Goal: Task Accomplishment & Management: Complete application form

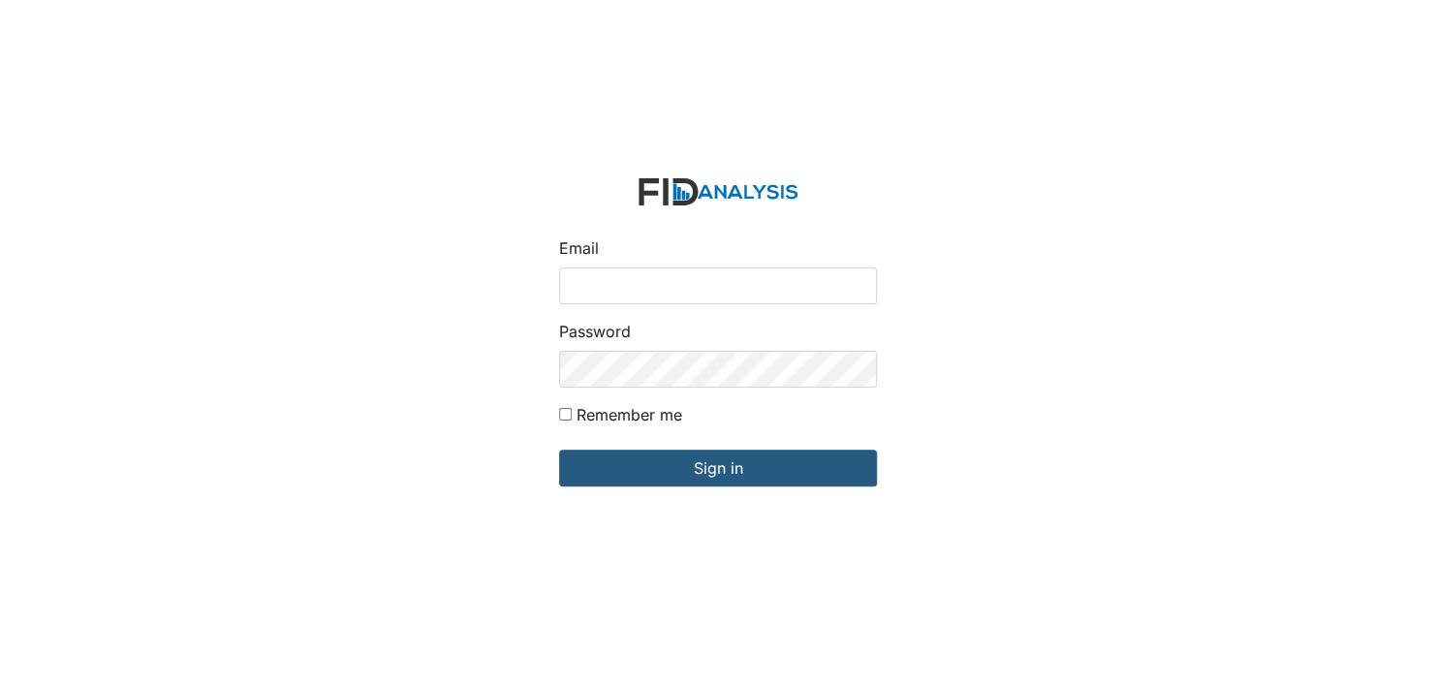
click at [594, 290] on input "Email" at bounding box center [718, 285] width 318 height 37
type input "[EMAIL_ADDRESS][DOMAIN_NAME]"
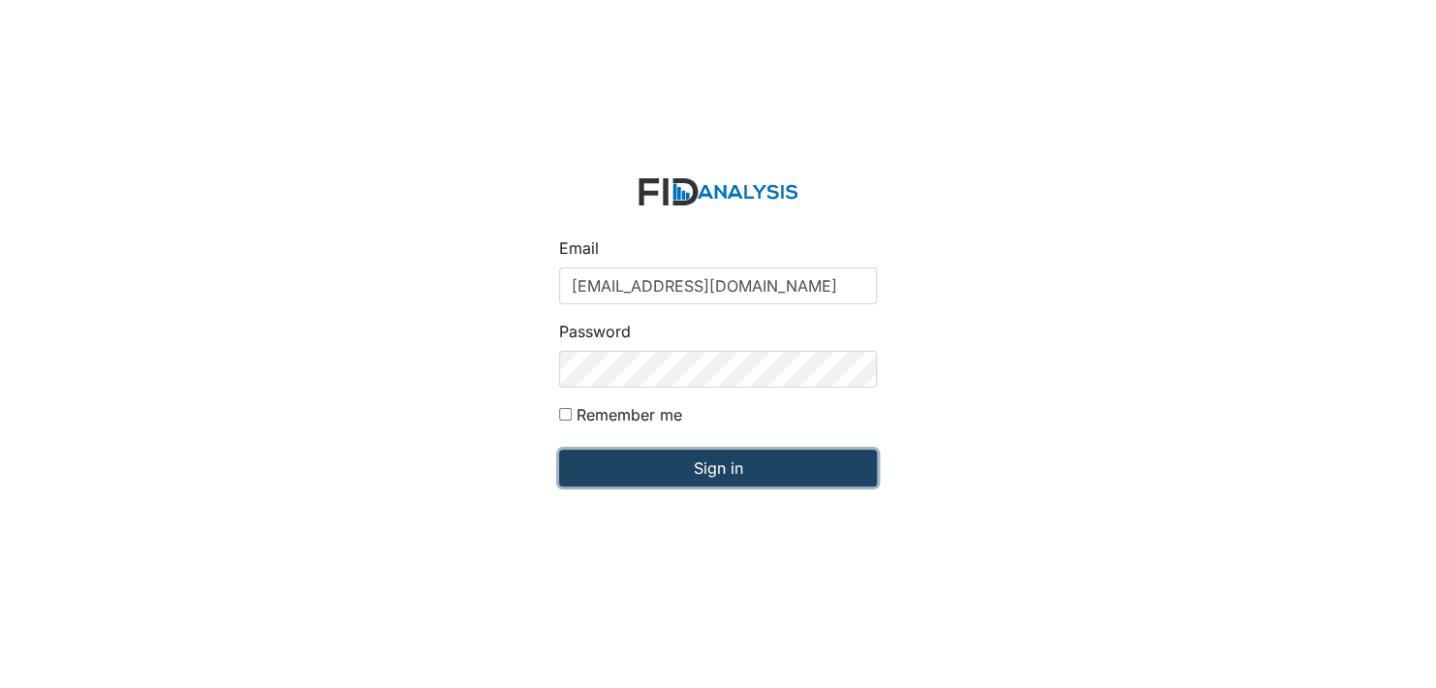
click at [656, 473] on input "Sign in" at bounding box center [718, 468] width 318 height 37
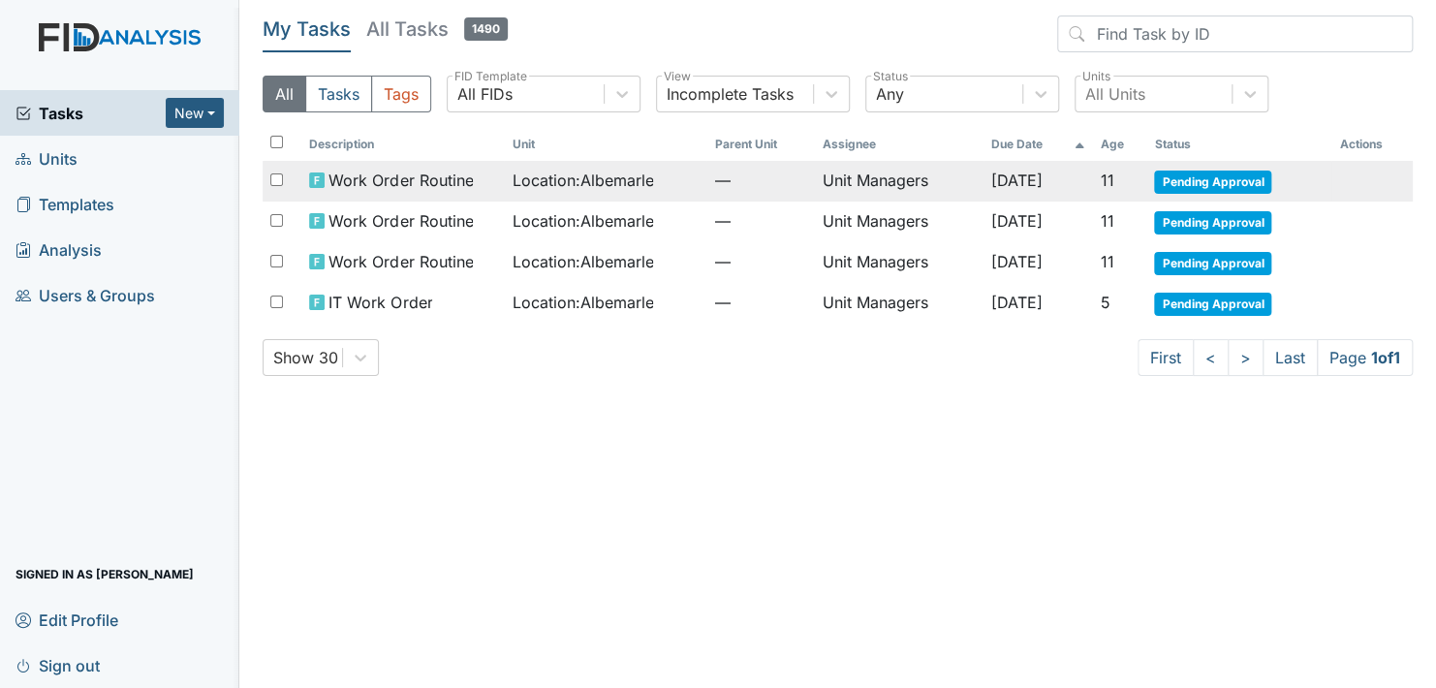
click at [1232, 178] on span "Pending Approval" at bounding box center [1212, 182] width 117 height 23
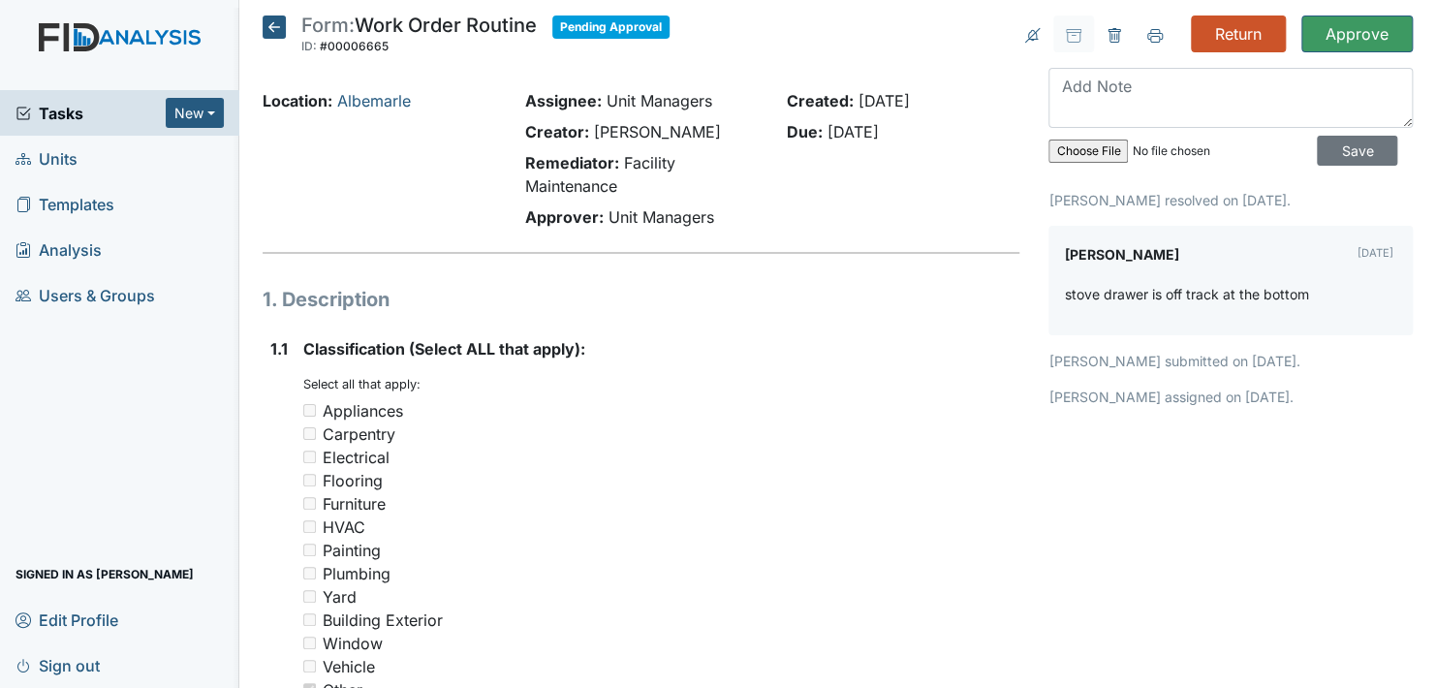
click at [272, 21] on icon at bounding box center [274, 27] width 23 height 23
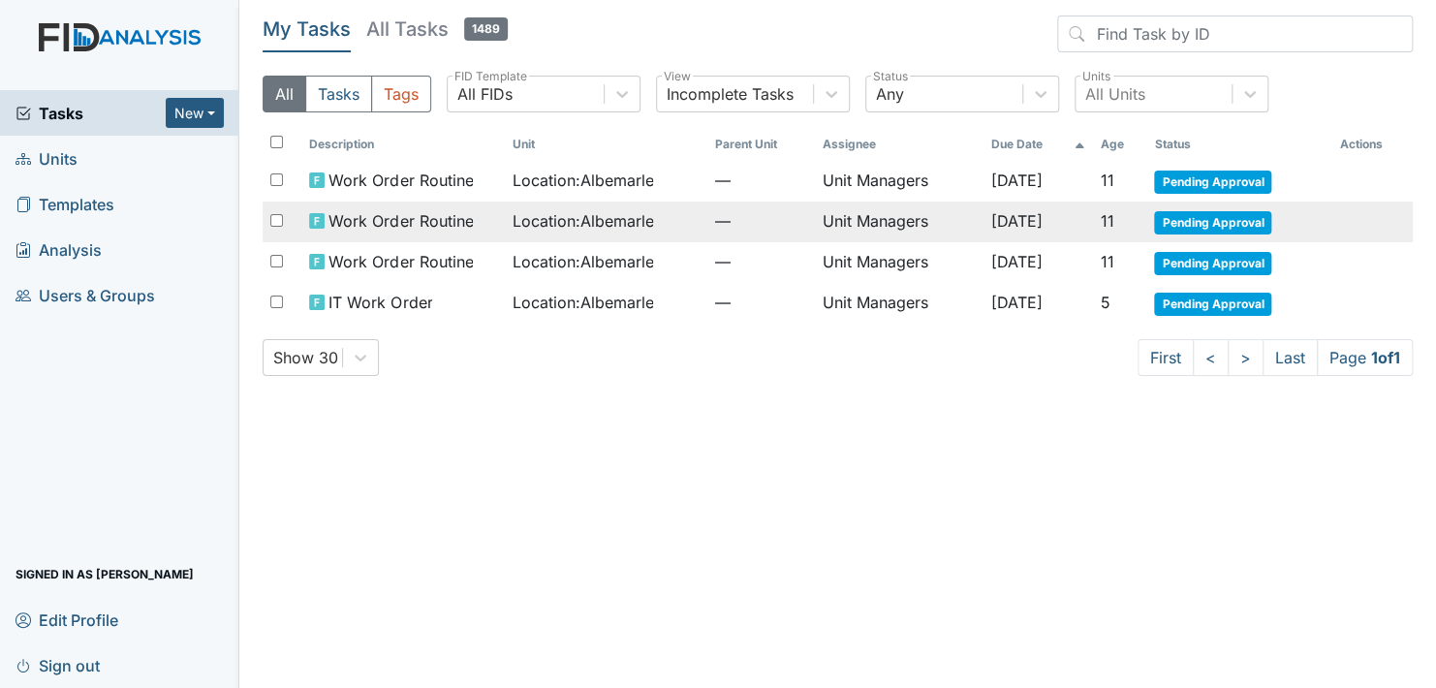
click at [1186, 220] on span "Pending Approval" at bounding box center [1212, 222] width 117 height 23
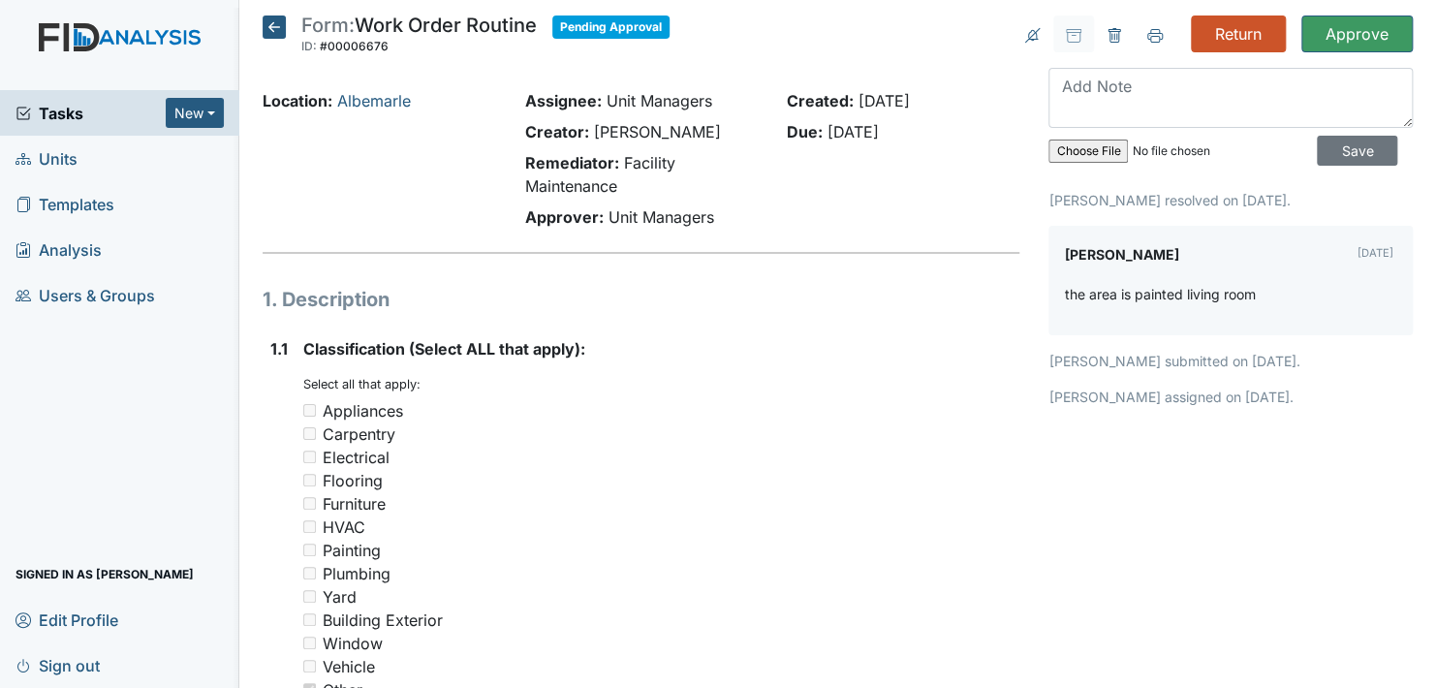
click at [277, 25] on icon at bounding box center [274, 27] width 23 height 23
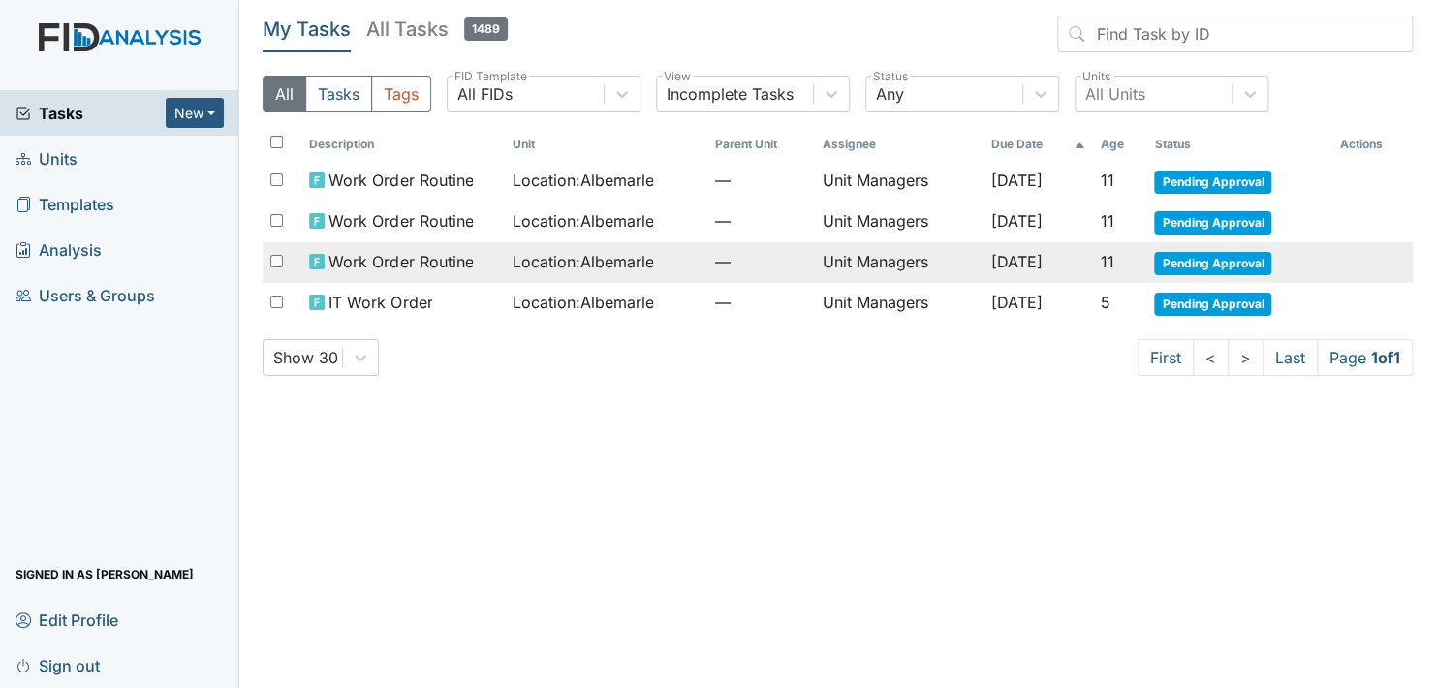
click at [1200, 259] on span "Pending Approval" at bounding box center [1212, 263] width 117 height 23
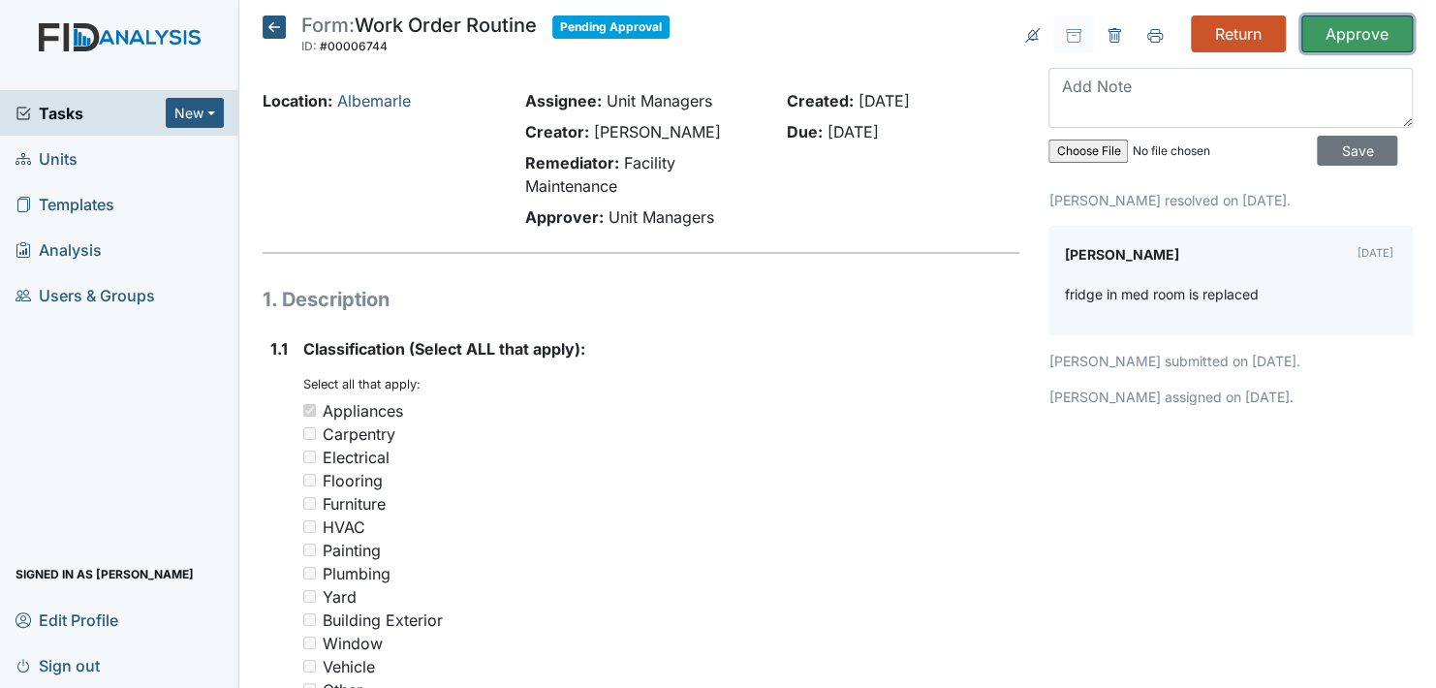
click at [1345, 25] on input "Approve" at bounding box center [1356, 34] width 111 height 37
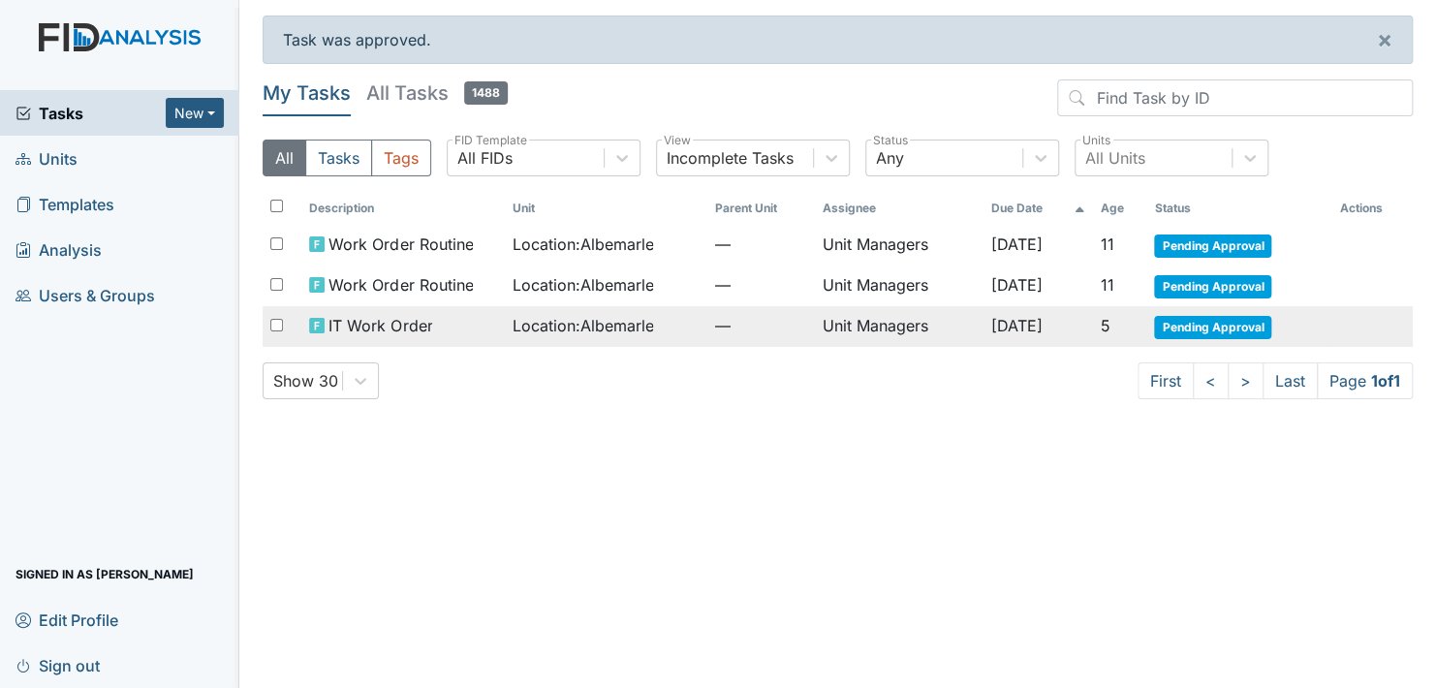
click at [1206, 319] on span "Pending Approval" at bounding box center [1212, 327] width 117 height 23
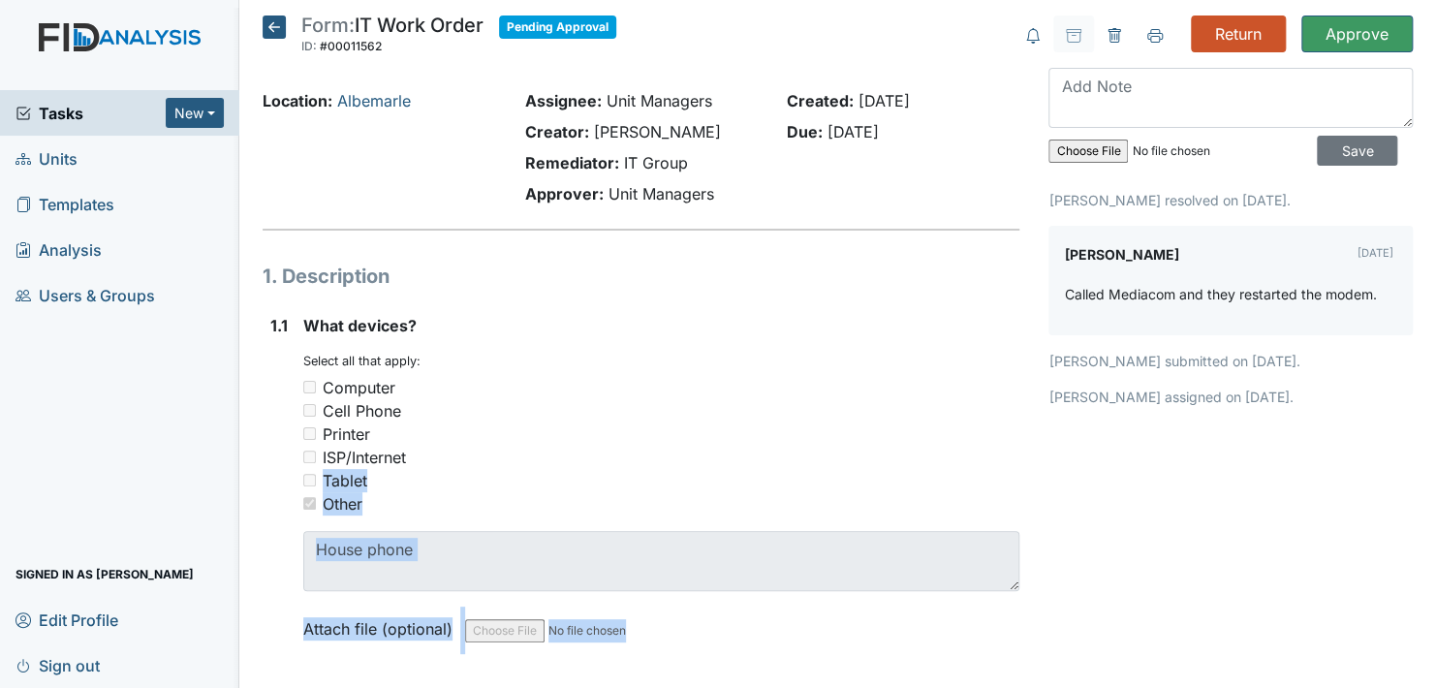
click at [967, 687] on html "Tasks New Form Inspection Document Bundle Units Templates Analysis Users & Grou…" at bounding box center [718, 344] width 1436 height 688
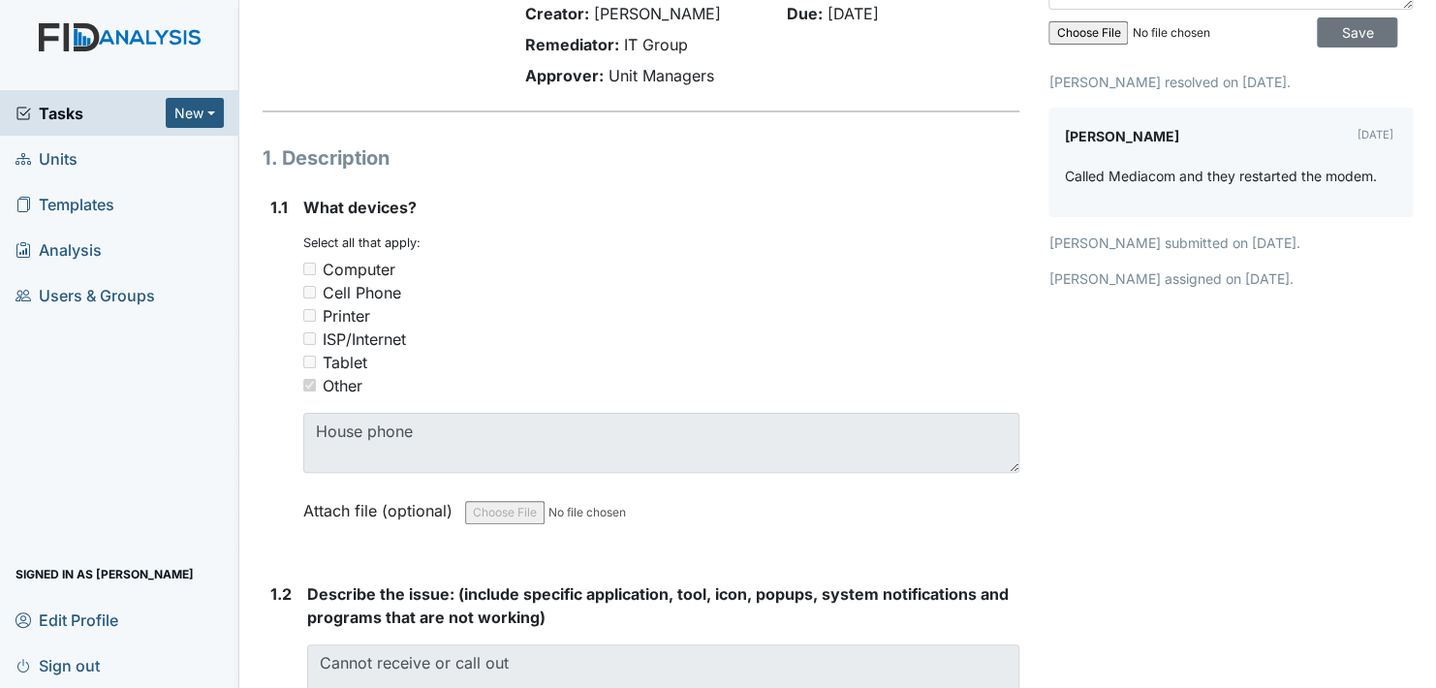
click at [614, 154] on h1 "1. Description" at bounding box center [641, 157] width 757 height 29
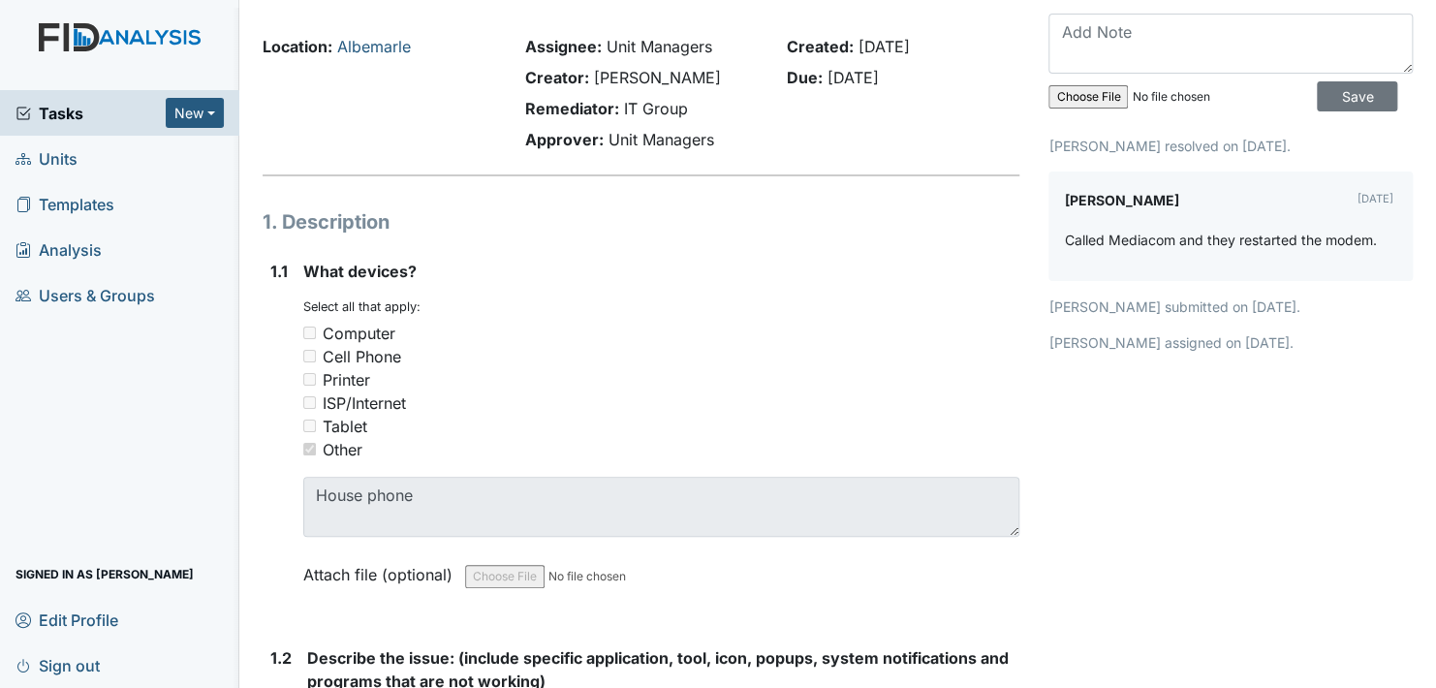
scroll to position [0, 0]
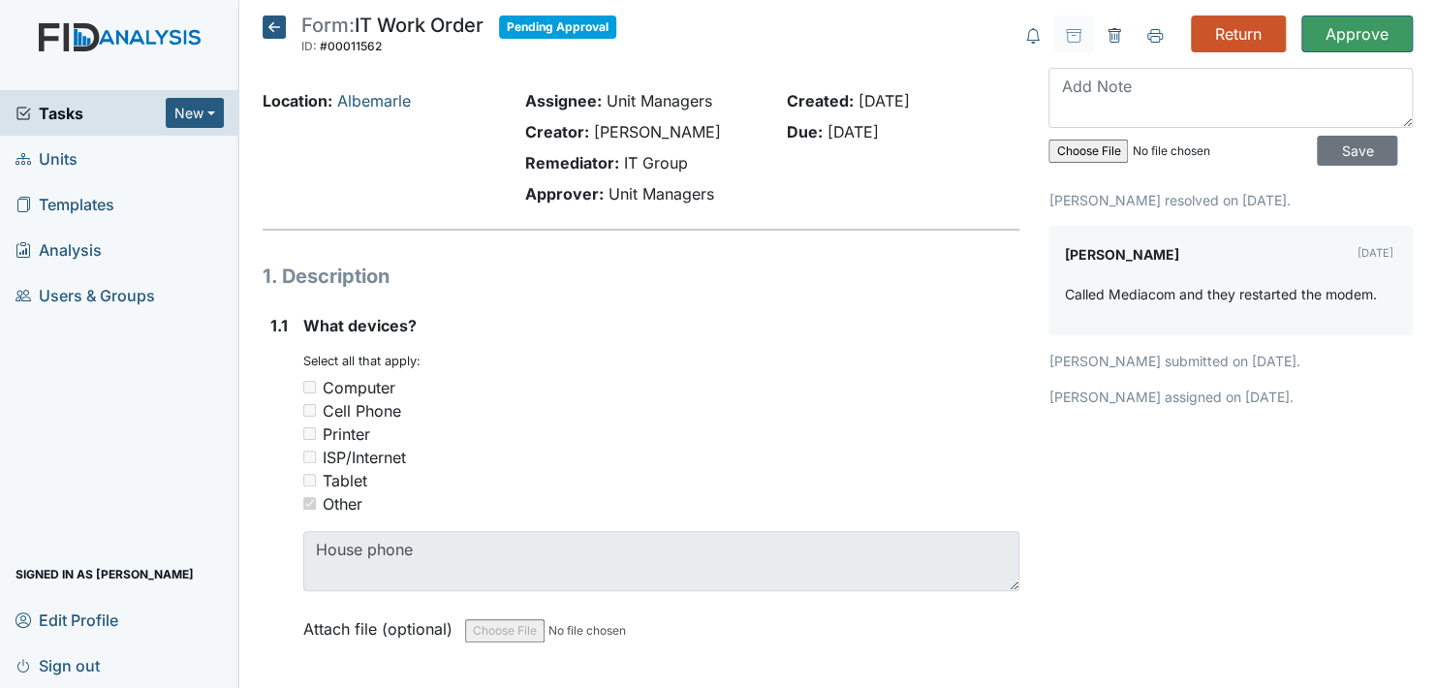
click at [278, 27] on icon at bounding box center [274, 27] width 23 height 23
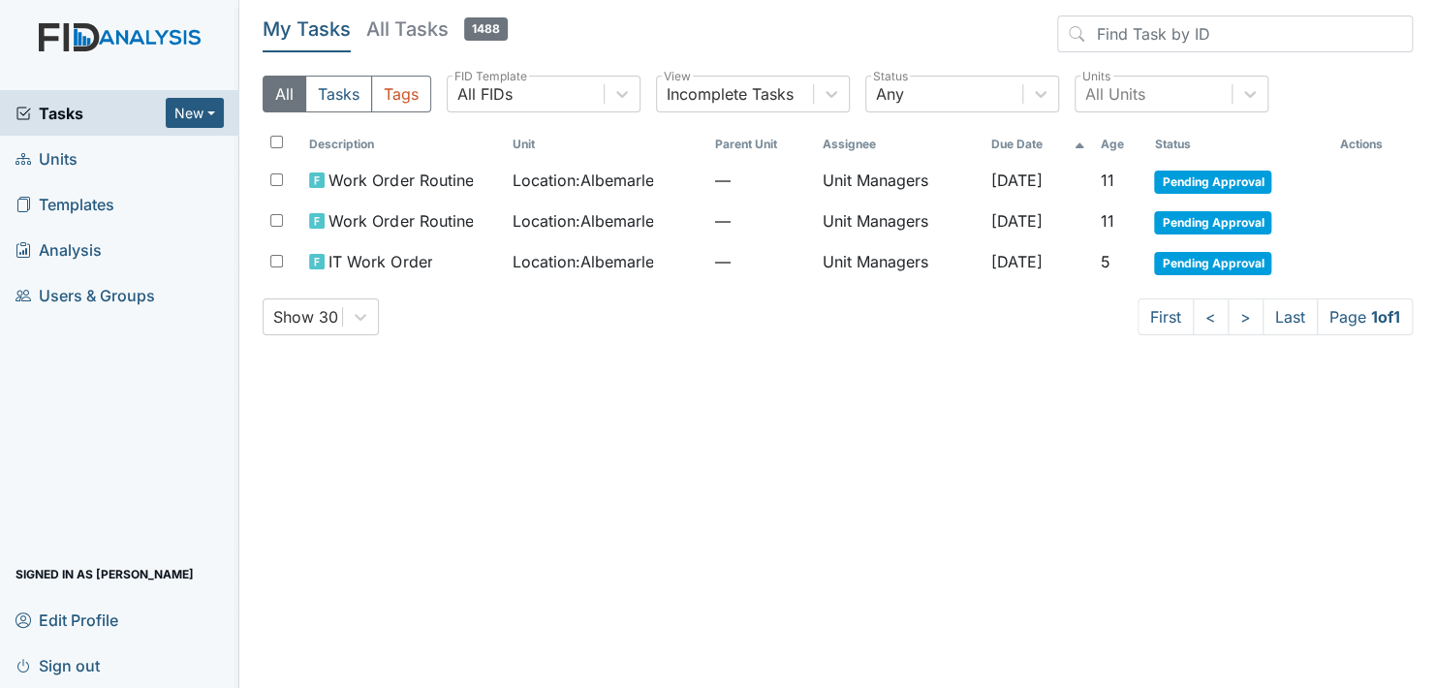
click at [58, 161] on span "Units" at bounding box center [47, 158] width 62 height 30
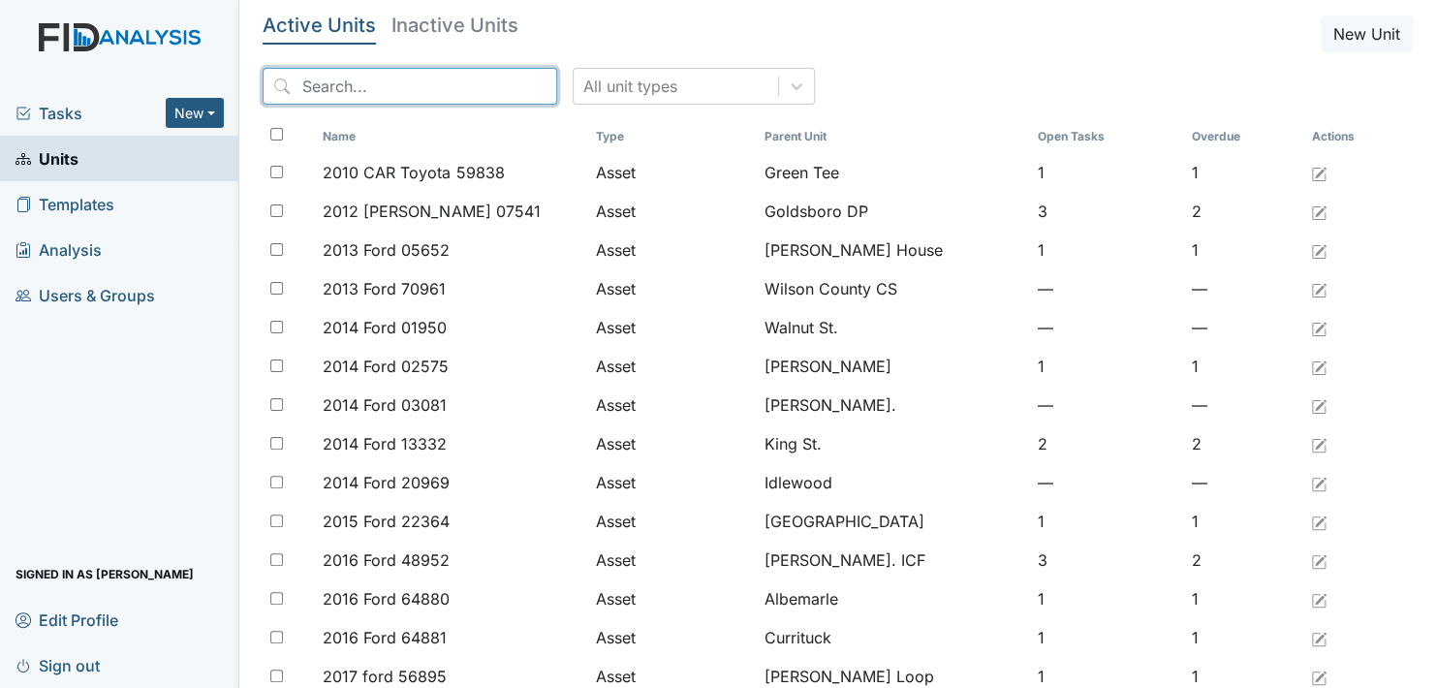
click at [351, 87] on input "search" at bounding box center [410, 86] width 295 height 37
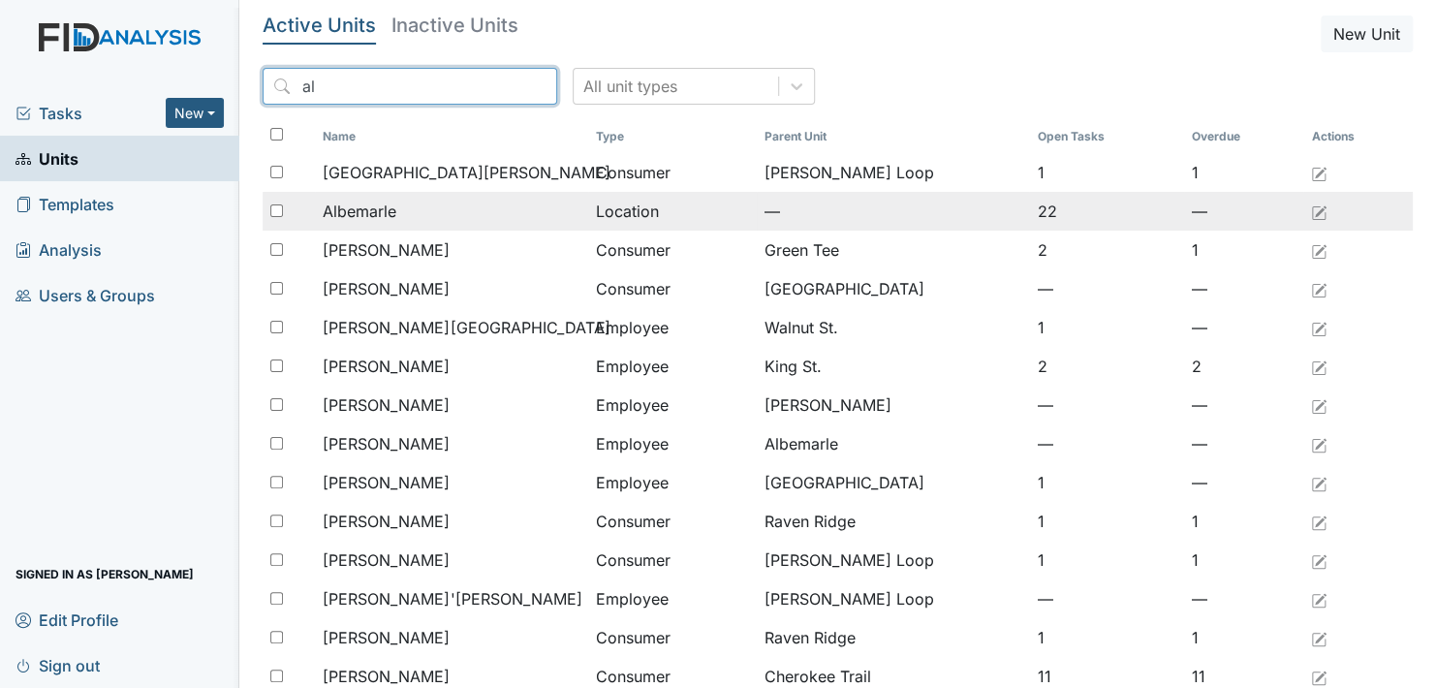
type input "al"
click at [373, 213] on span "Albemarle" at bounding box center [360, 211] width 74 height 23
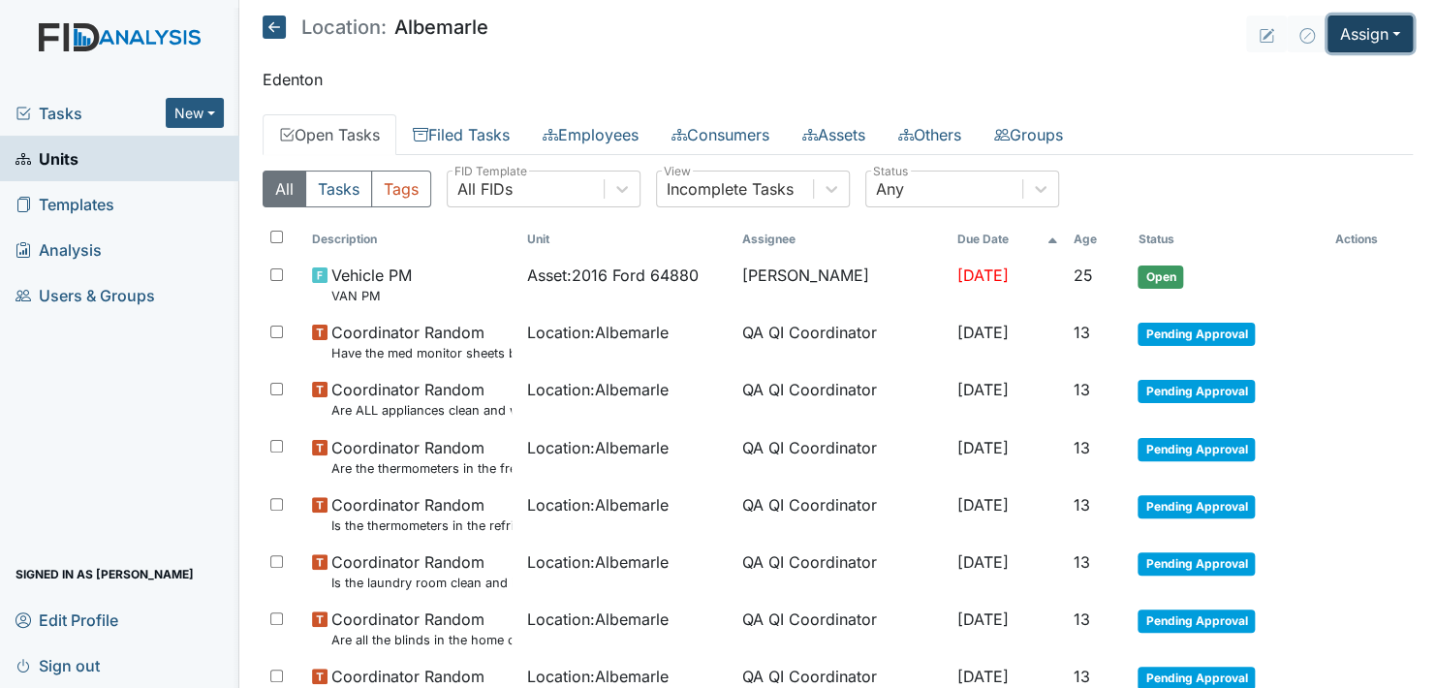
click at [1377, 34] on button "Assign" at bounding box center [1370, 34] width 85 height 37
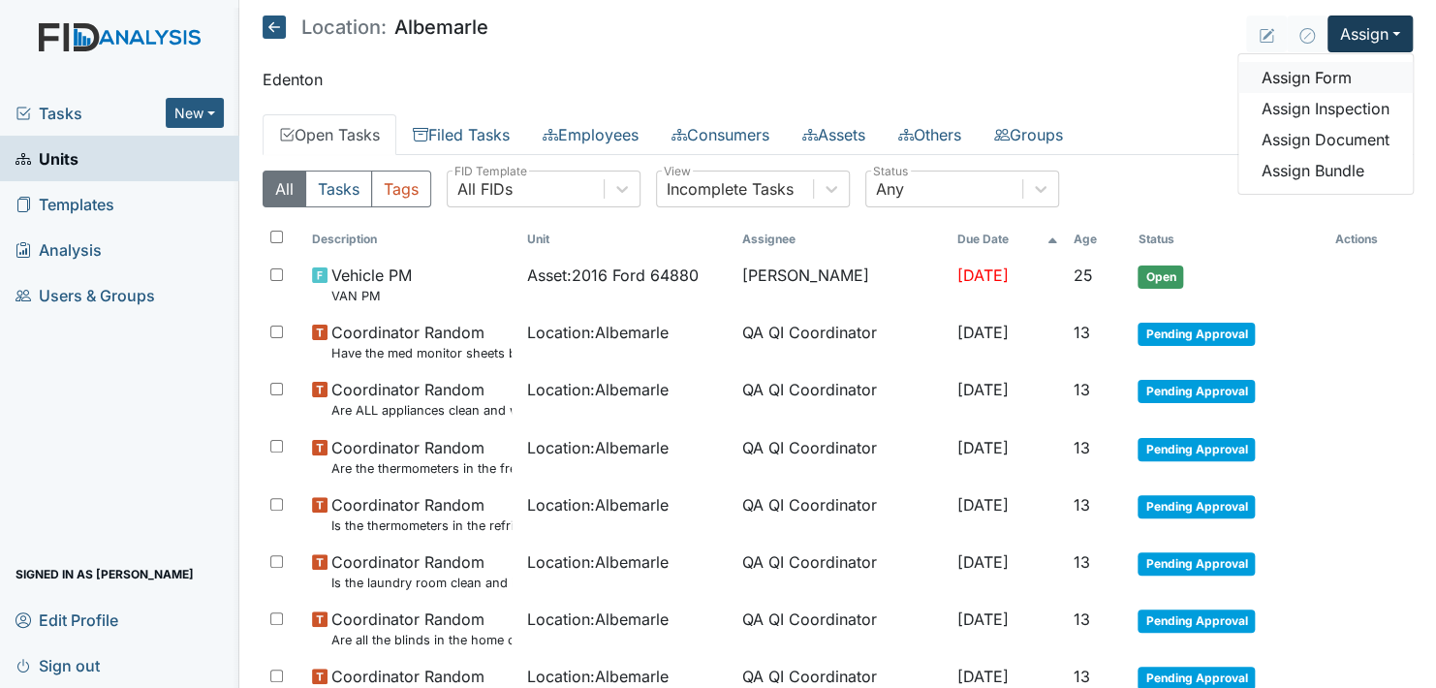
click at [1320, 72] on link "Assign Form" at bounding box center [1325, 77] width 174 height 31
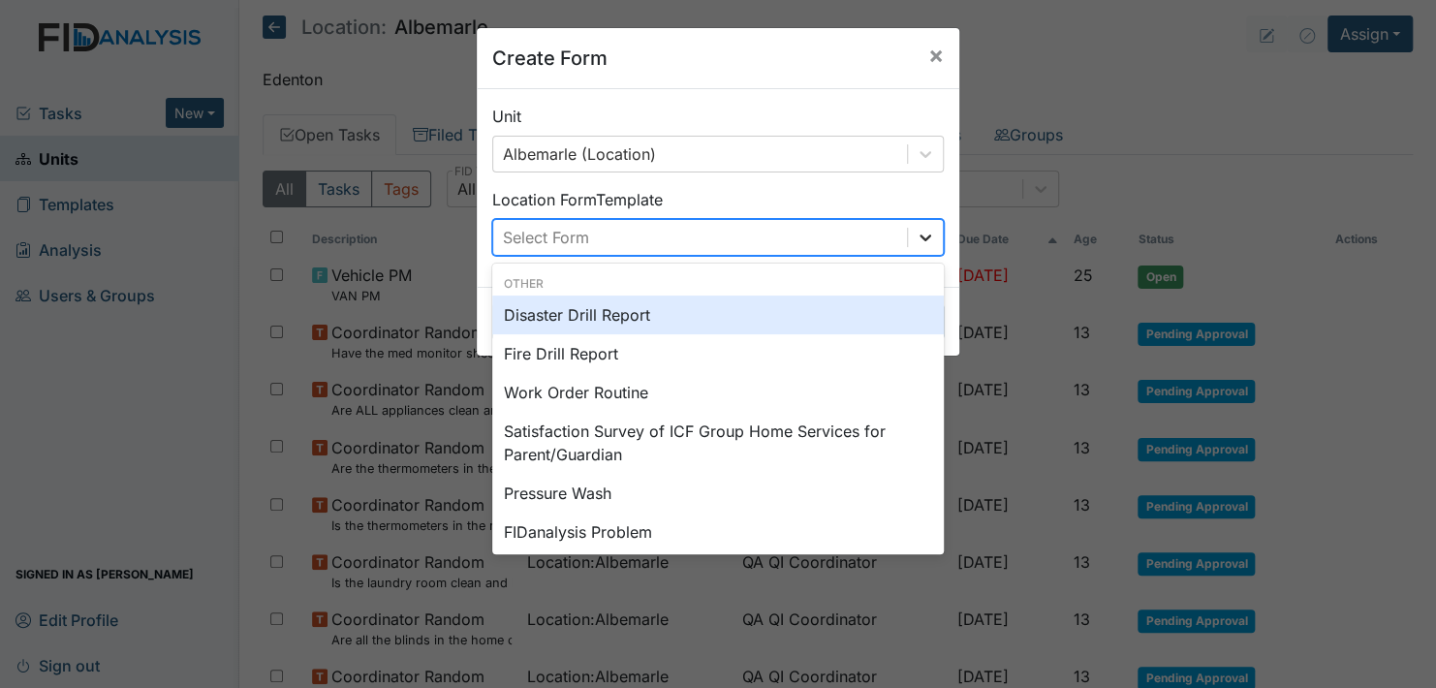
click at [923, 235] on icon at bounding box center [926, 238] width 12 height 7
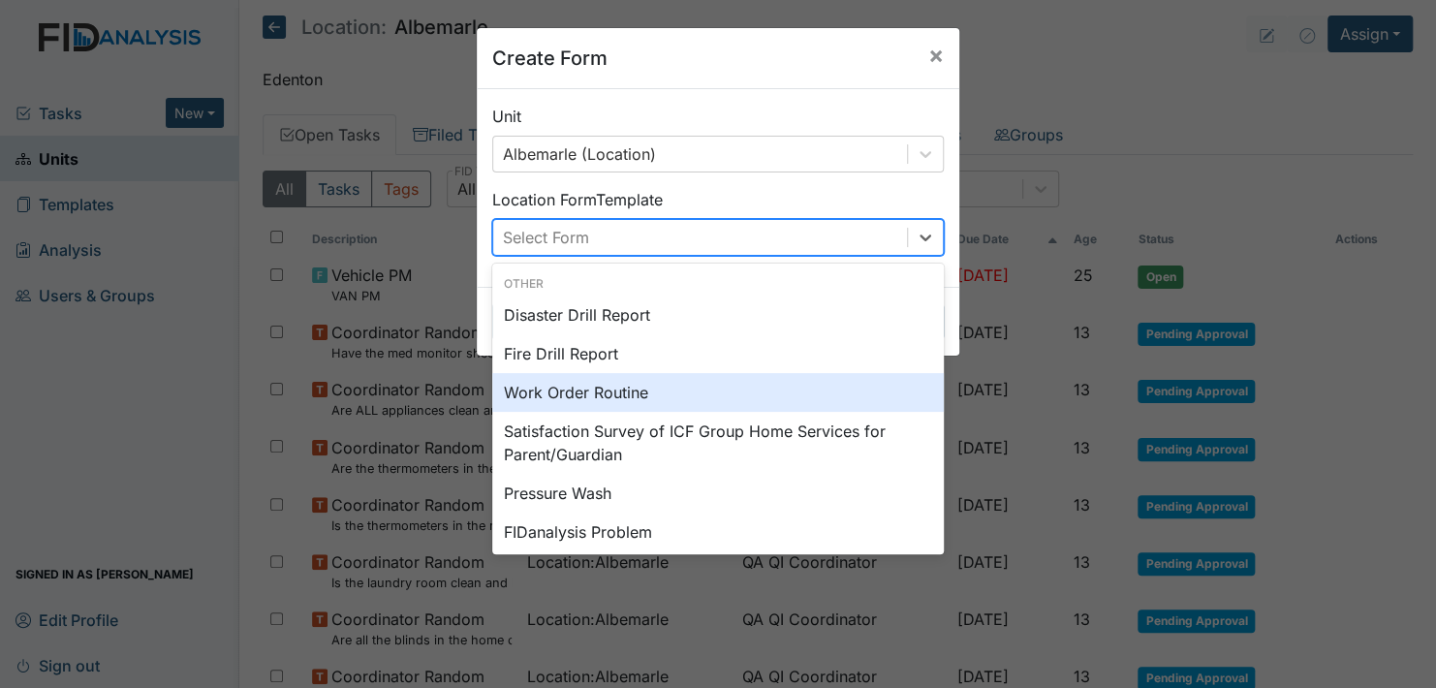
click at [653, 389] on div "Work Order Routine" at bounding box center [718, 392] width 452 height 39
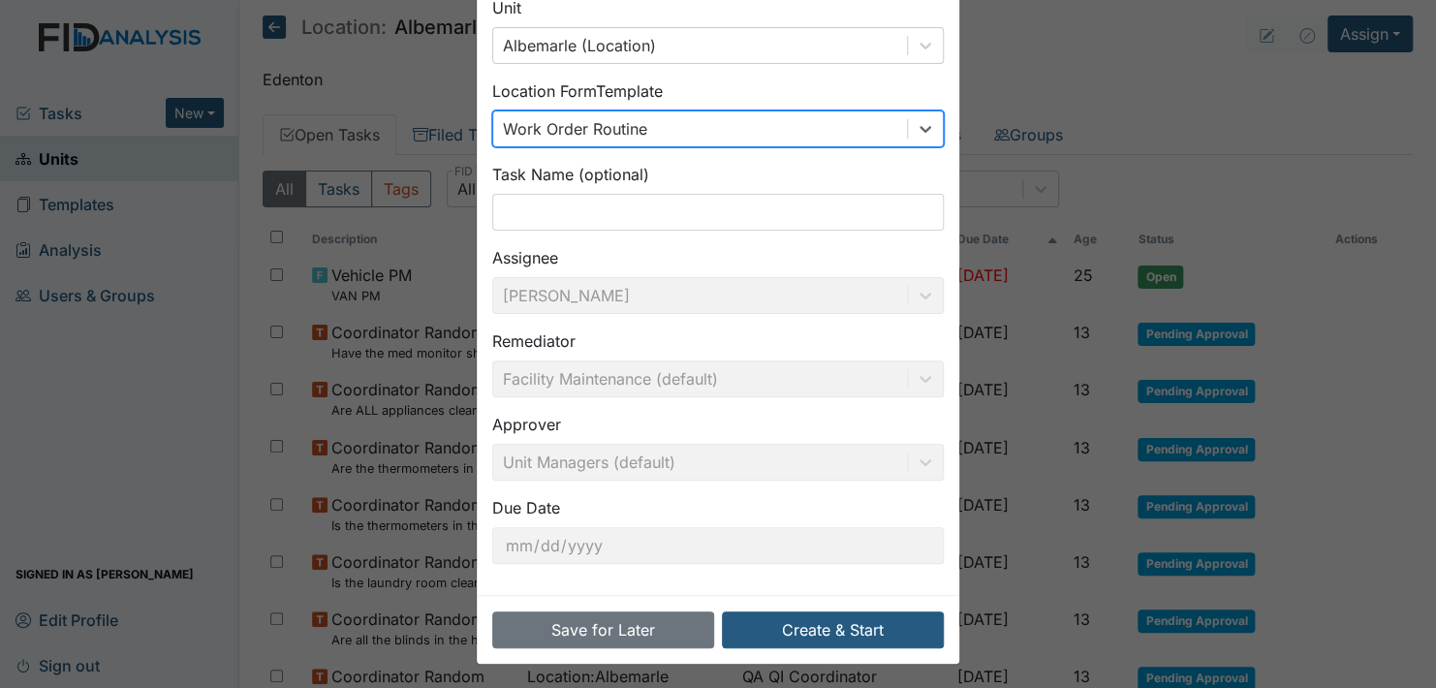
scroll to position [110, 0]
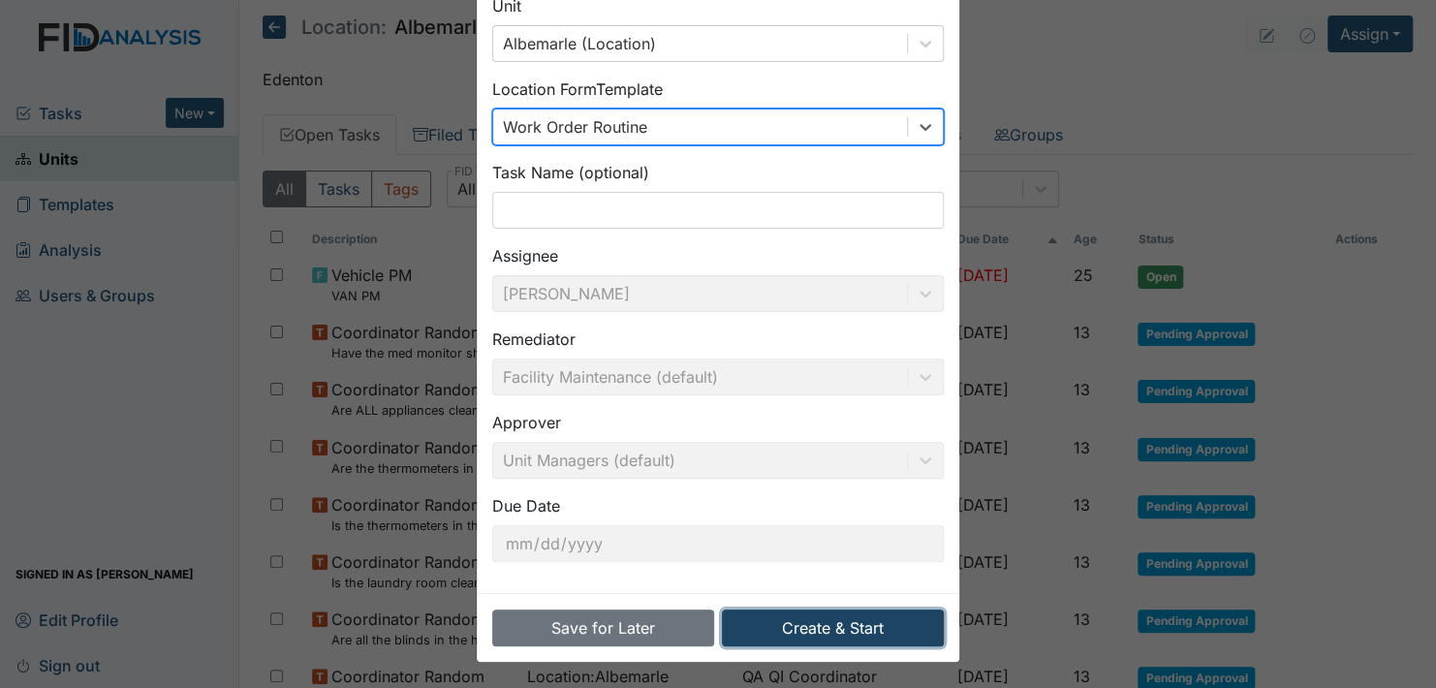
click at [817, 625] on button "Create & Start" at bounding box center [833, 628] width 222 height 37
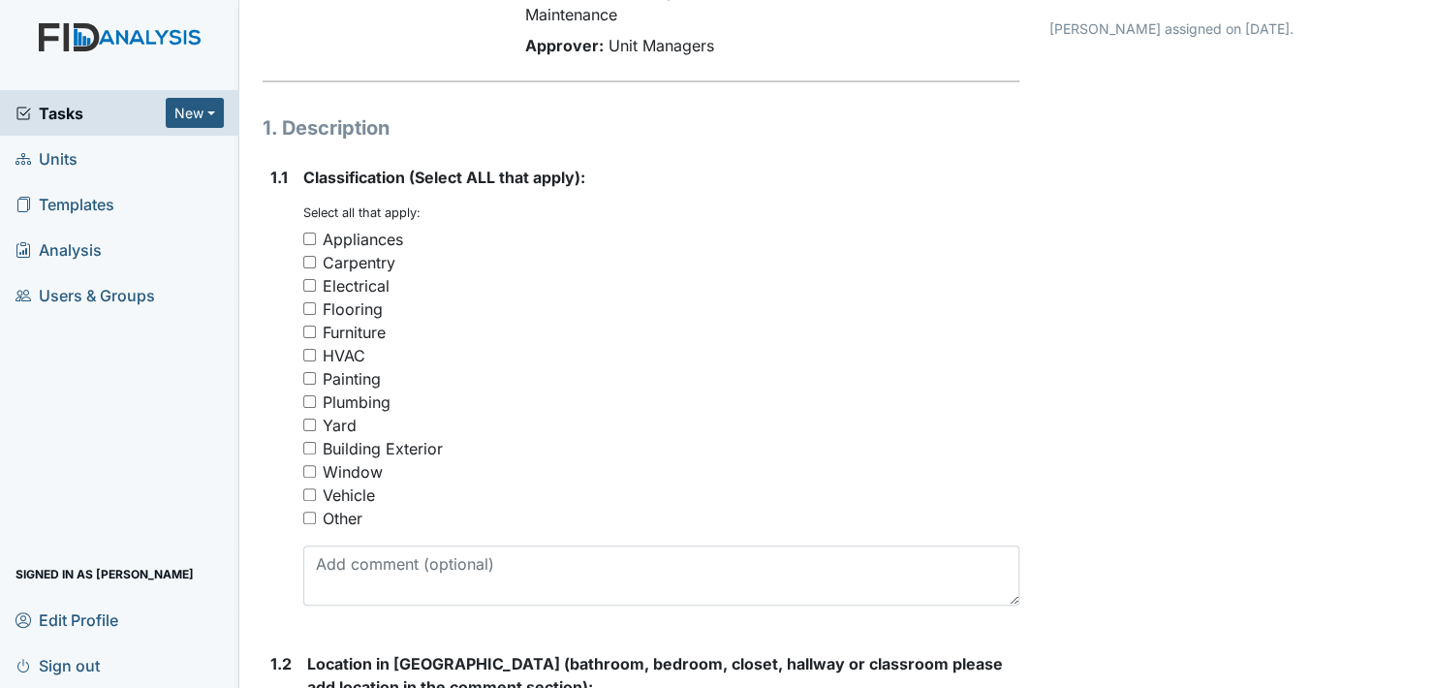
scroll to position [194, 0]
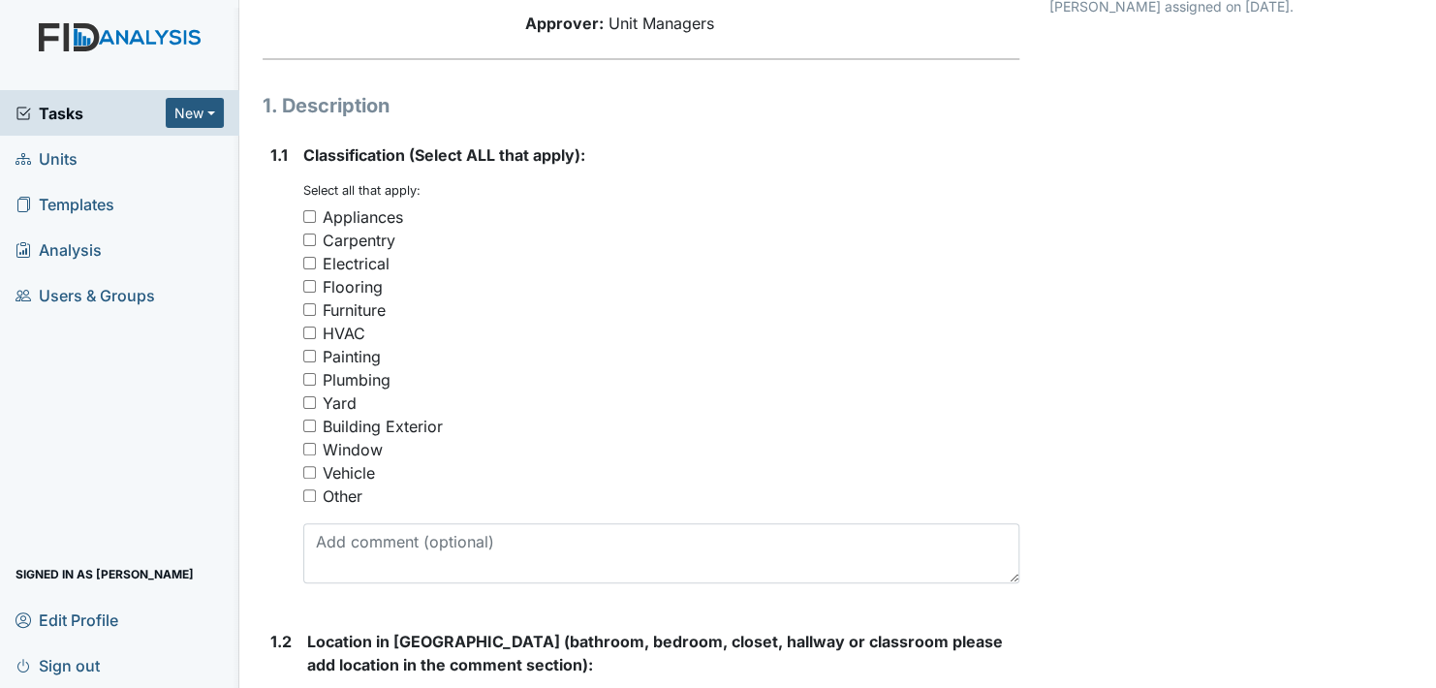
click at [310, 494] on input "Other" at bounding box center [309, 495] width 13 height 13
checkbox input "true"
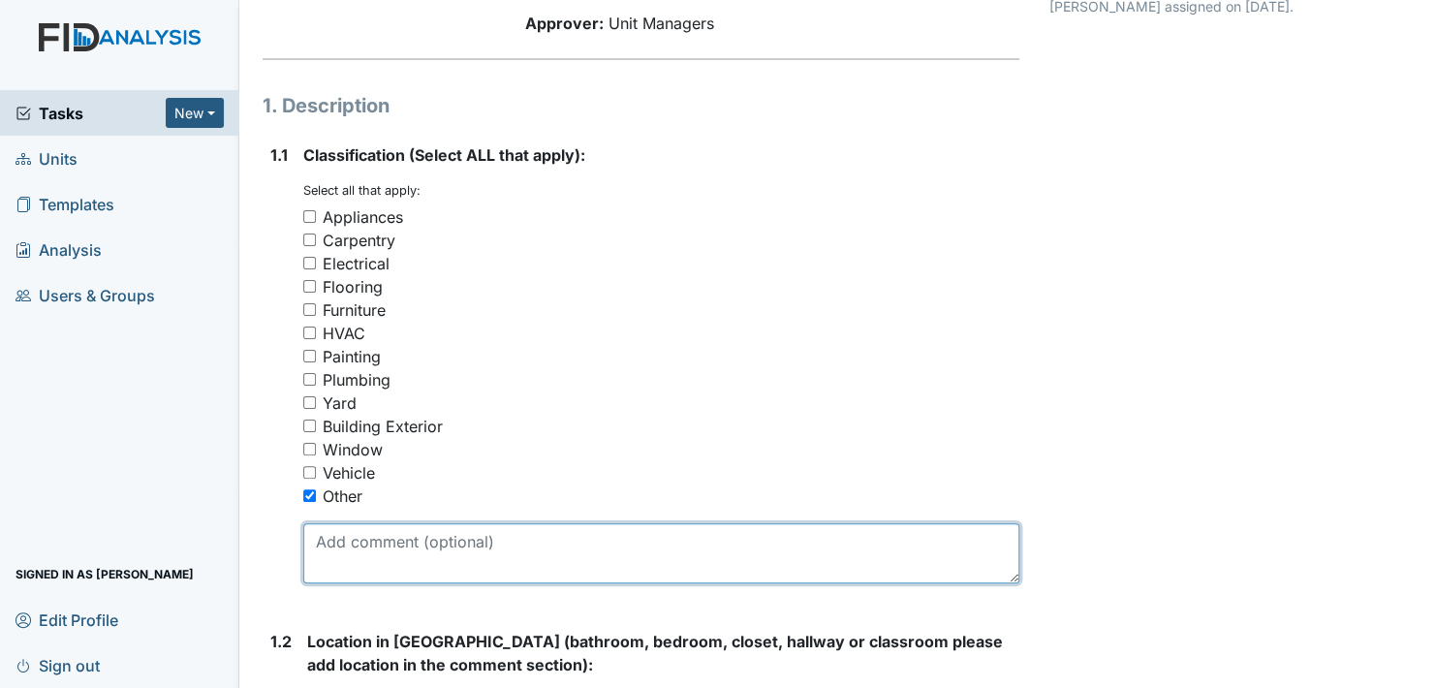
click at [355, 562] on textarea at bounding box center [661, 553] width 716 height 60
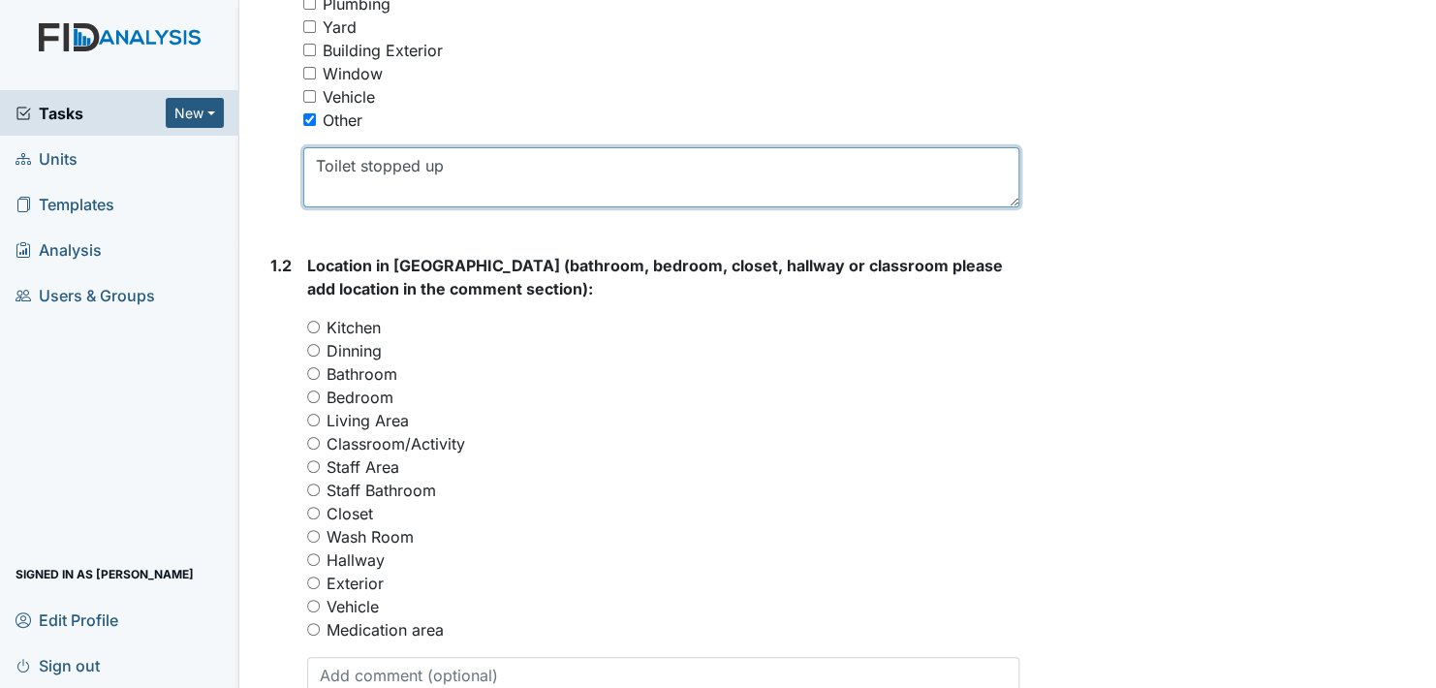
scroll to position [581, 0]
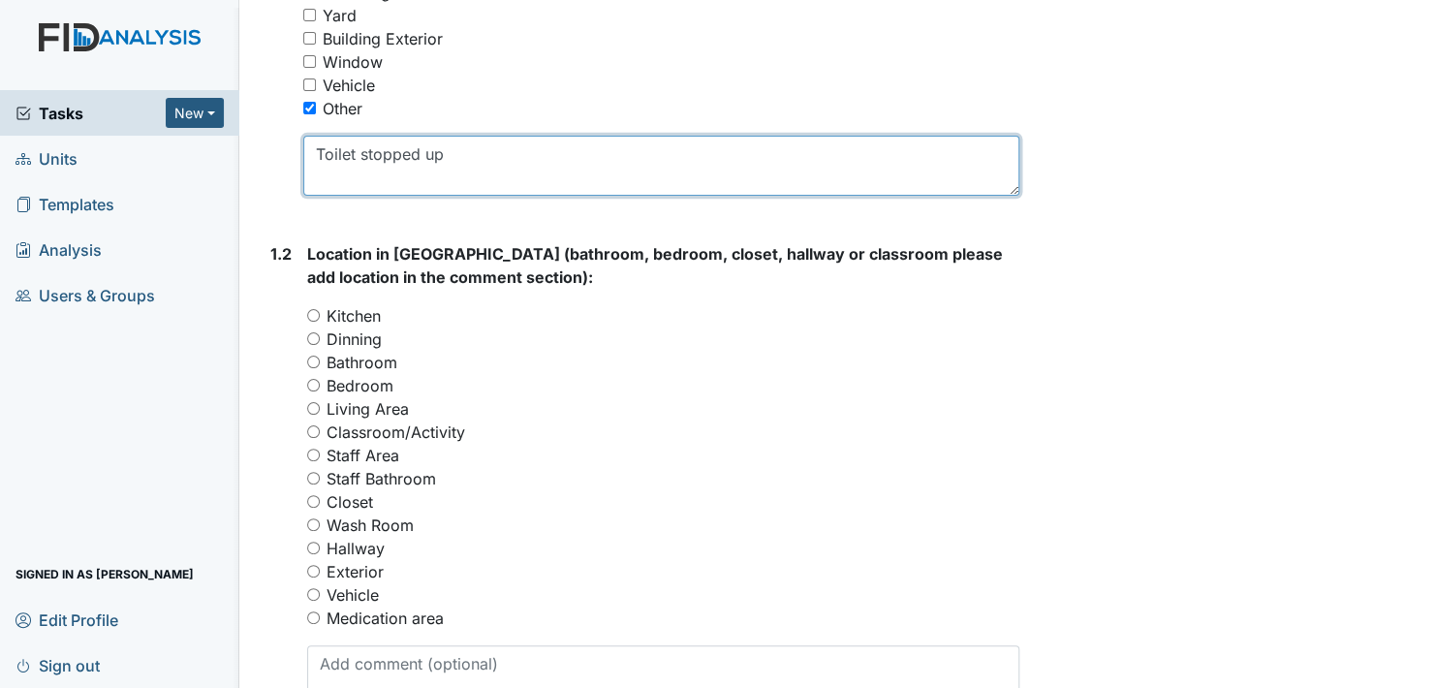
type textarea "Toilet stopped up"
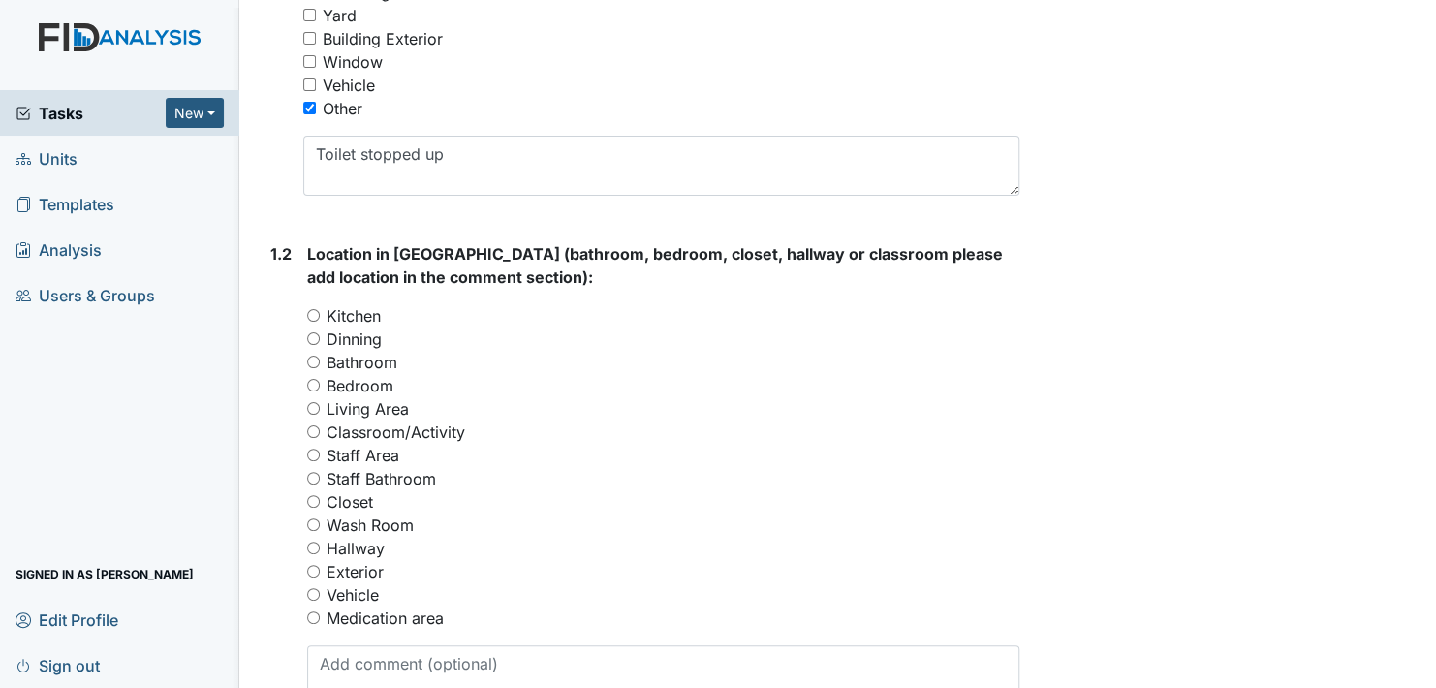
click at [311, 362] on input "Bathroom" at bounding box center [313, 362] width 13 height 13
radio input "true"
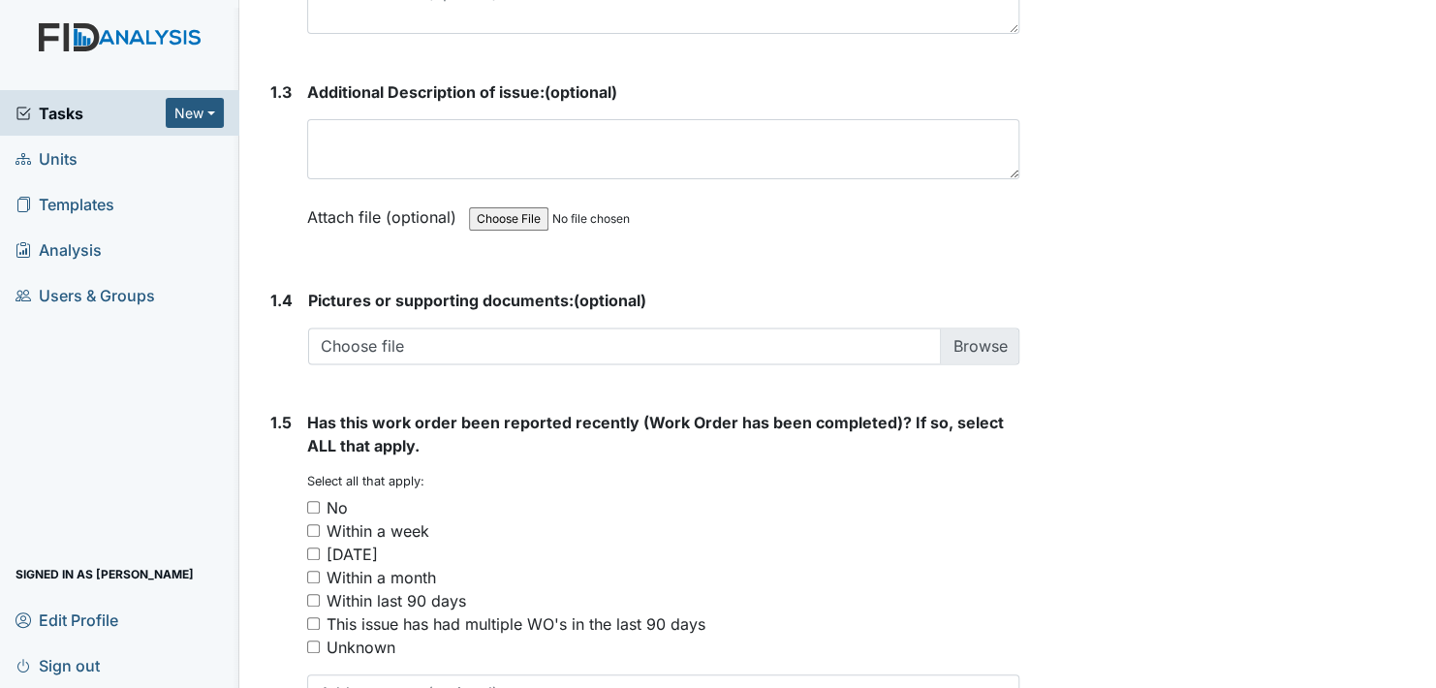
scroll to position [1260, 0]
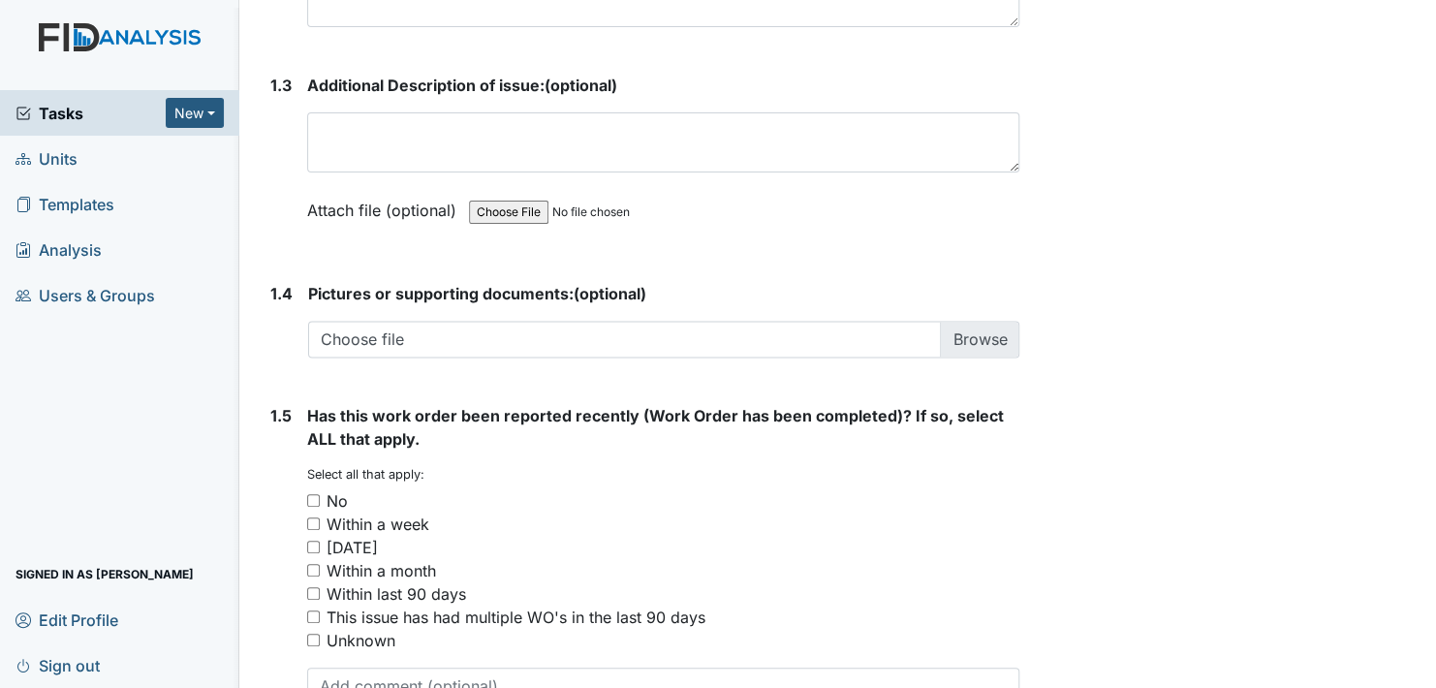
click at [311, 523] on input "Within a week" at bounding box center [313, 523] width 13 height 13
checkbox input "true"
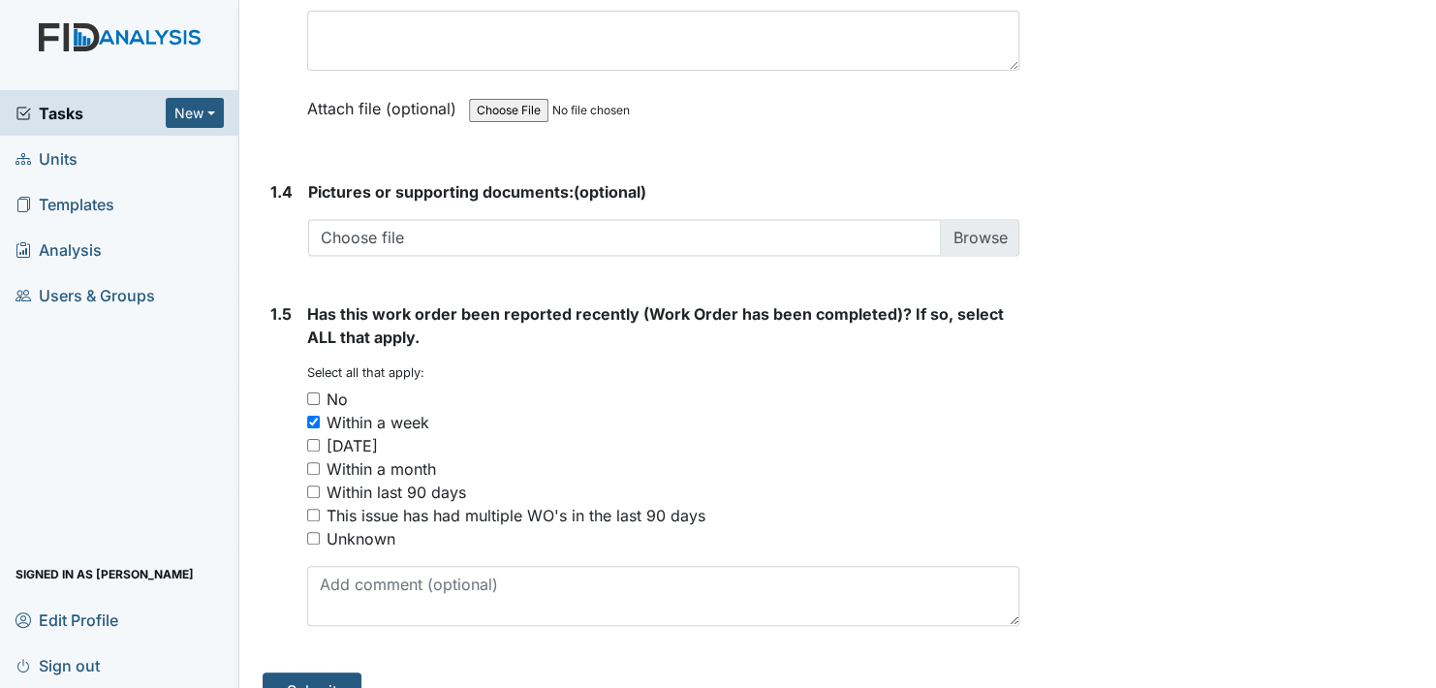
scroll to position [1395, 0]
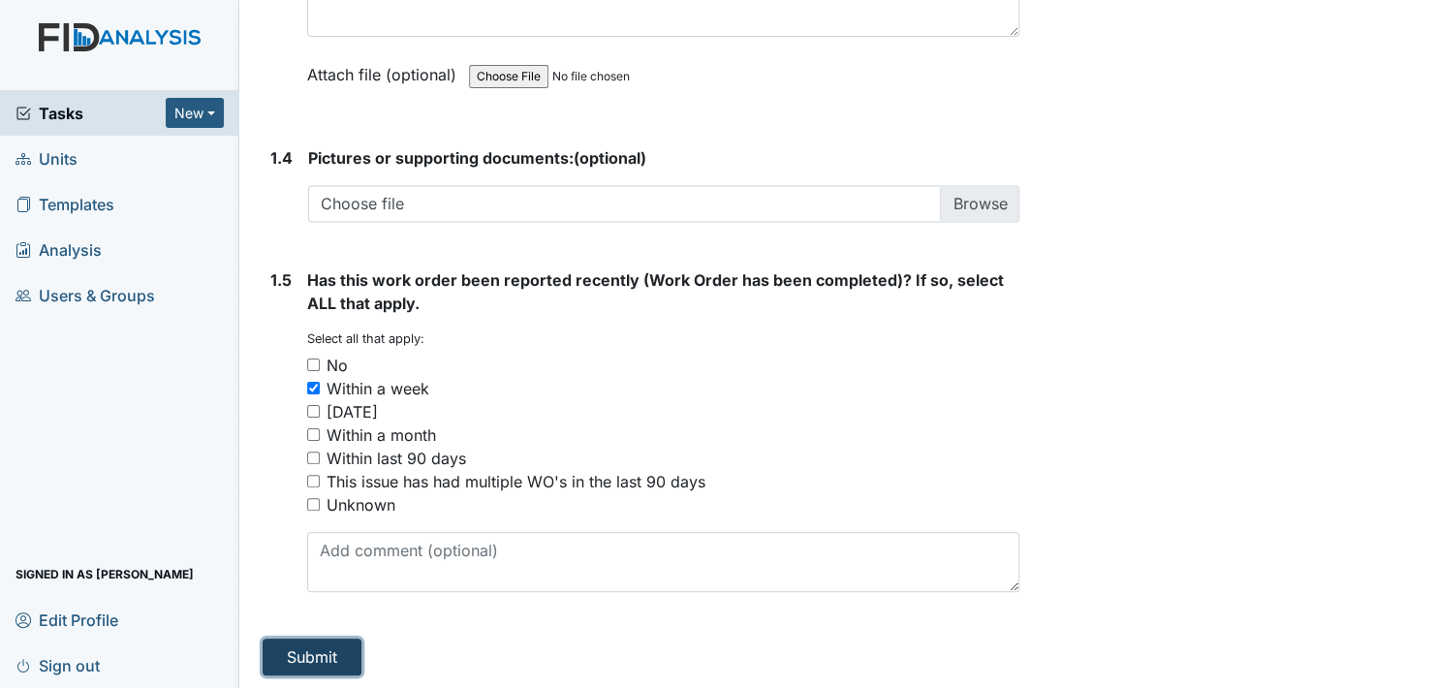
click at [327, 647] on button "Submit" at bounding box center [312, 657] width 99 height 37
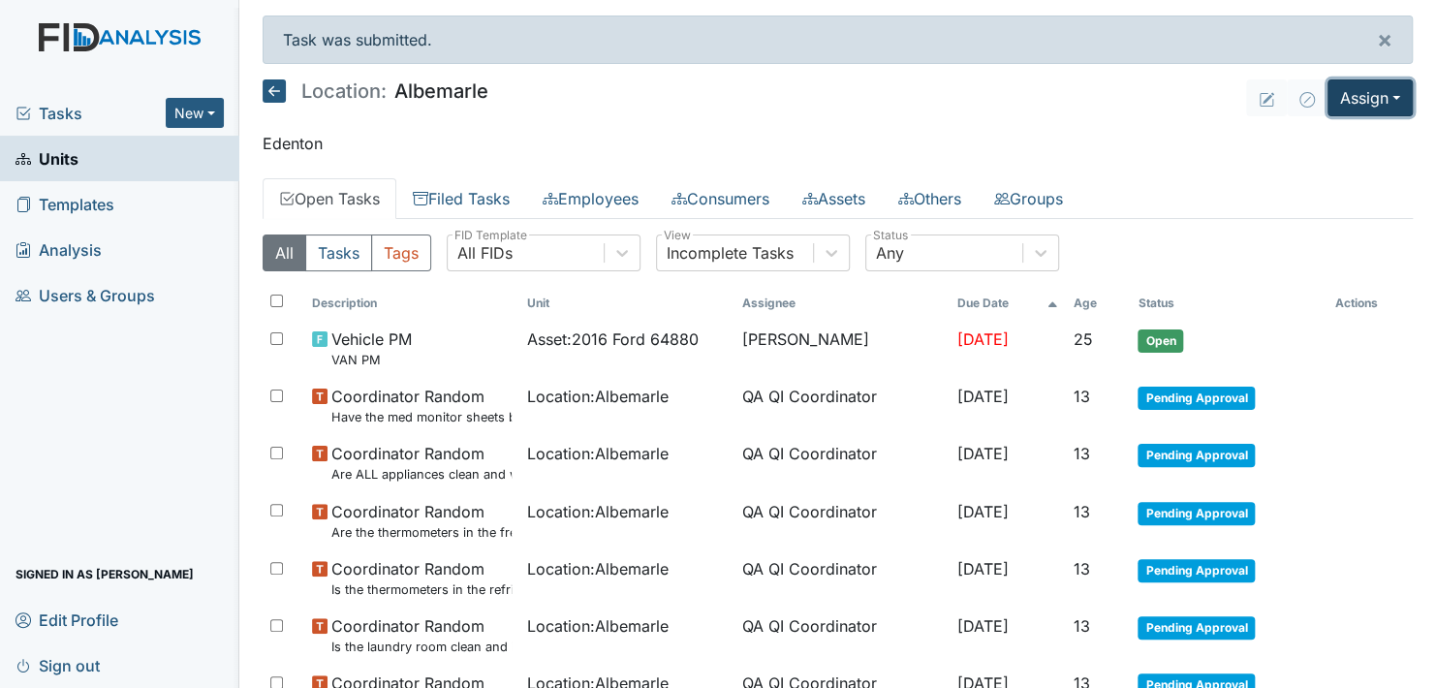
click at [1376, 97] on button "Assign" at bounding box center [1370, 97] width 85 height 37
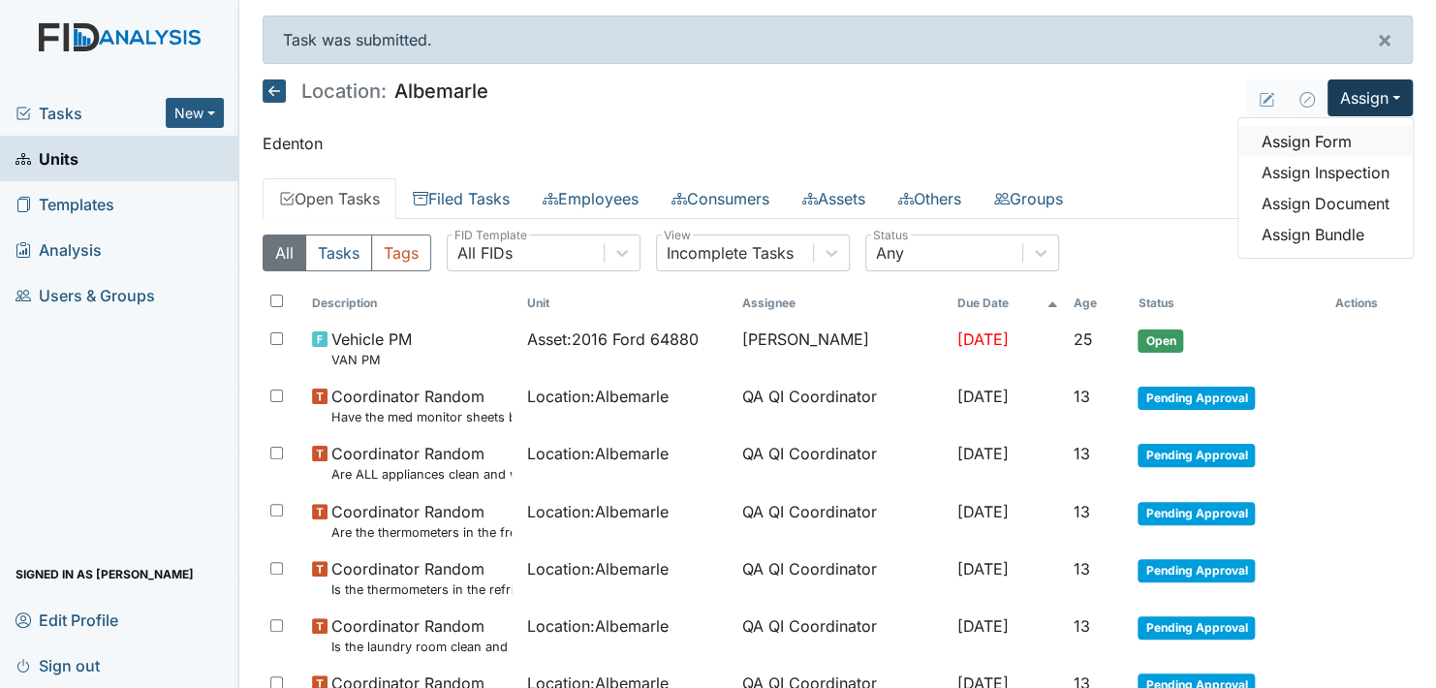
click at [1319, 135] on link "Assign Form" at bounding box center [1325, 141] width 174 height 31
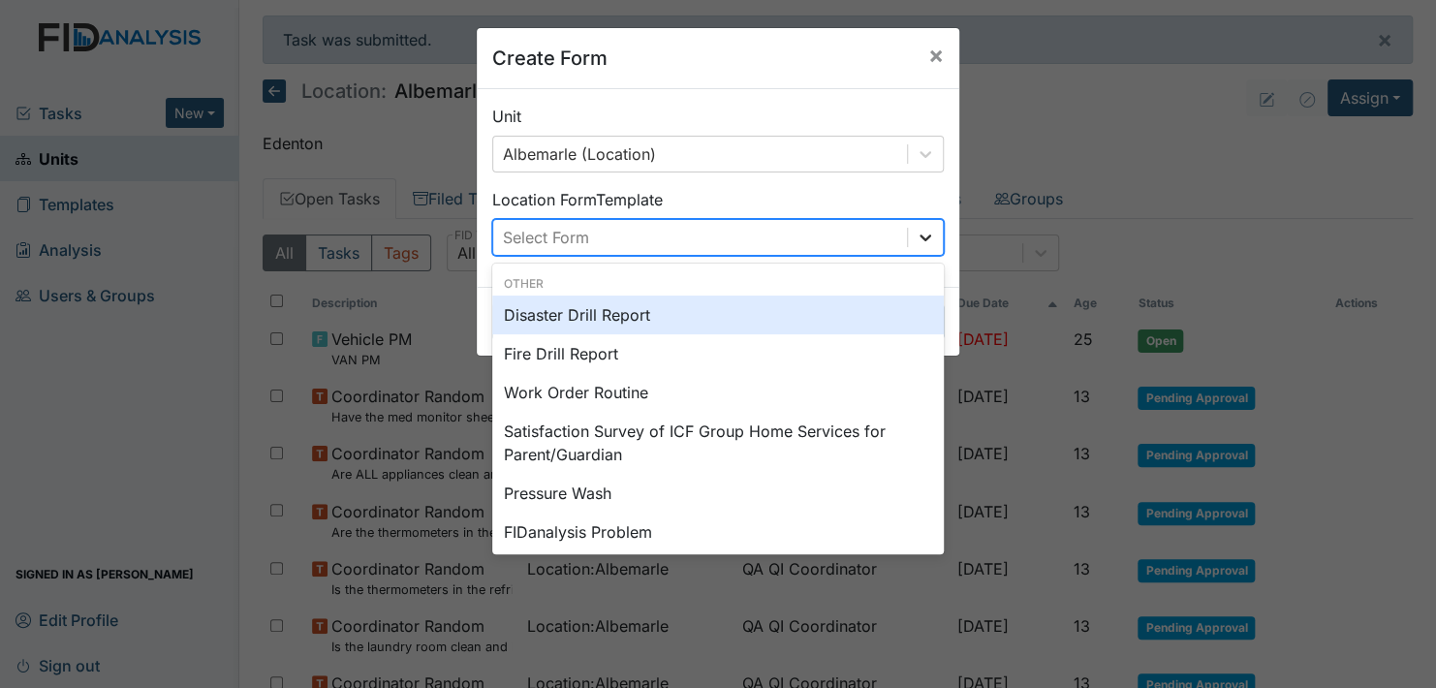
click at [916, 237] on icon at bounding box center [925, 237] width 19 height 19
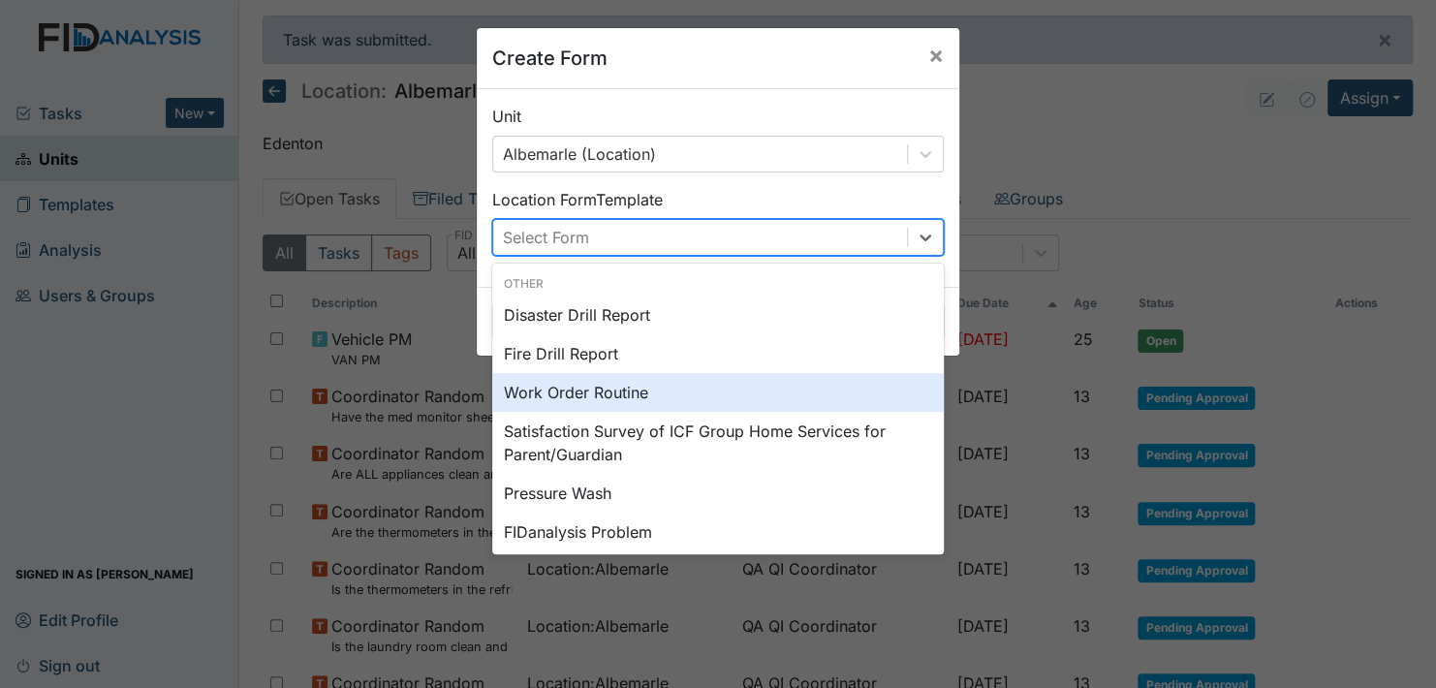
click at [612, 390] on div "Work Order Routine" at bounding box center [718, 392] width 452 height 39
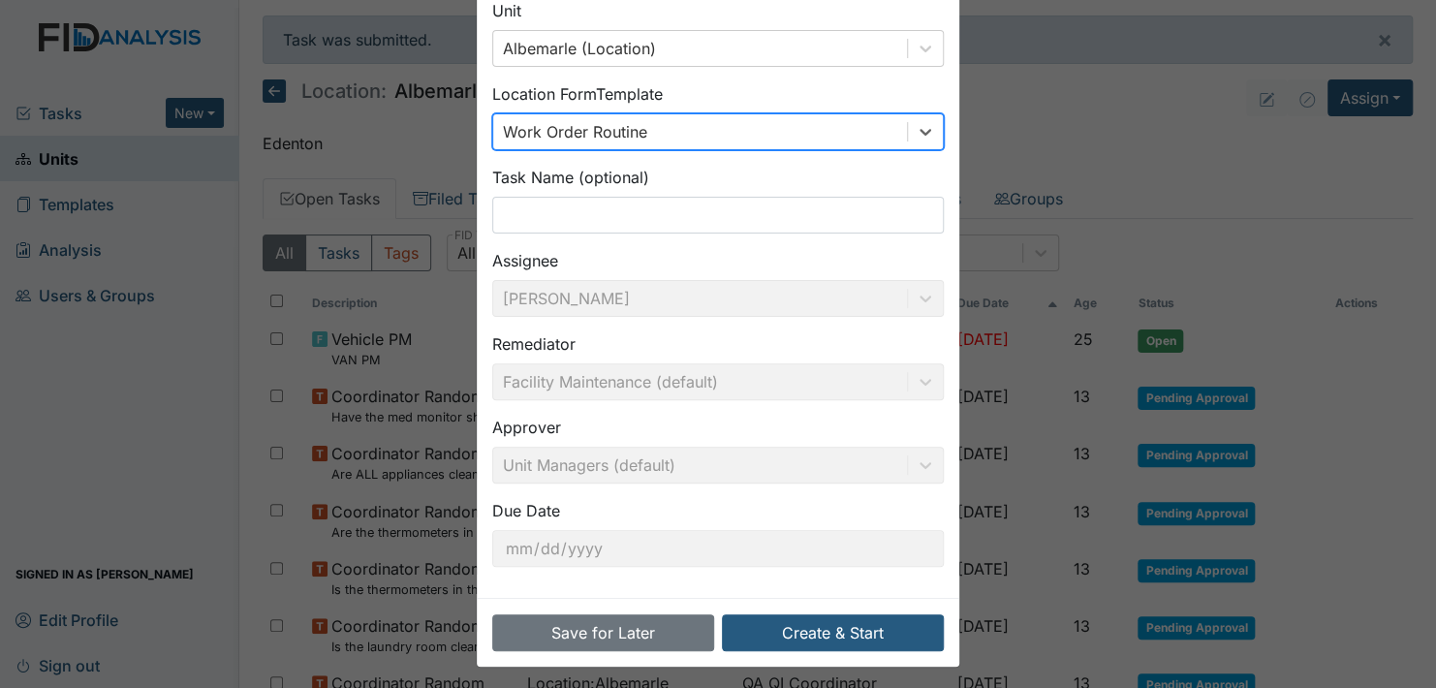
scroll to position [110, 0]
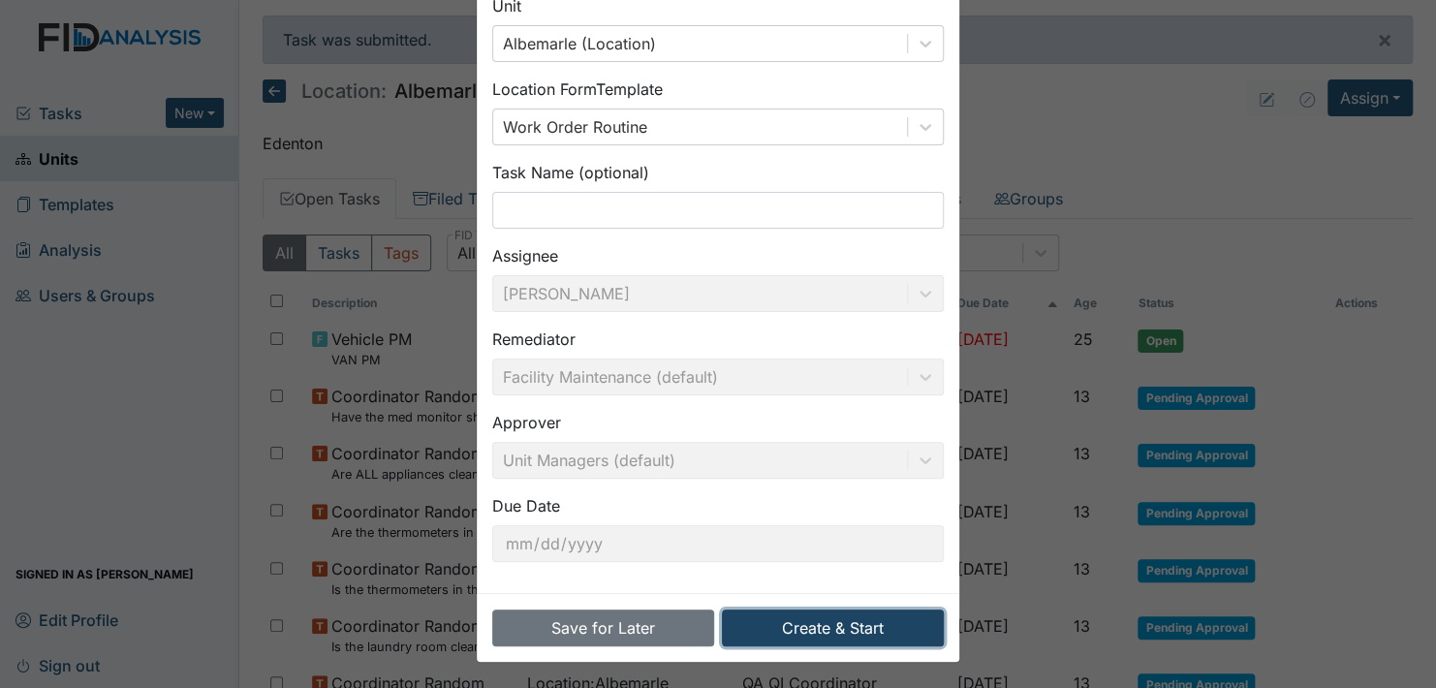
click at [820, 626] on button "Create & Start" at bounding box center [833, 628] width 222 height 37
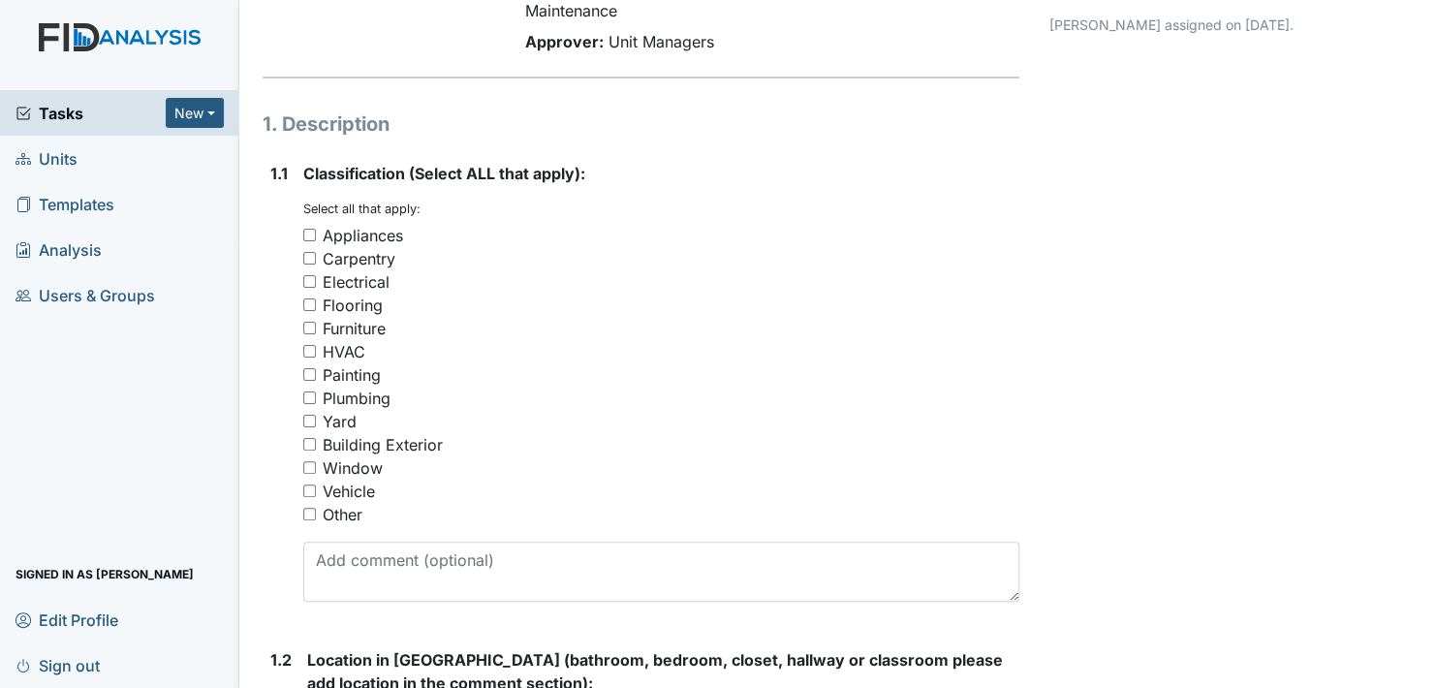
scroll to position [194, 0]
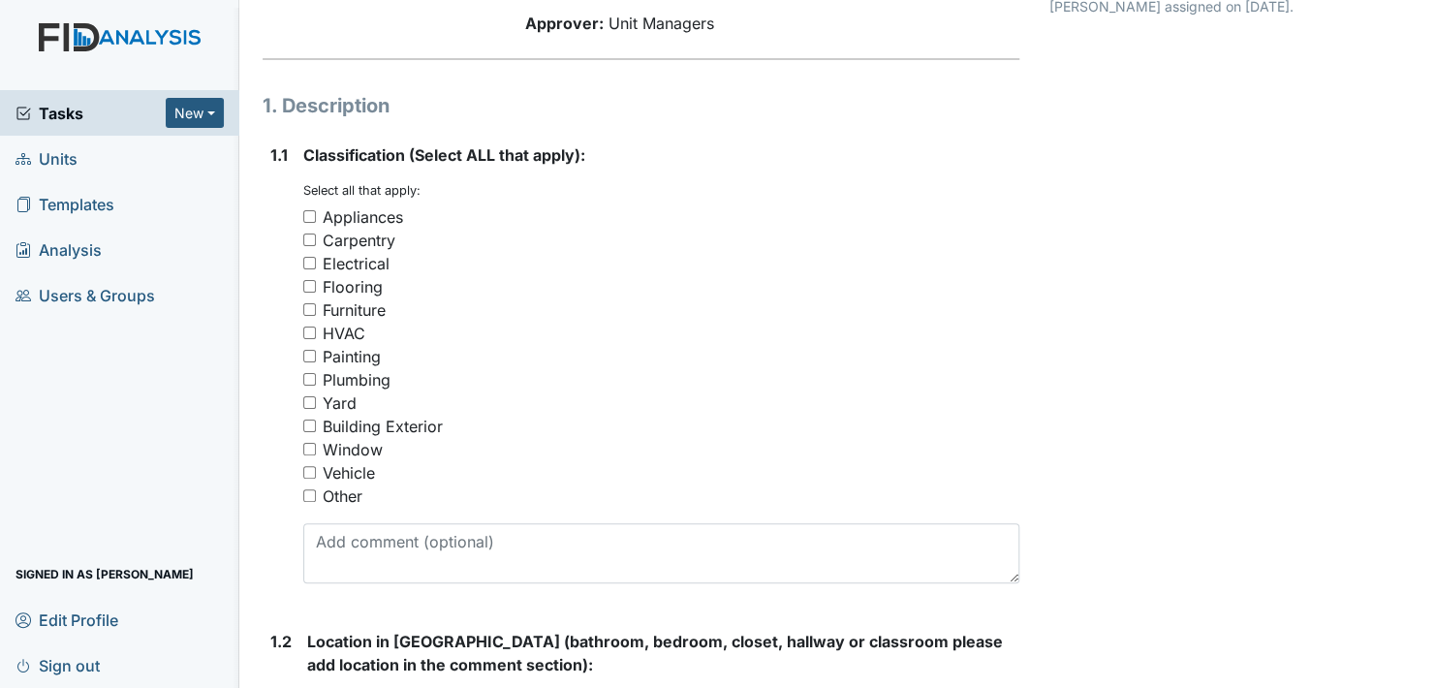
click at [311, 493] on input "Other" at bounding box center [309, 495] width 13 height 13
checkbox input "true"
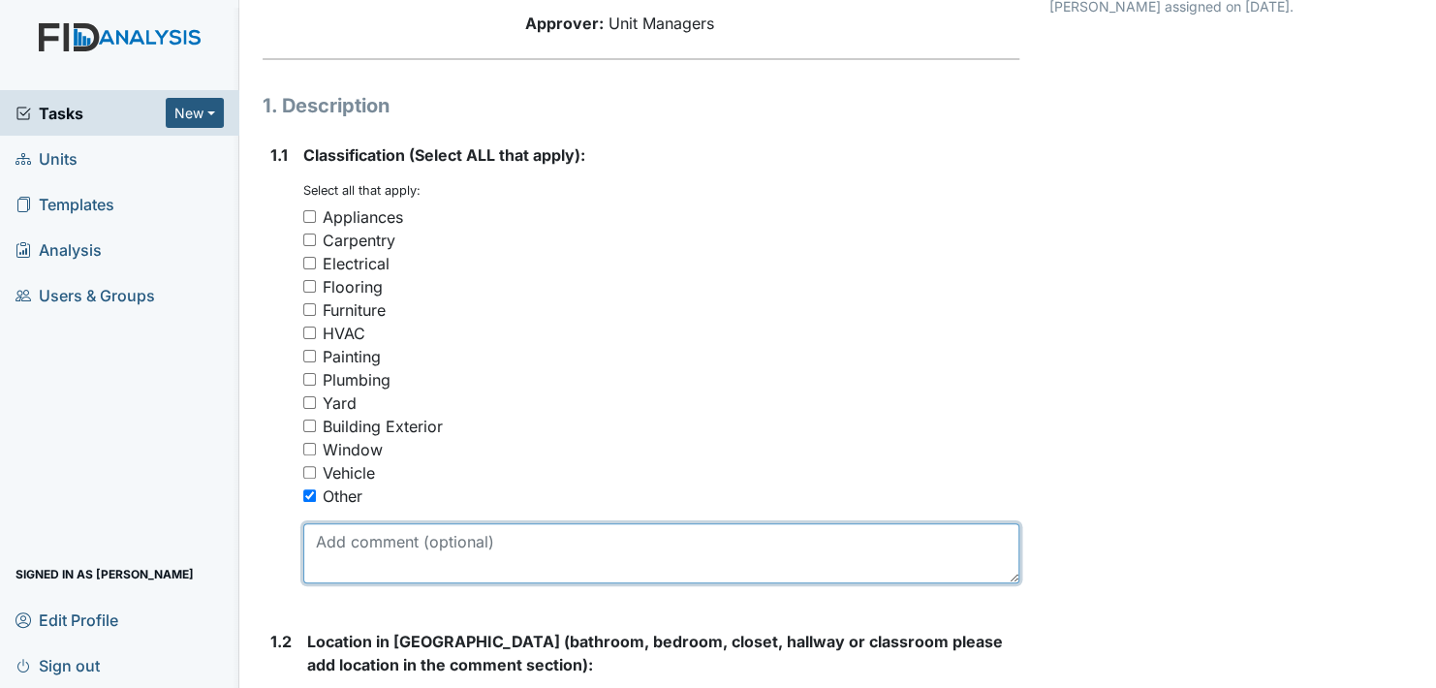
click at [320, 535] on textarea at bounding box center [661, 553] width 716 height 60
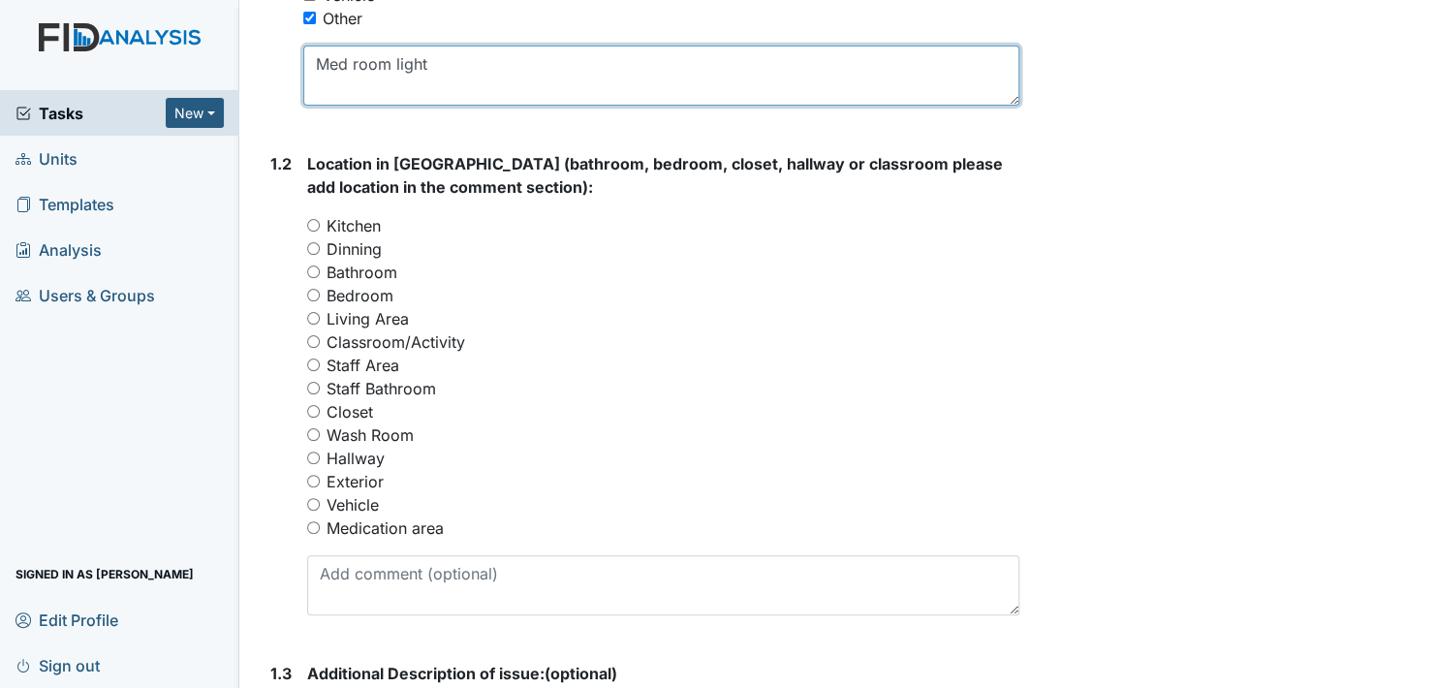
scroll to position [678, 0]
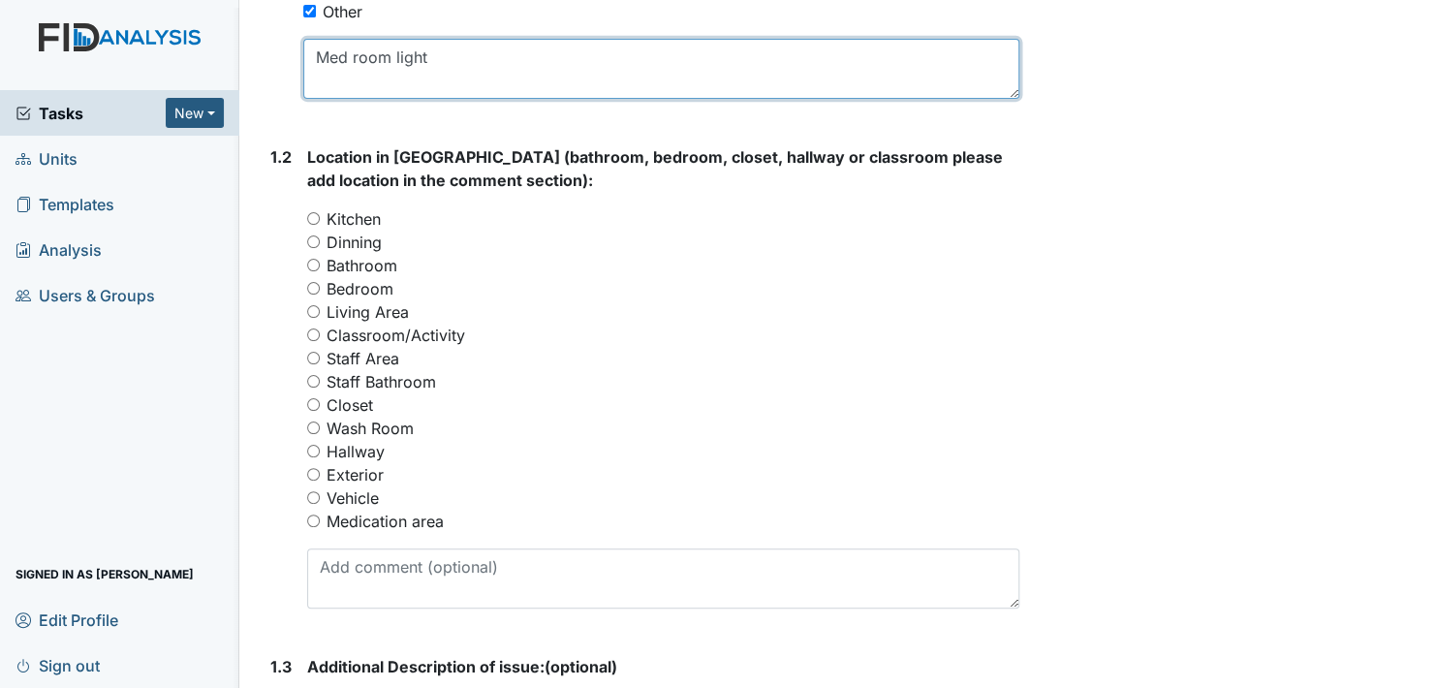
type textarea "Med room light"
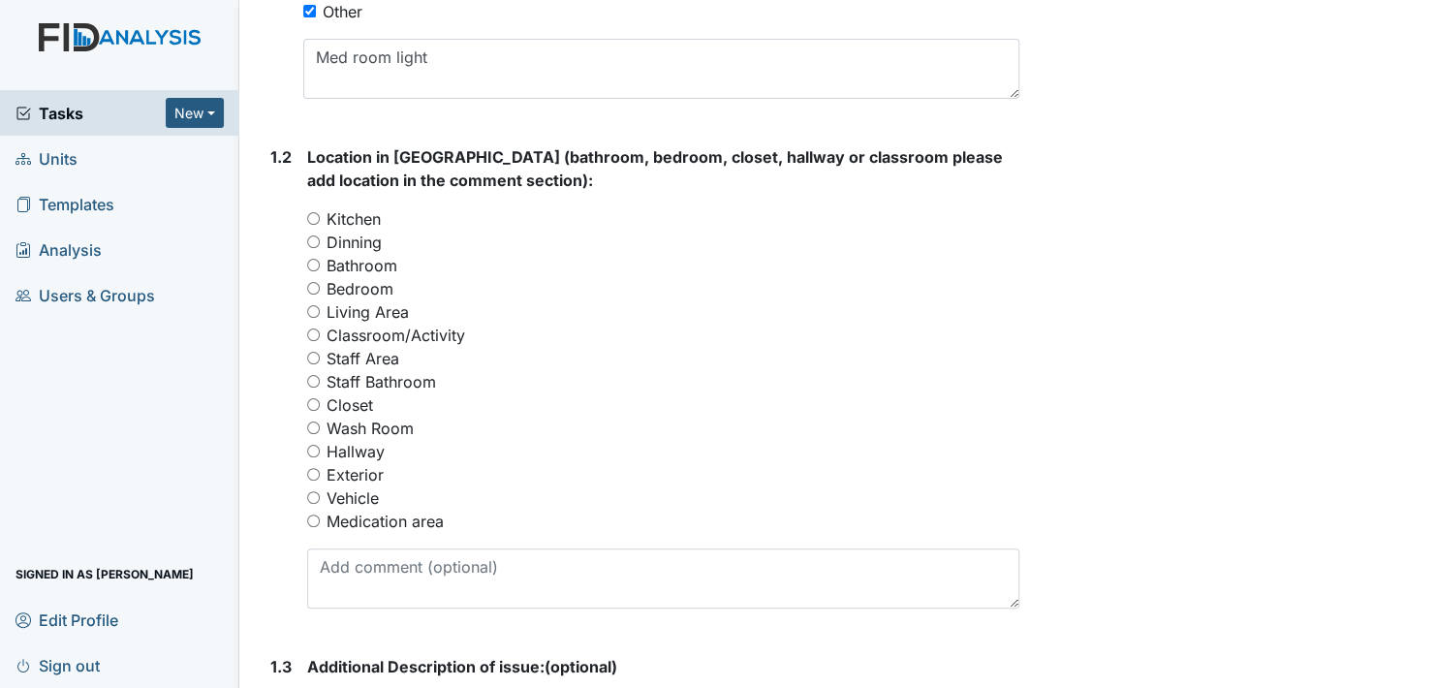
click at [316, 521] on input "Medication area" at bounding box center [313, 521] width 13 height 13
radio input "true"
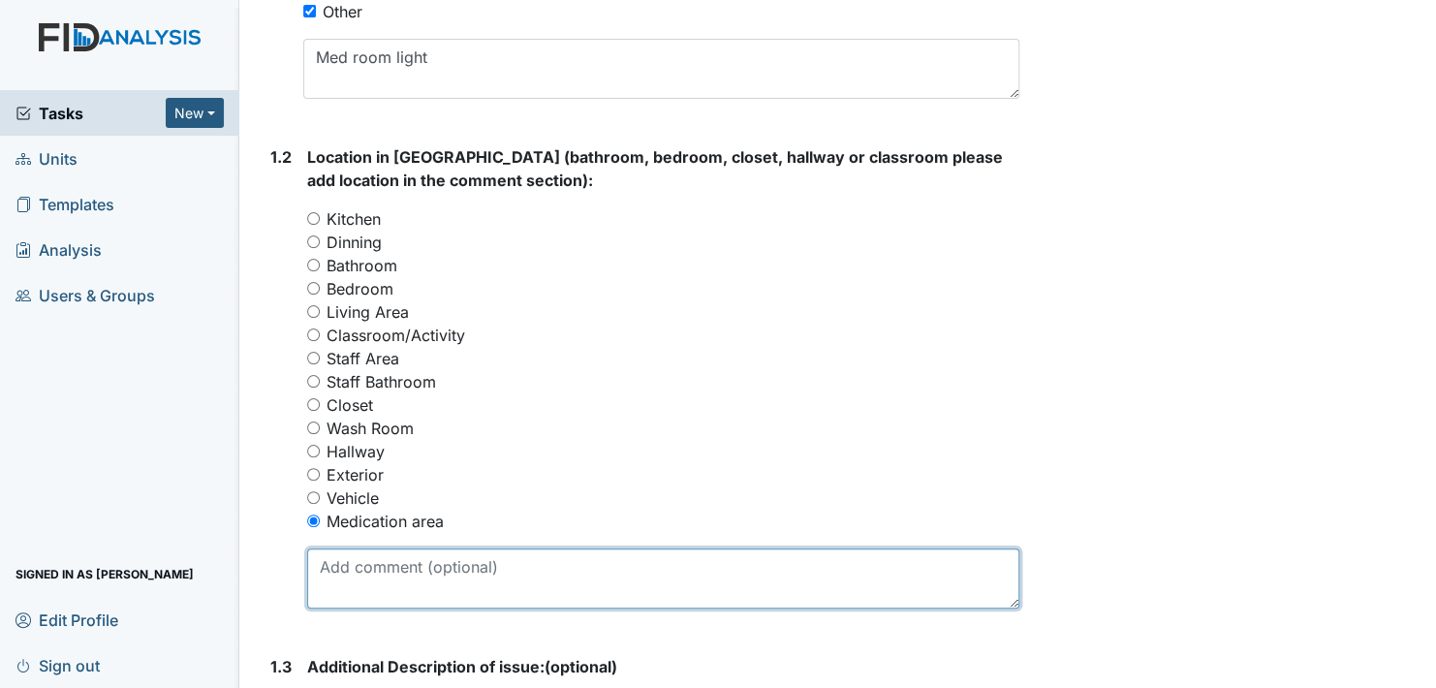
click at [383, 595] on textarea at bounding box center [663, 578] width 712 height 60
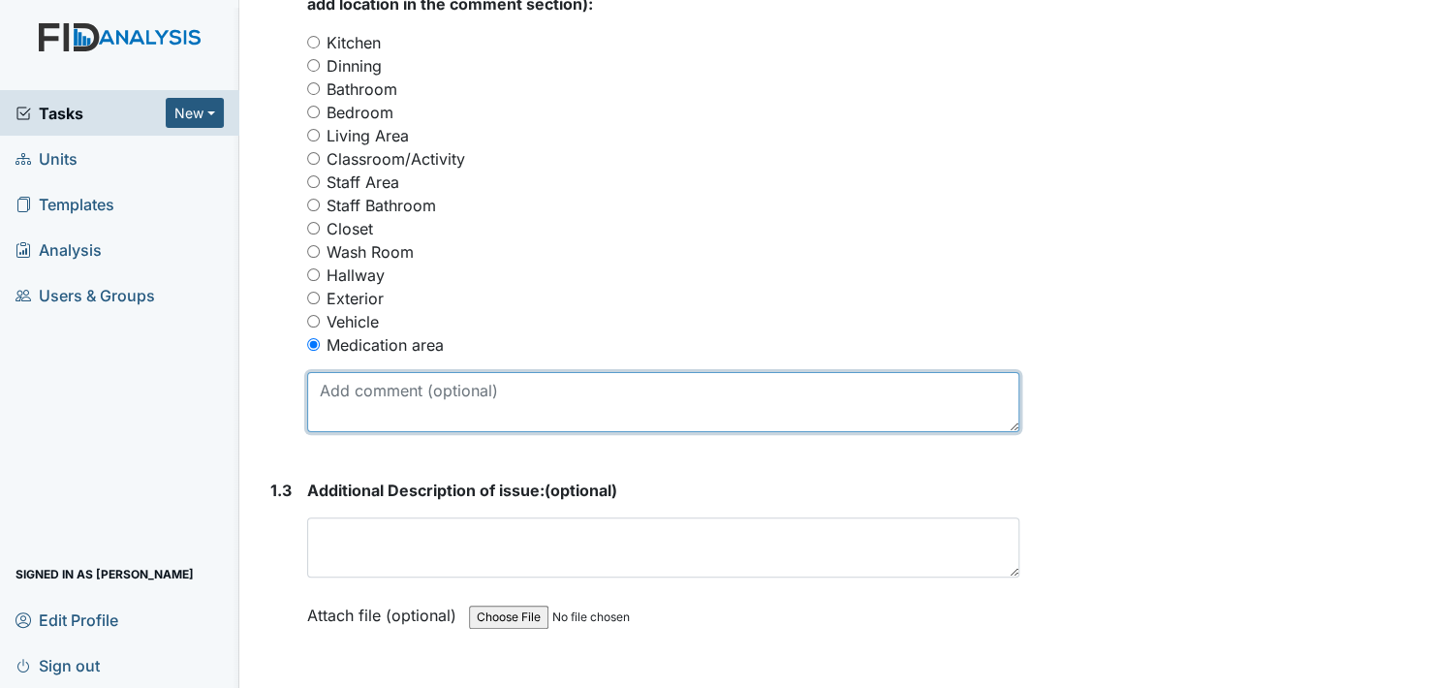
scroll to position [872, 0]
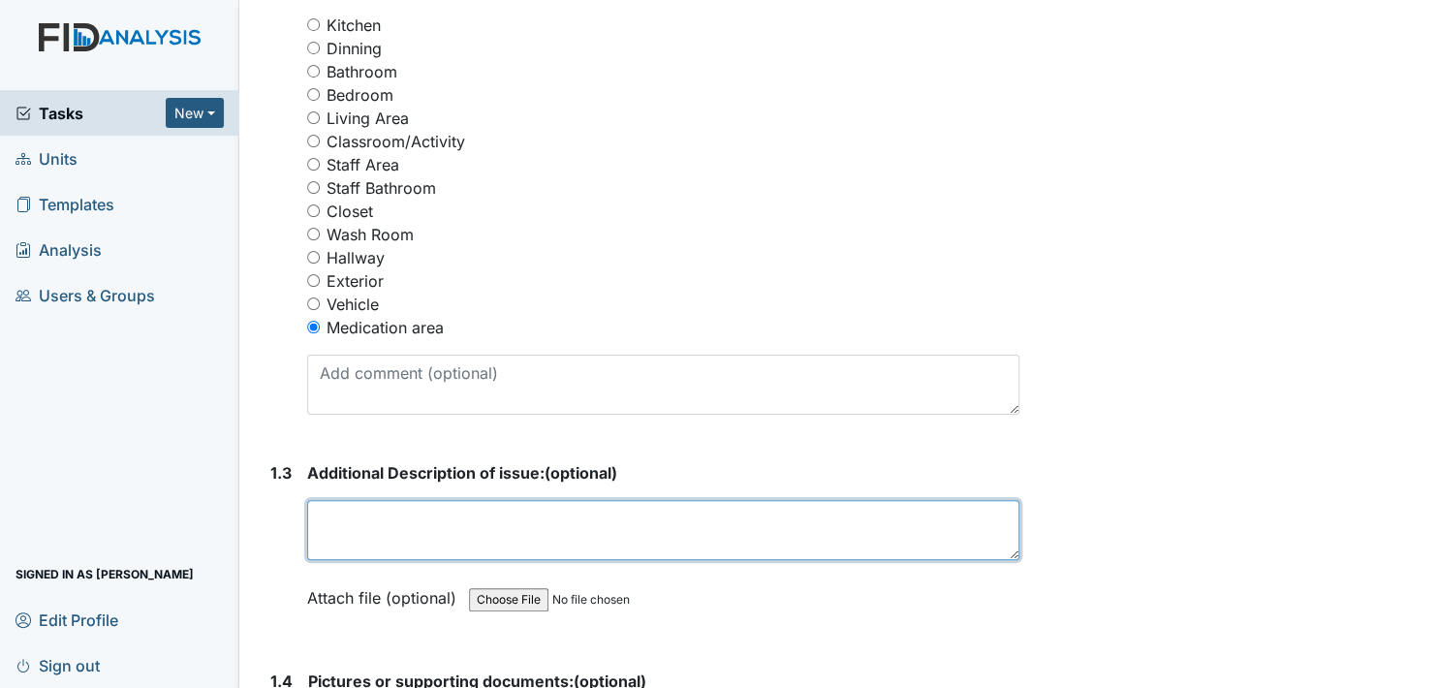
click at [384, 527] on textarea at bounding box center [663, 530] width 712 height 60
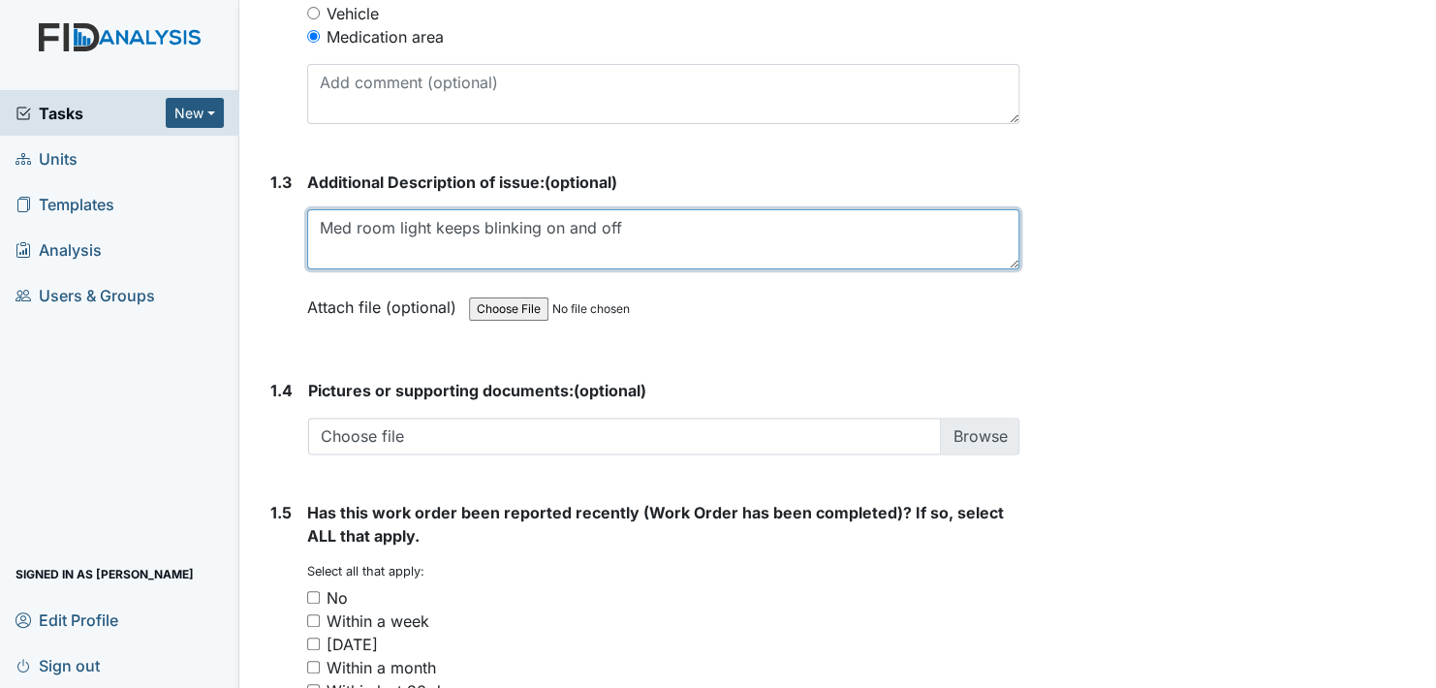
scroll to position [1260, 0]
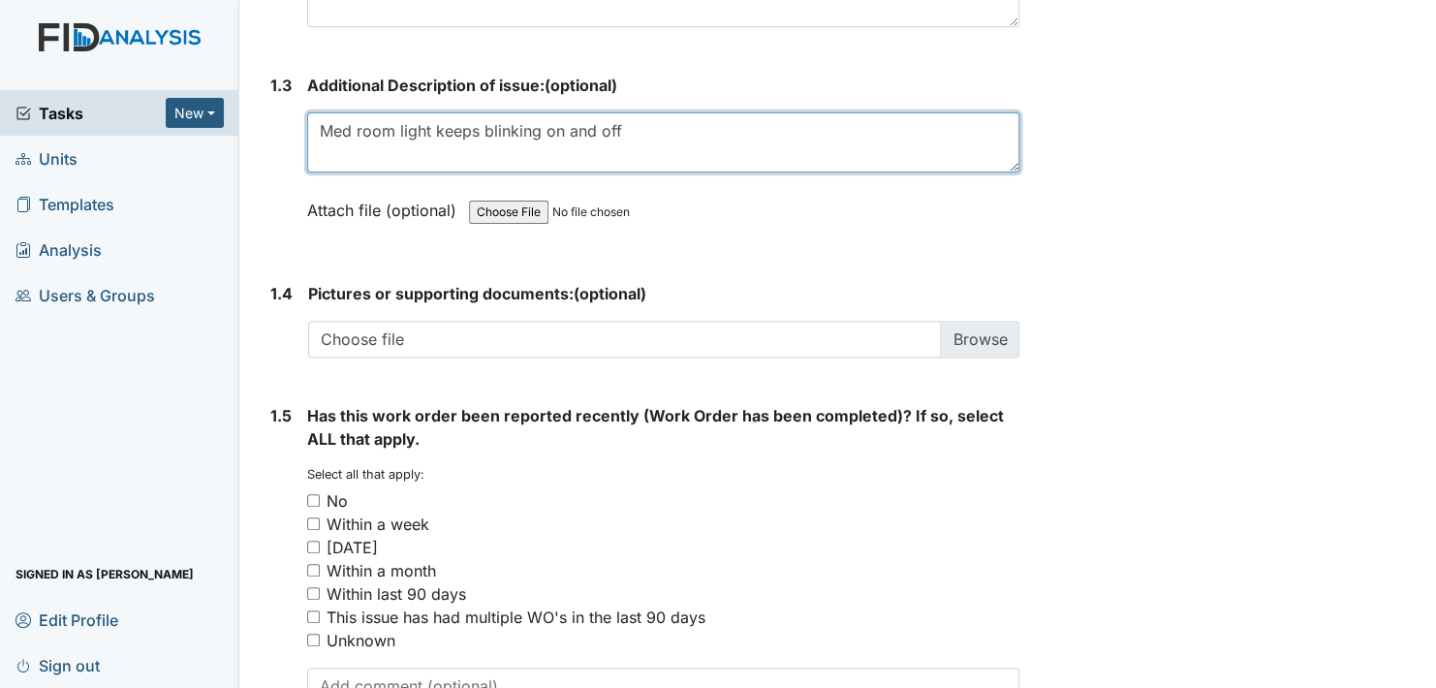
type textarea "Med room light keeps blinking on and off"
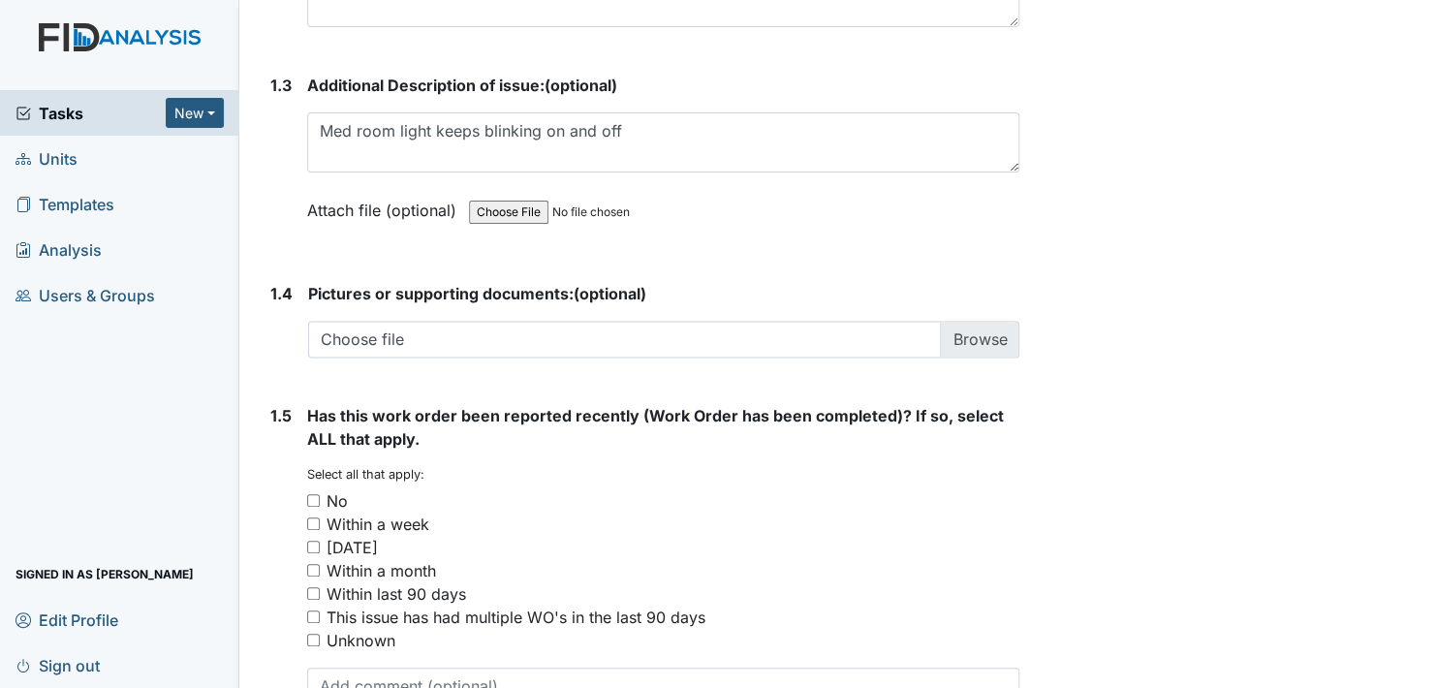
click at [314, 568] on input "Within a month" at bounding box center [313, 570] width 13 height 13
checkbox input "true"
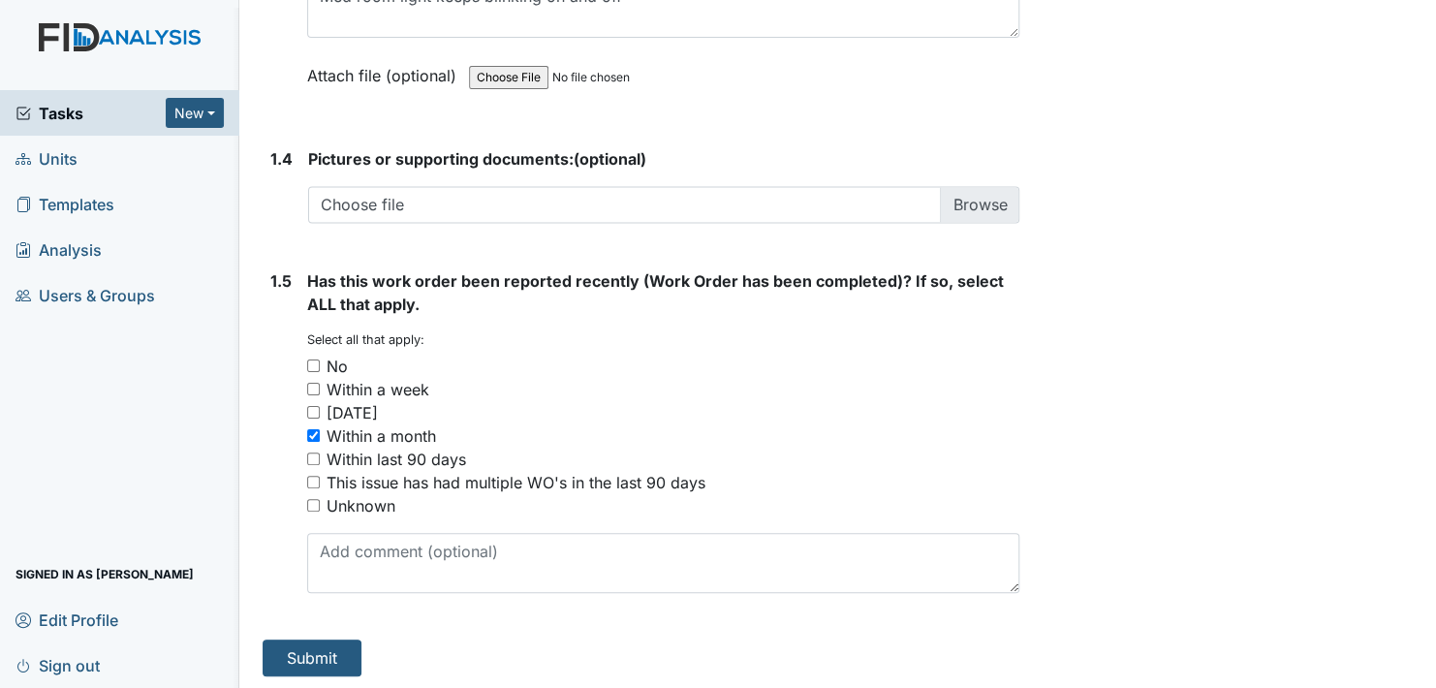
scroll to position [1395, 0]
click at [305, 647] on button "Submit" at bounding box center [312, 657] width 99 height 37
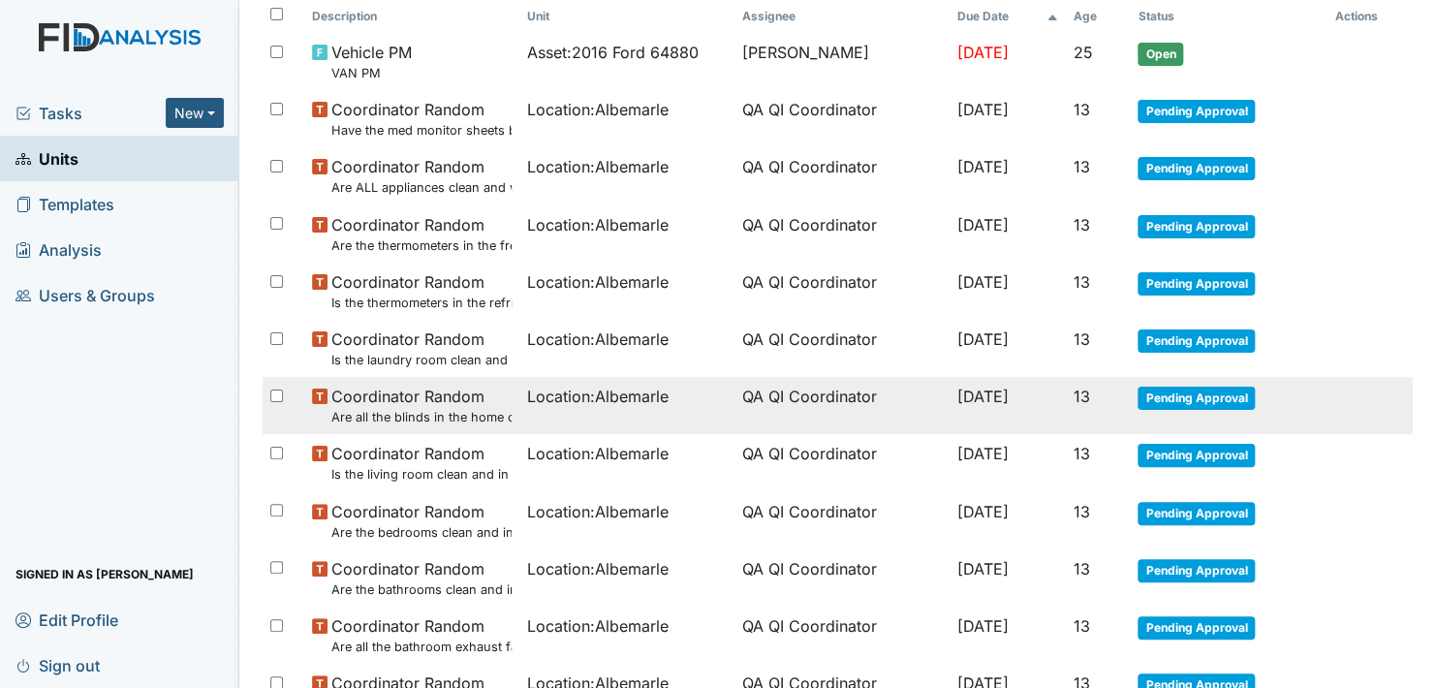
scroll to position [291, 0]
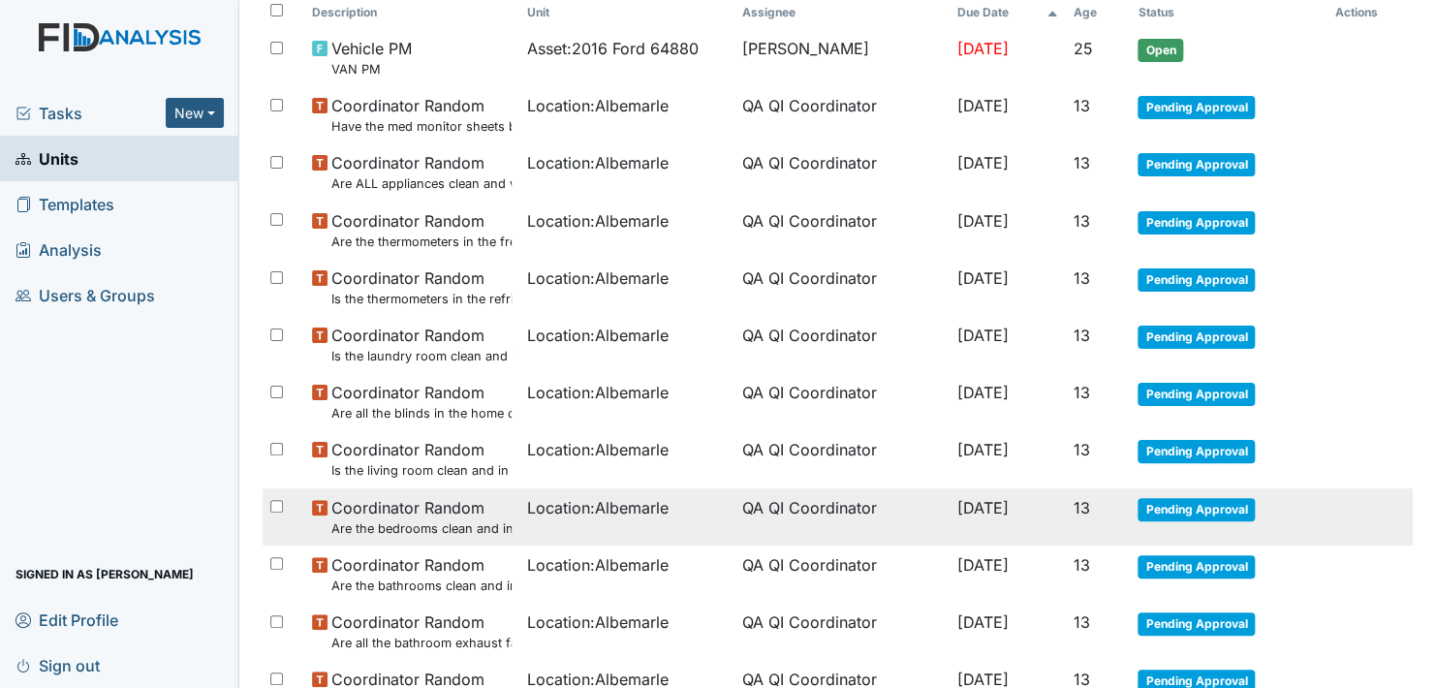
click at [1189, 502] on span "Pending Approval" at bounding box center [1196, 509] width 117 height 23
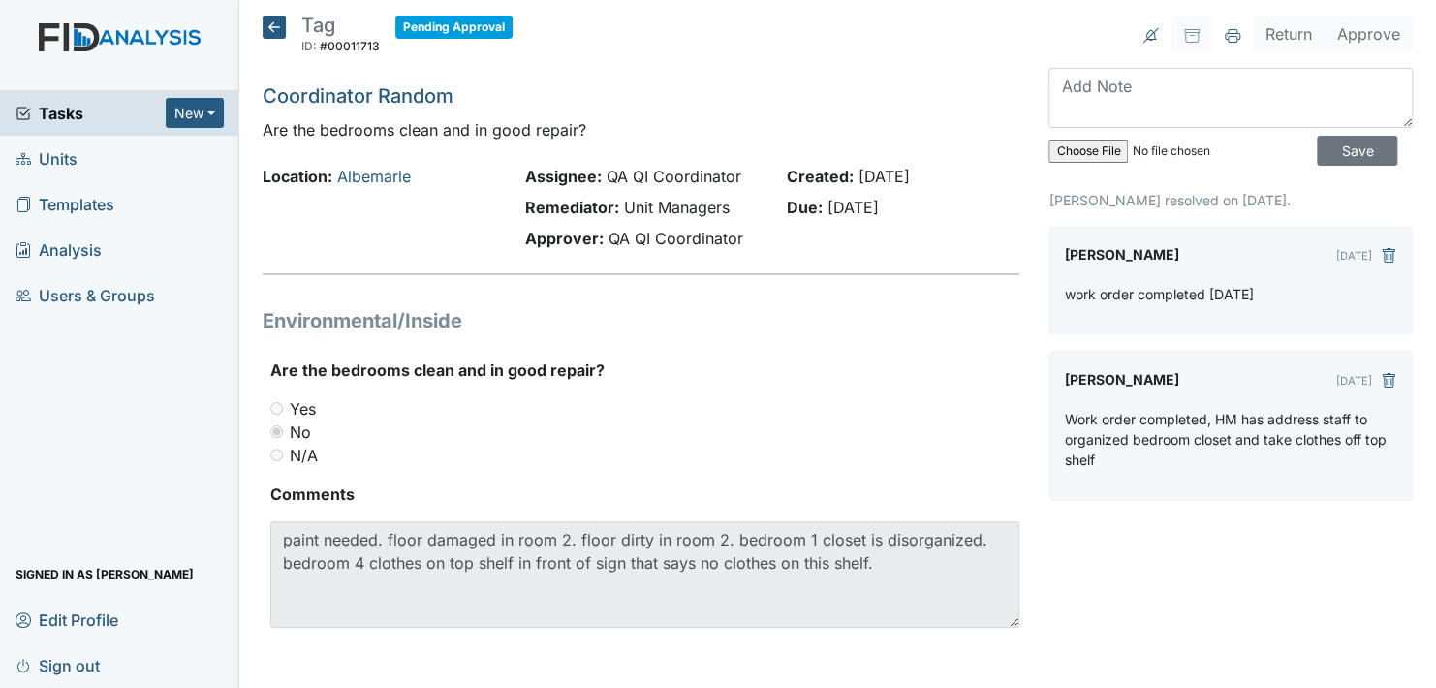
click at [276, 25] on icon at bounding box center [274, 27] width 23 height 23
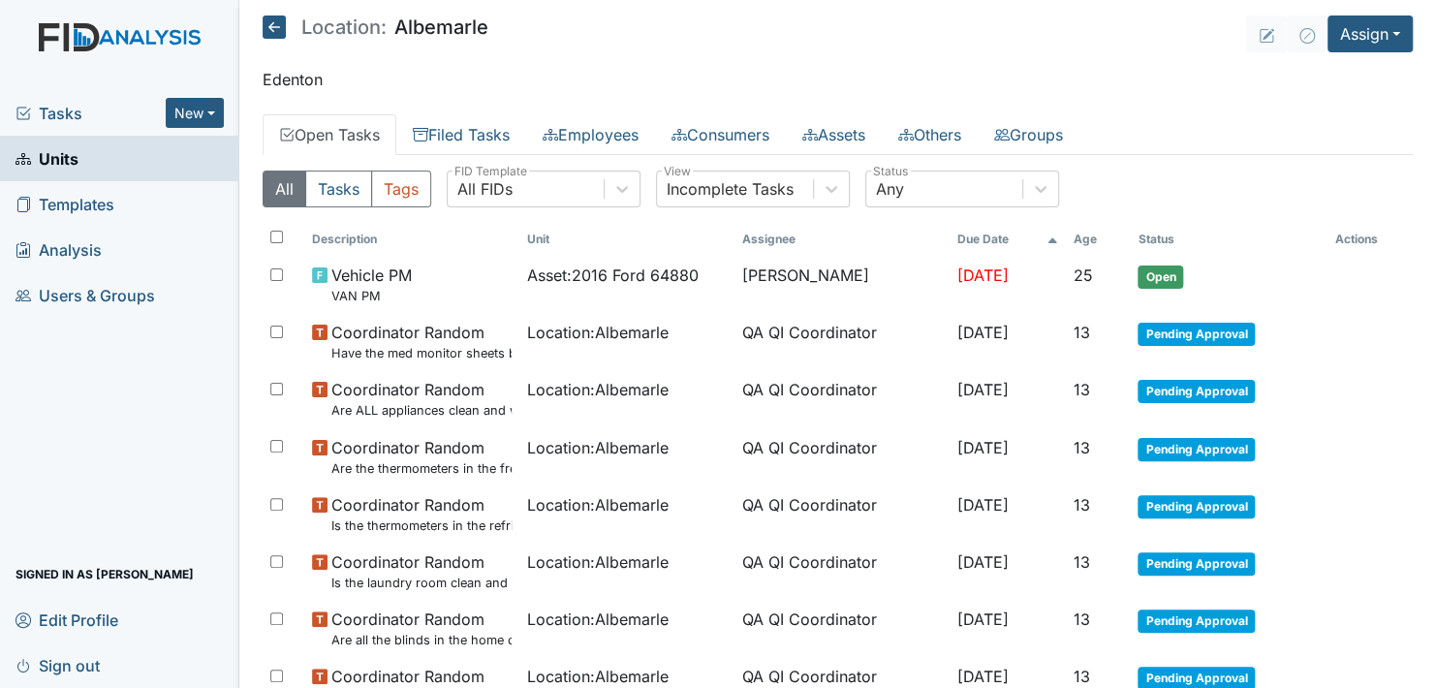
scroll to position [87, 0]
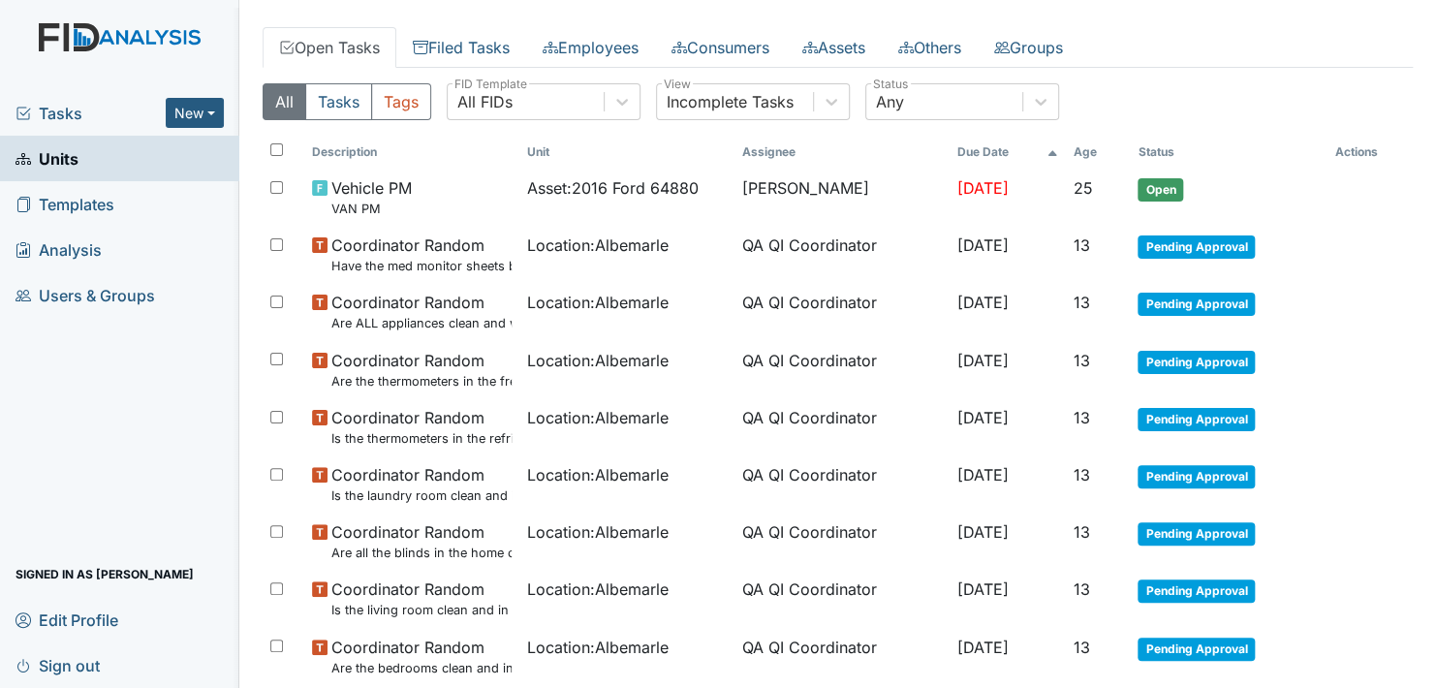
click at [1408, 227] on main "Location: [GEOGRAPHIC_DATA] Assign Assign Form Assign Inspection Assign Documen…" at bounding box center [837, 344] width 1197 height 688
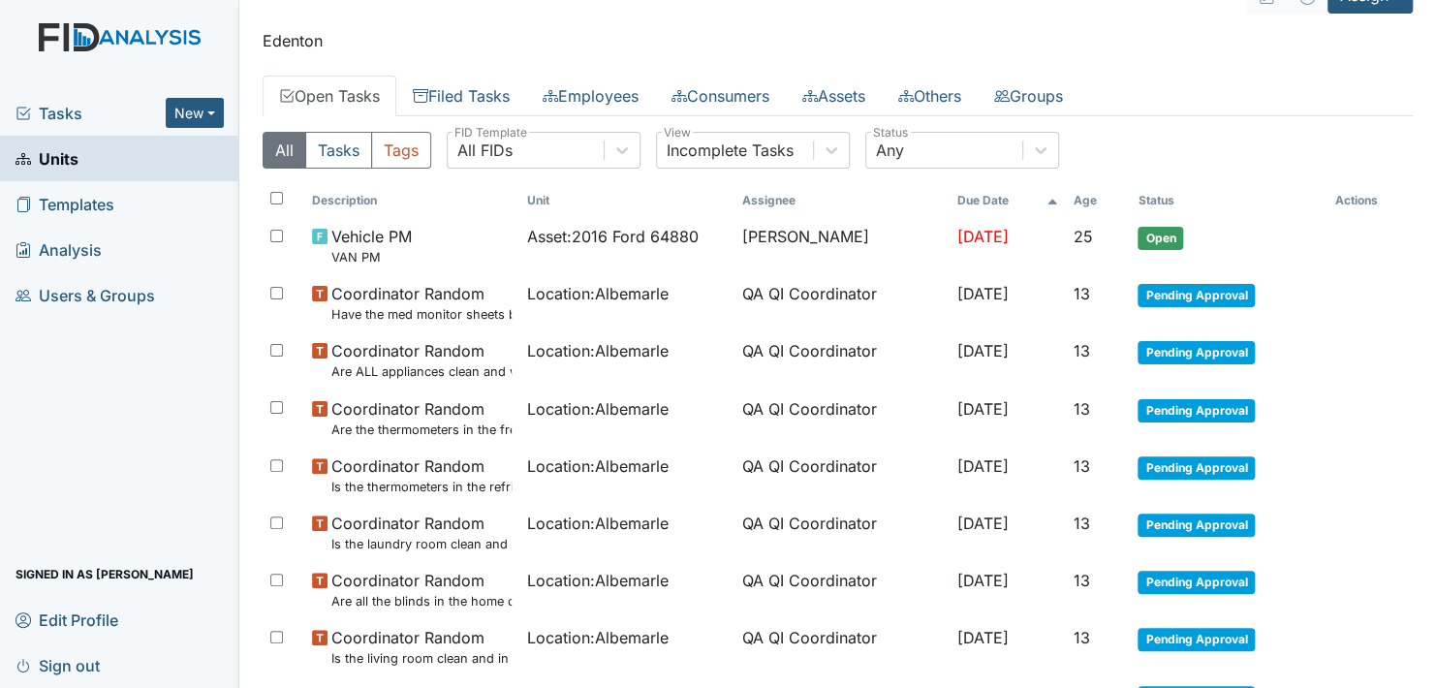
scroll to position [0, 0]
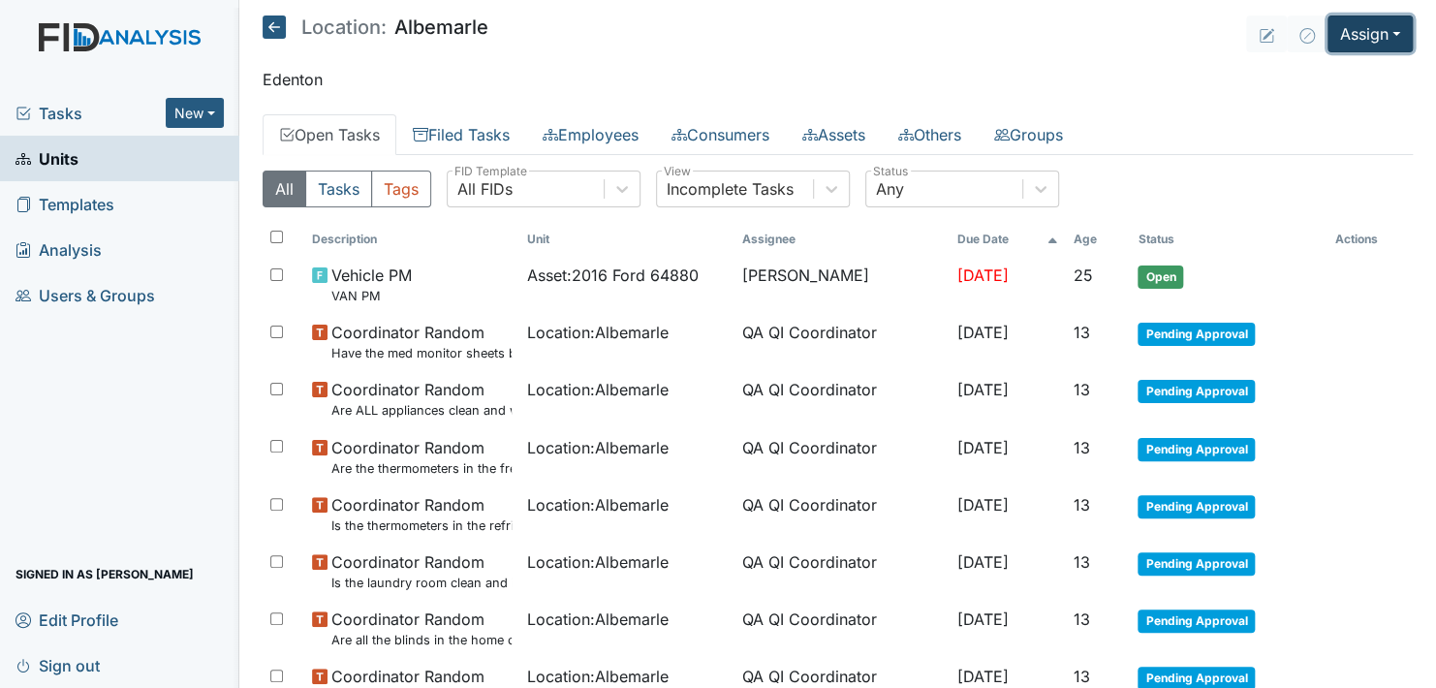
click at [1364, 34] on button "Assign" at bounding box center [1370, 34] width 85 height 37
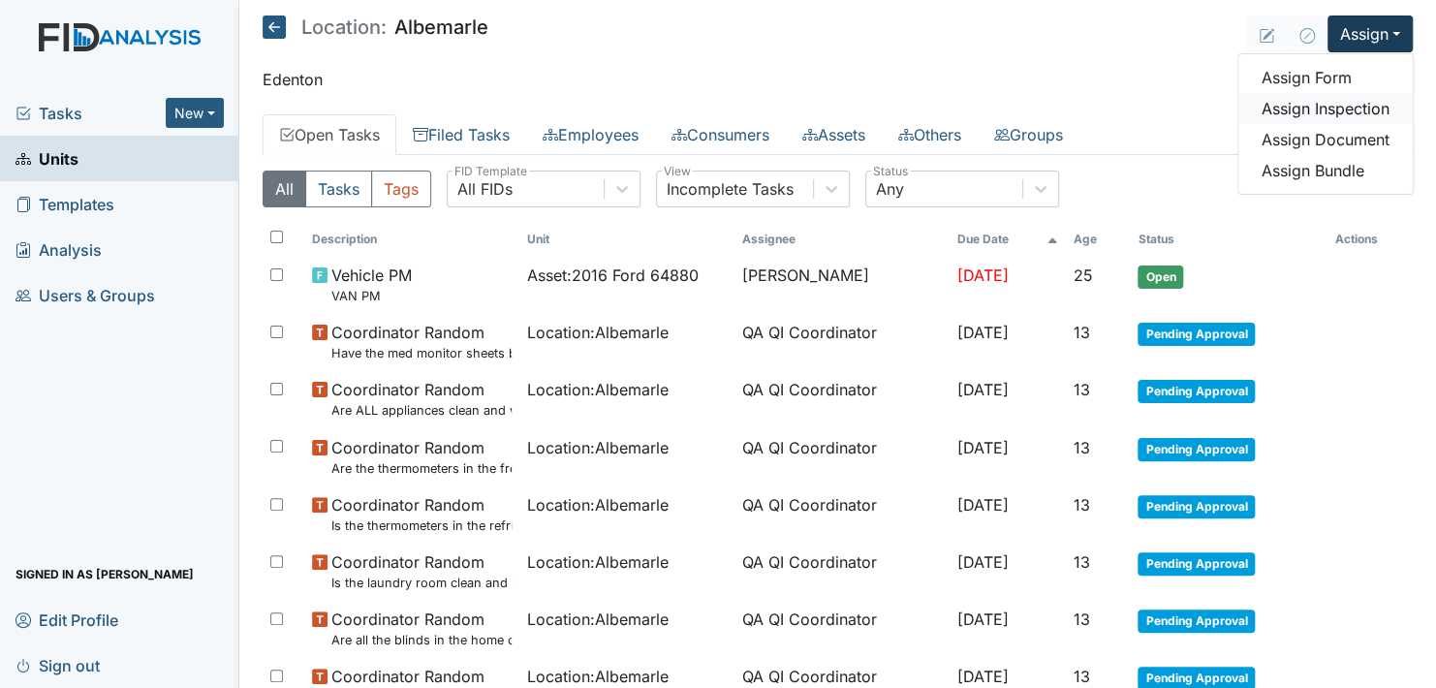
click at [1354, 107] on link "Assign Inspection" at bounding box center [1325, 108] width 174 height 31
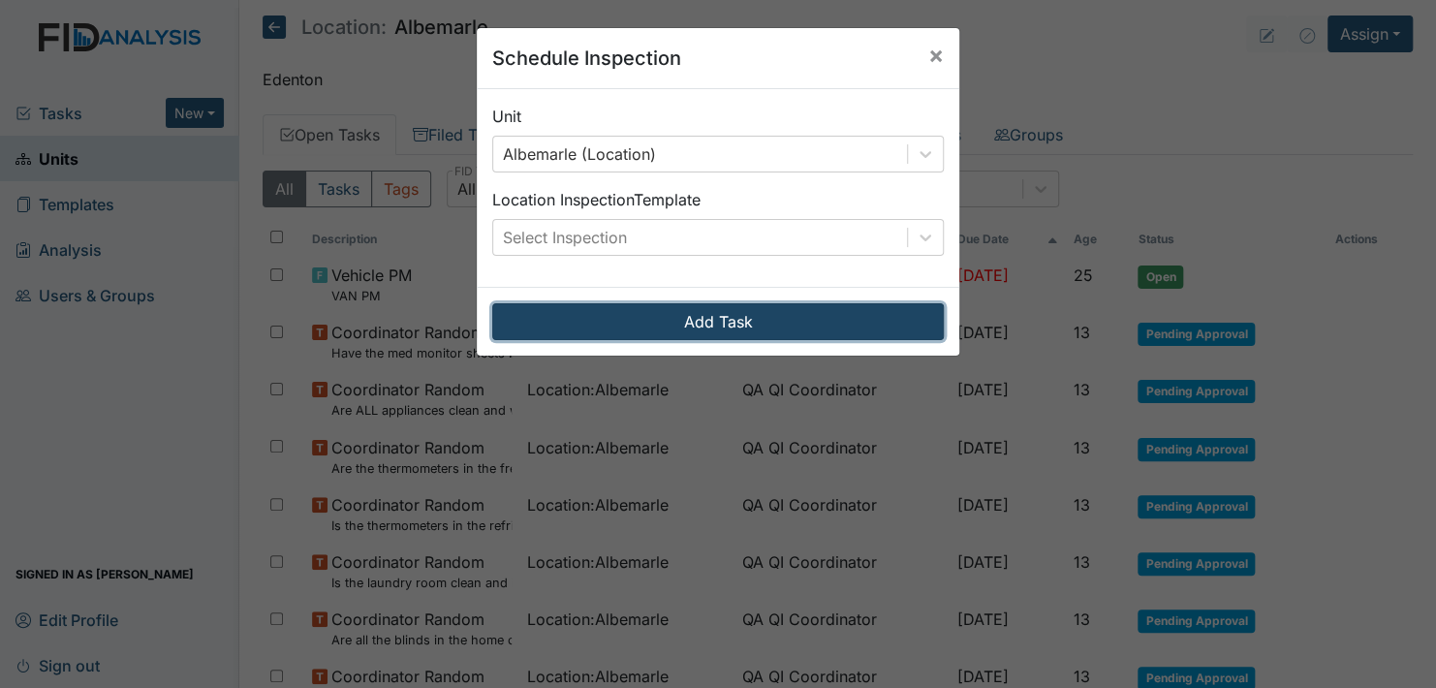
click at [837, 319] on button "Add Task" at bounding box center [718, 321] width 452 height 37
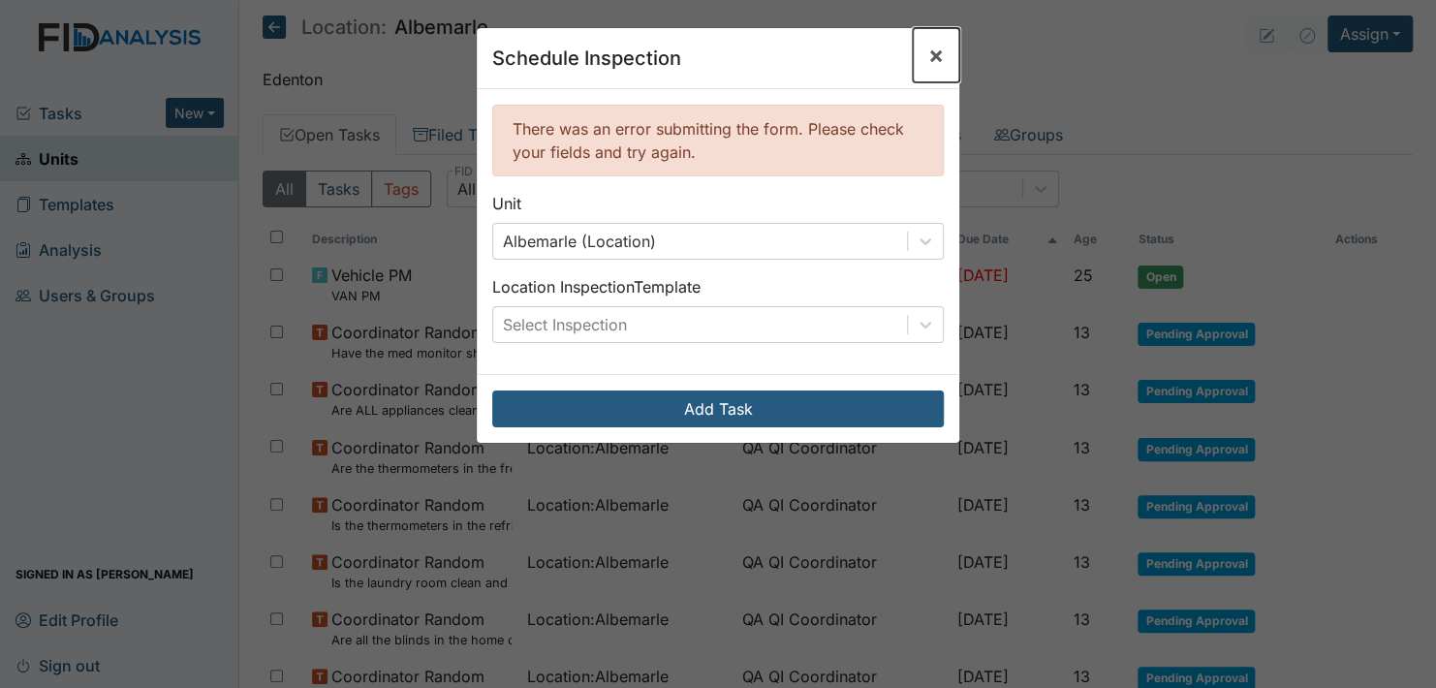
click at [928, 46] on span "×" at bounding box center [936, 55] width 16 height 28
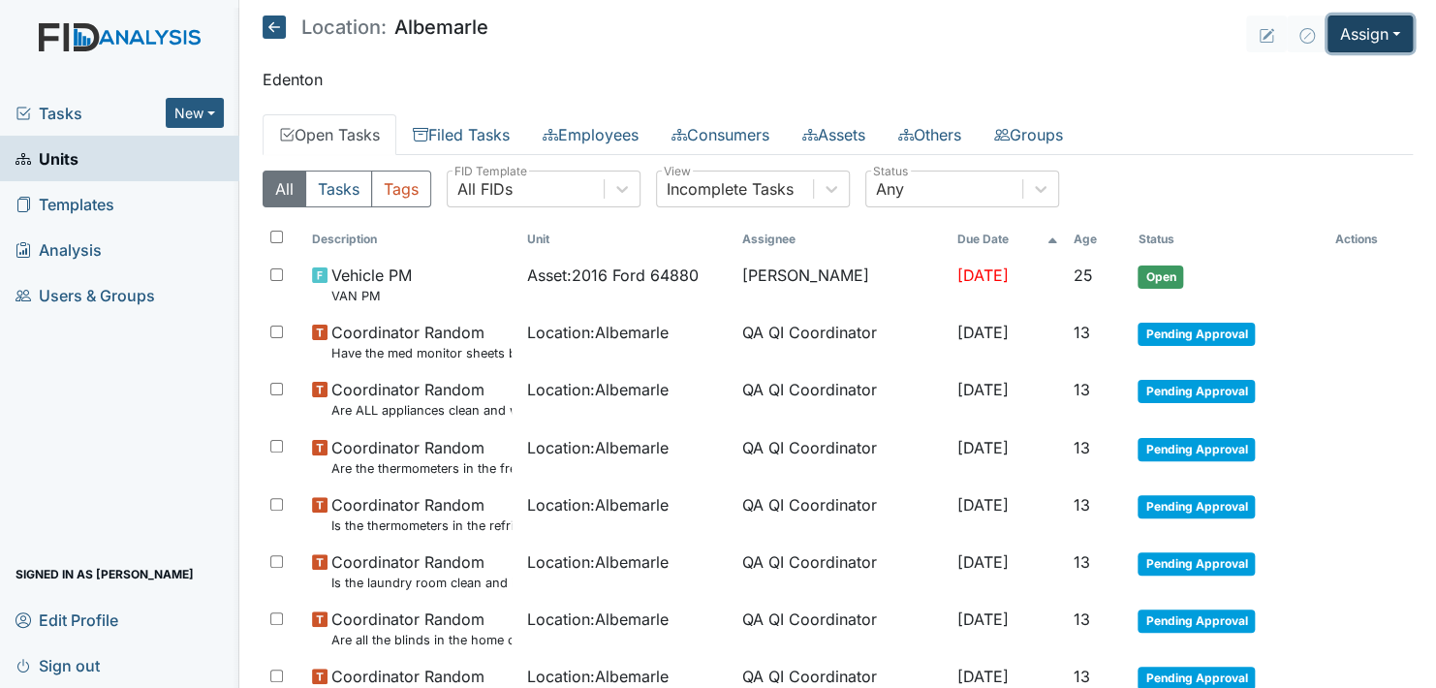
click at [1371, 23] on button "Assign" at bounding box center [1370, 34] width 85 height 37
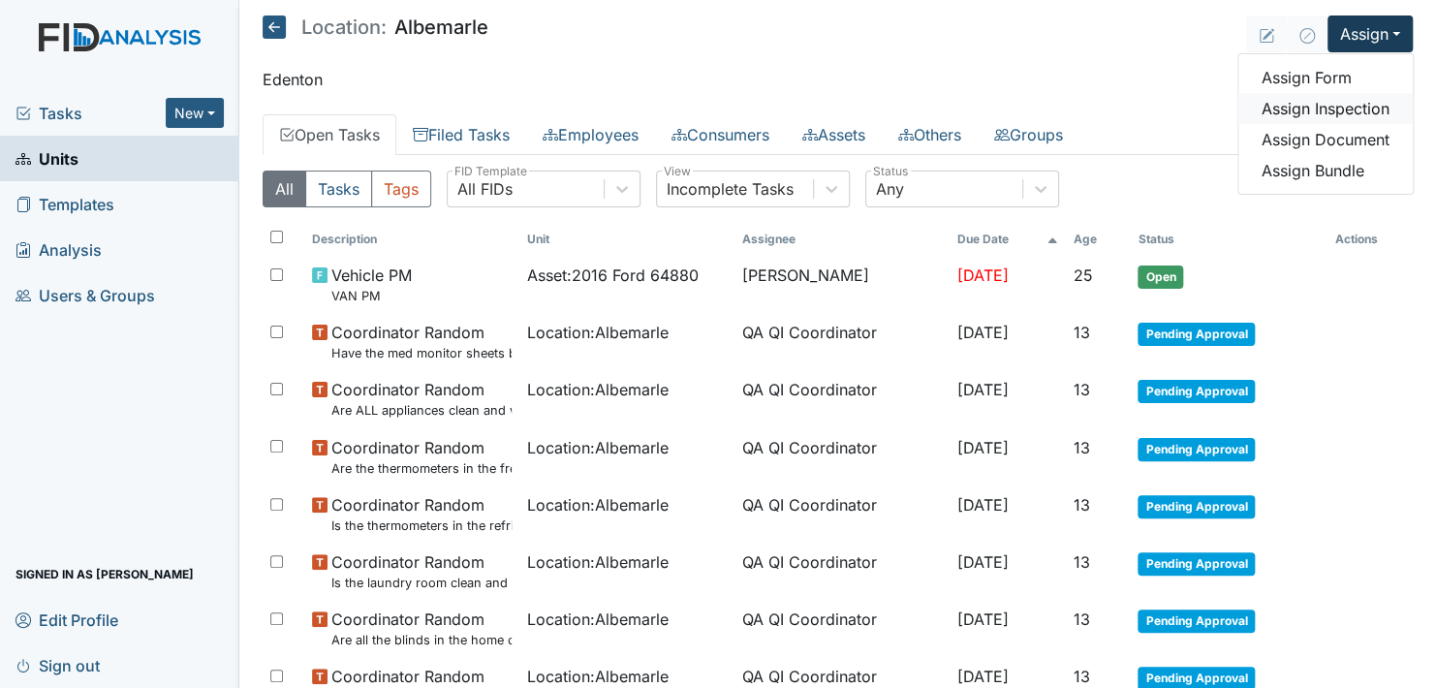
click at [1362, 99] on link "Assign Inspection" at bounding box center [1325, 108] width 174 height 31
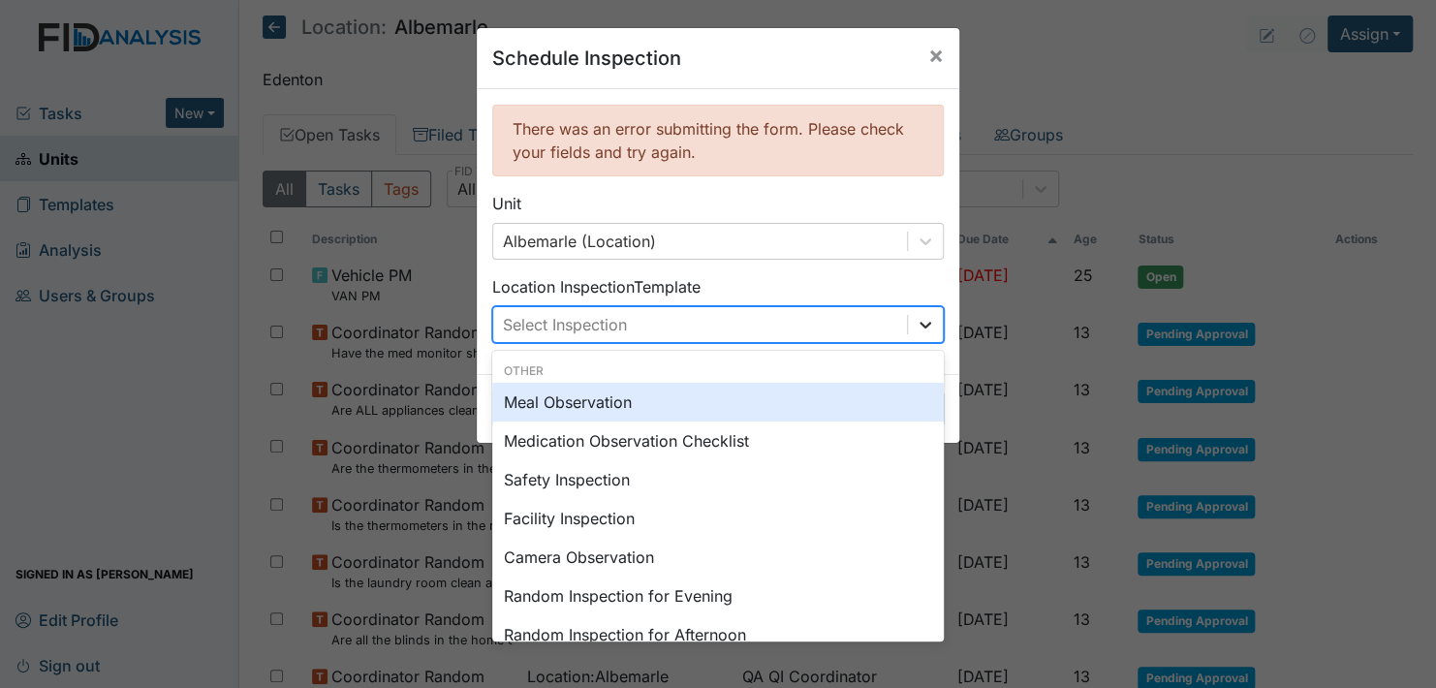
click at [916, 315] on icon at bounding box center [925, 324] width 19 height 19
click at [664, 397] on div "Meal Observation" at bounding box center [718, 402] width 452 height 39
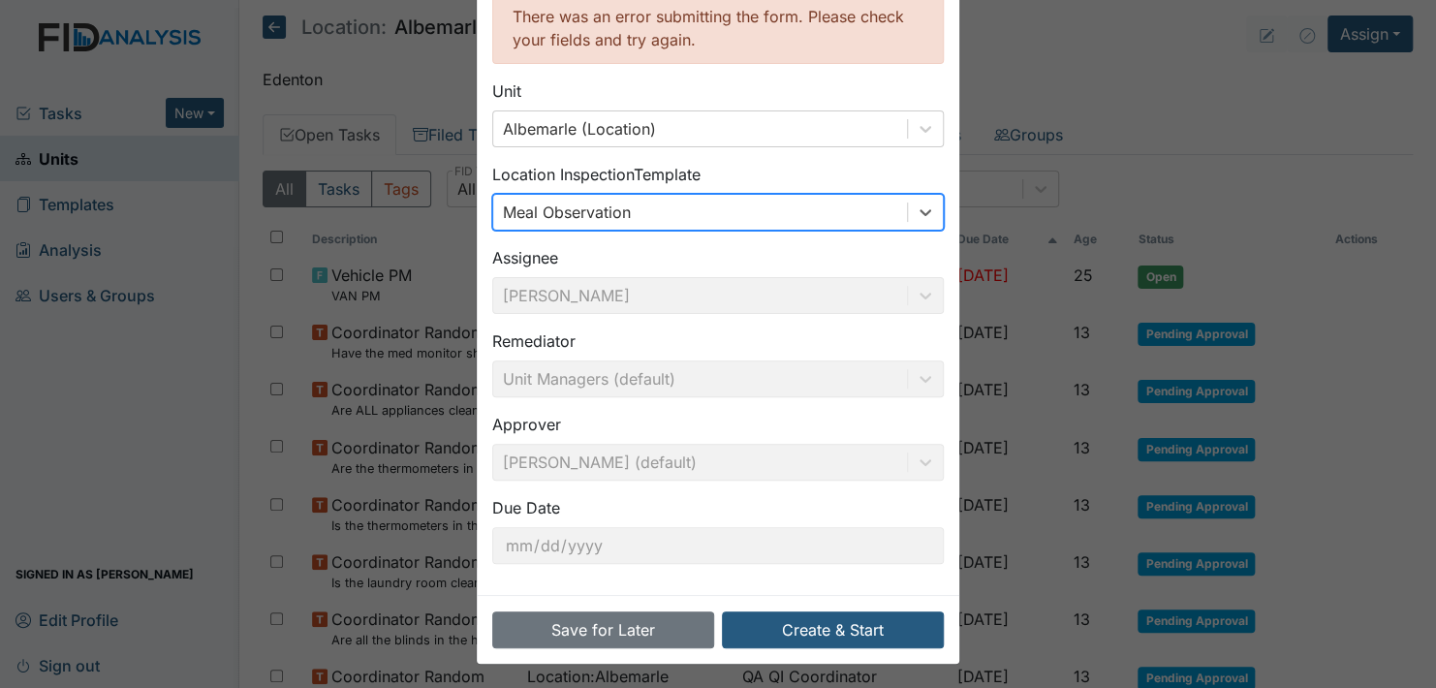
scroll to position [114, 0]
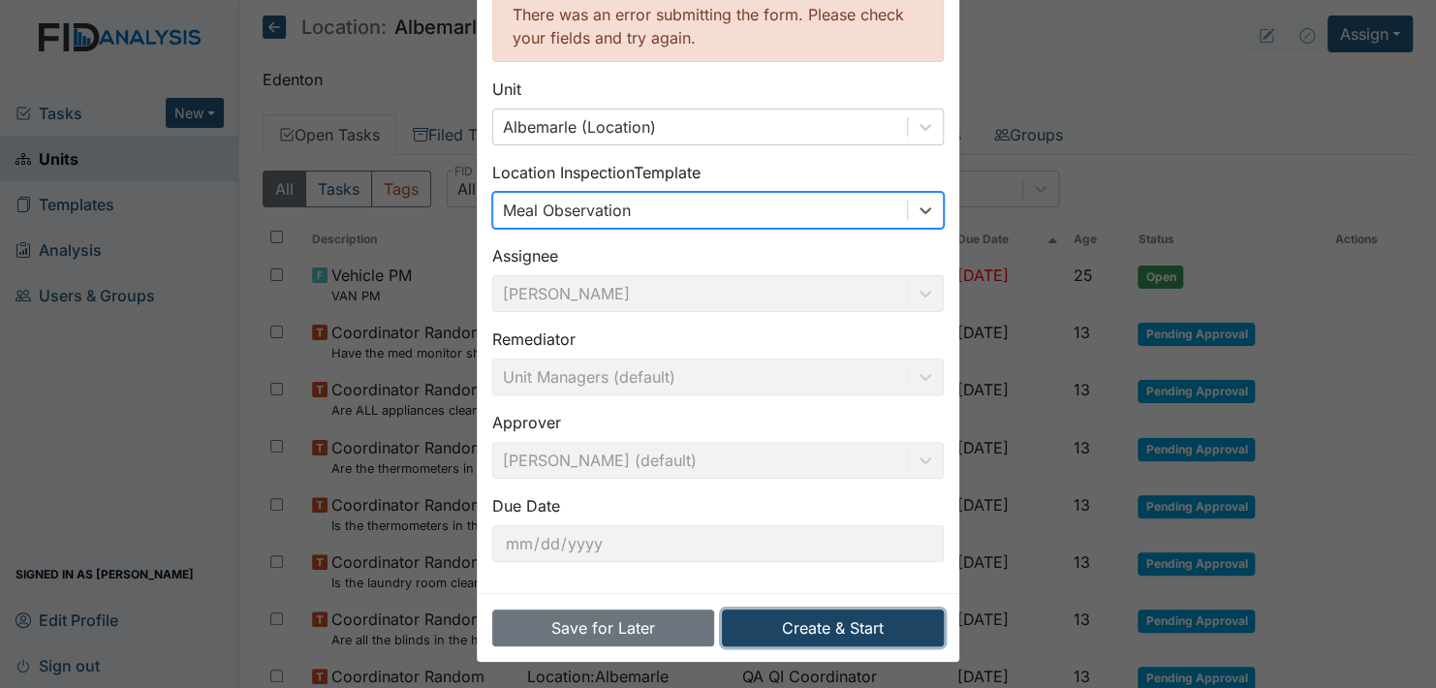
click at [848, 626] on button "Create & Start" at bounding box center [833, 628] width 222 height 37
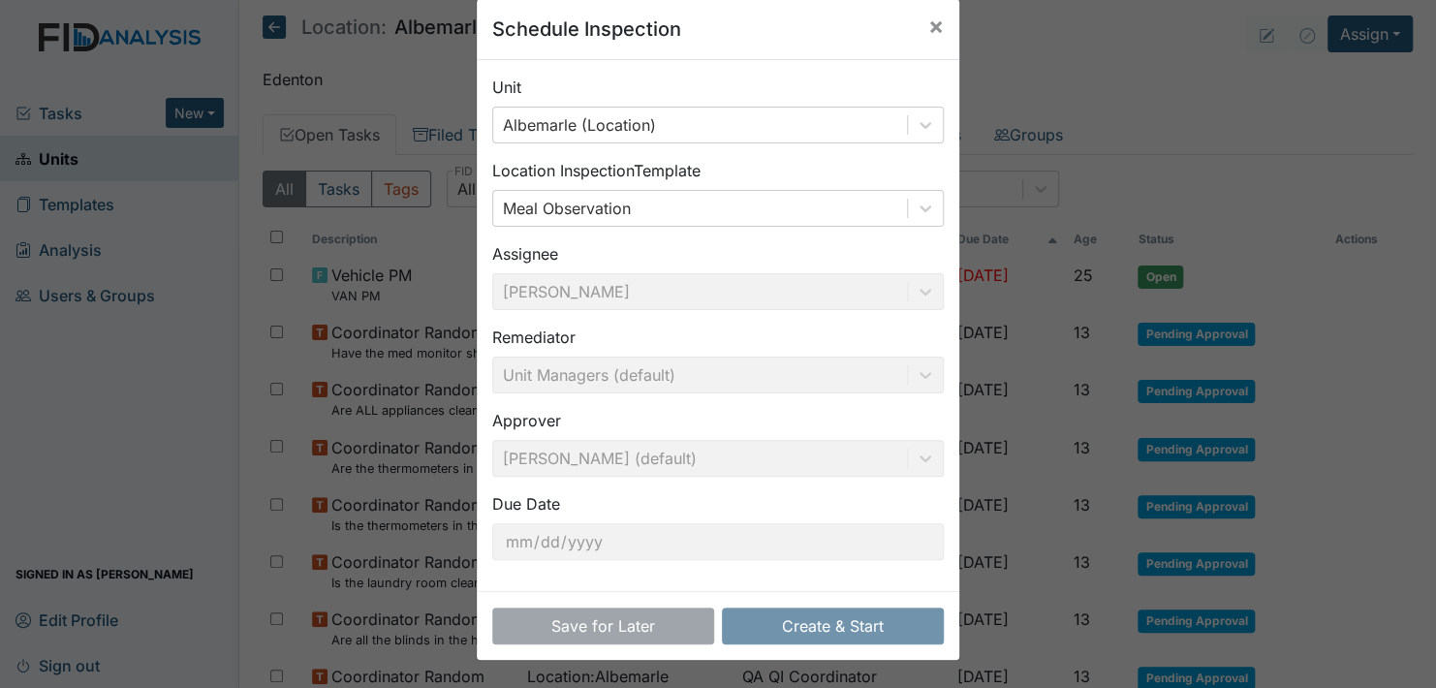
scroll to position [27, 0]
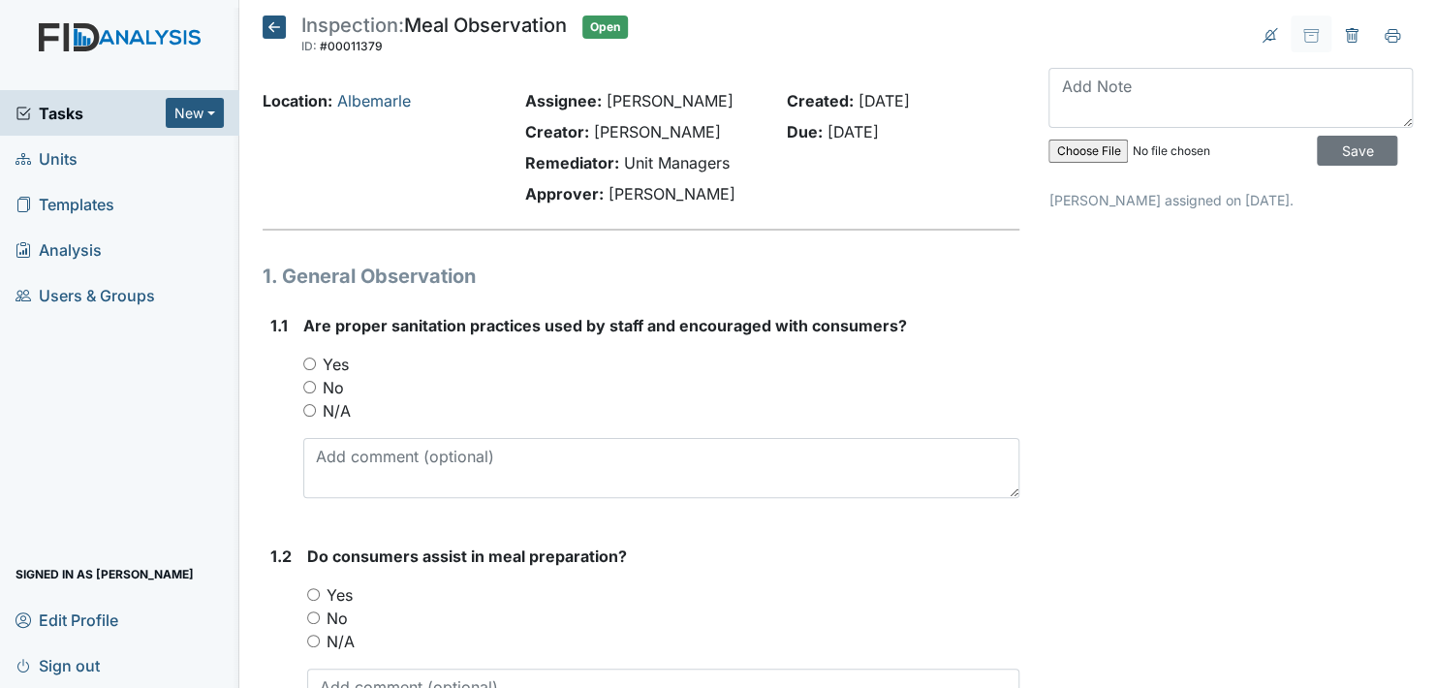
click at [306, 363] on input "Yes" at bounding box center [309, 364] width 13 height 13
radio input "true"
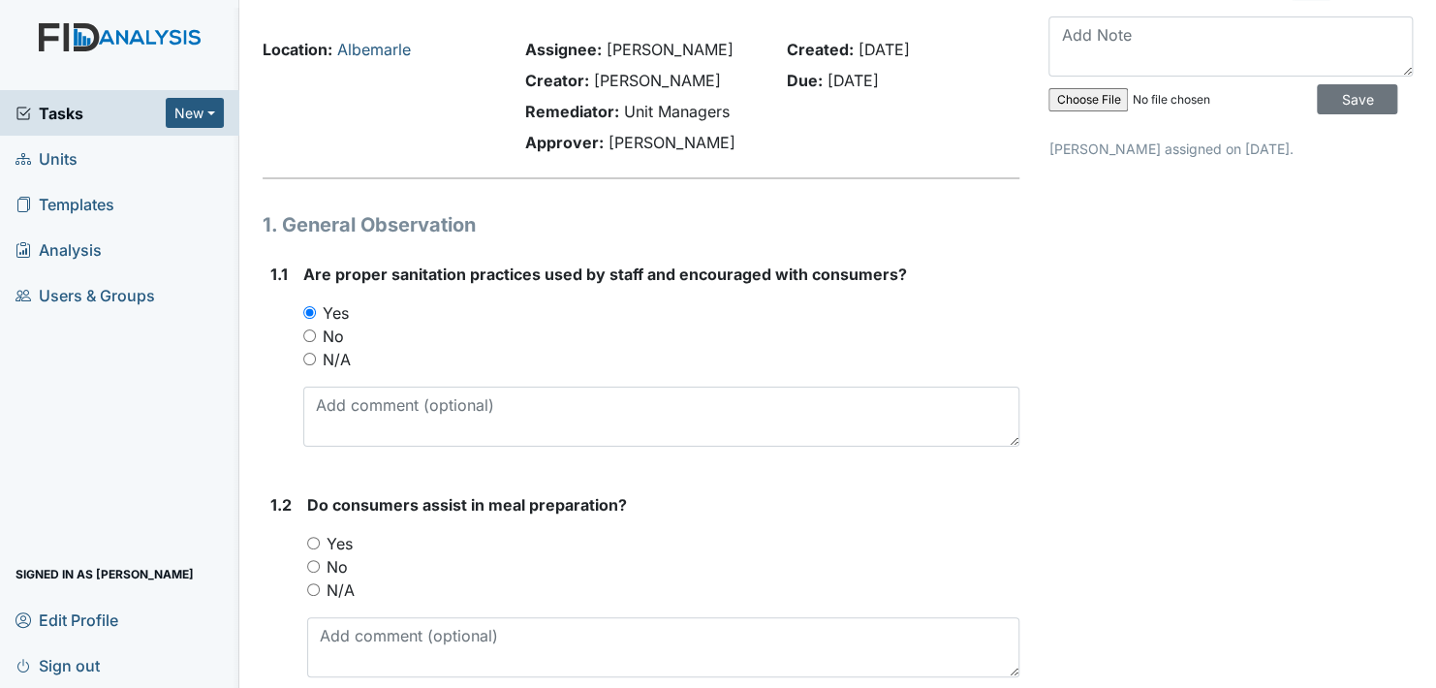
scroll to position [194, 0]
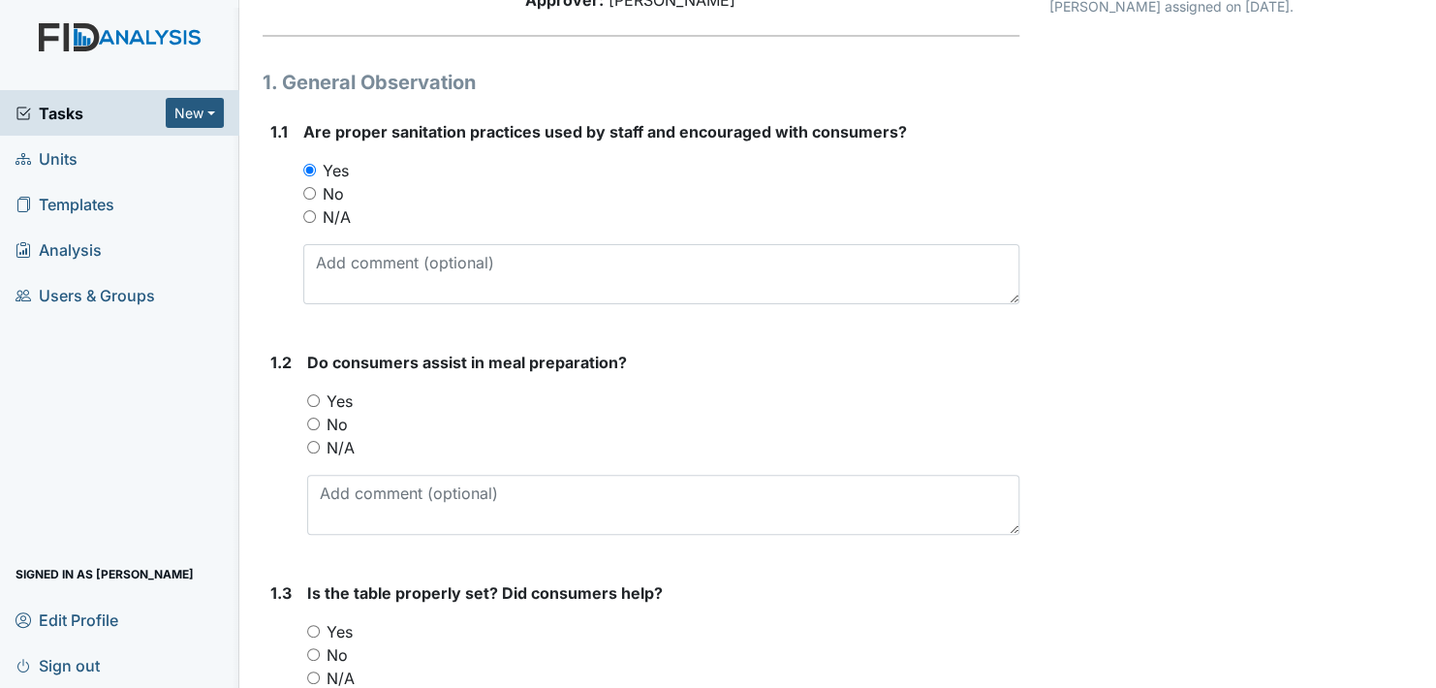
click at [309, 398] on input "Yes" at bounding box center [313, 400] width 13 height 13
radio input "true"
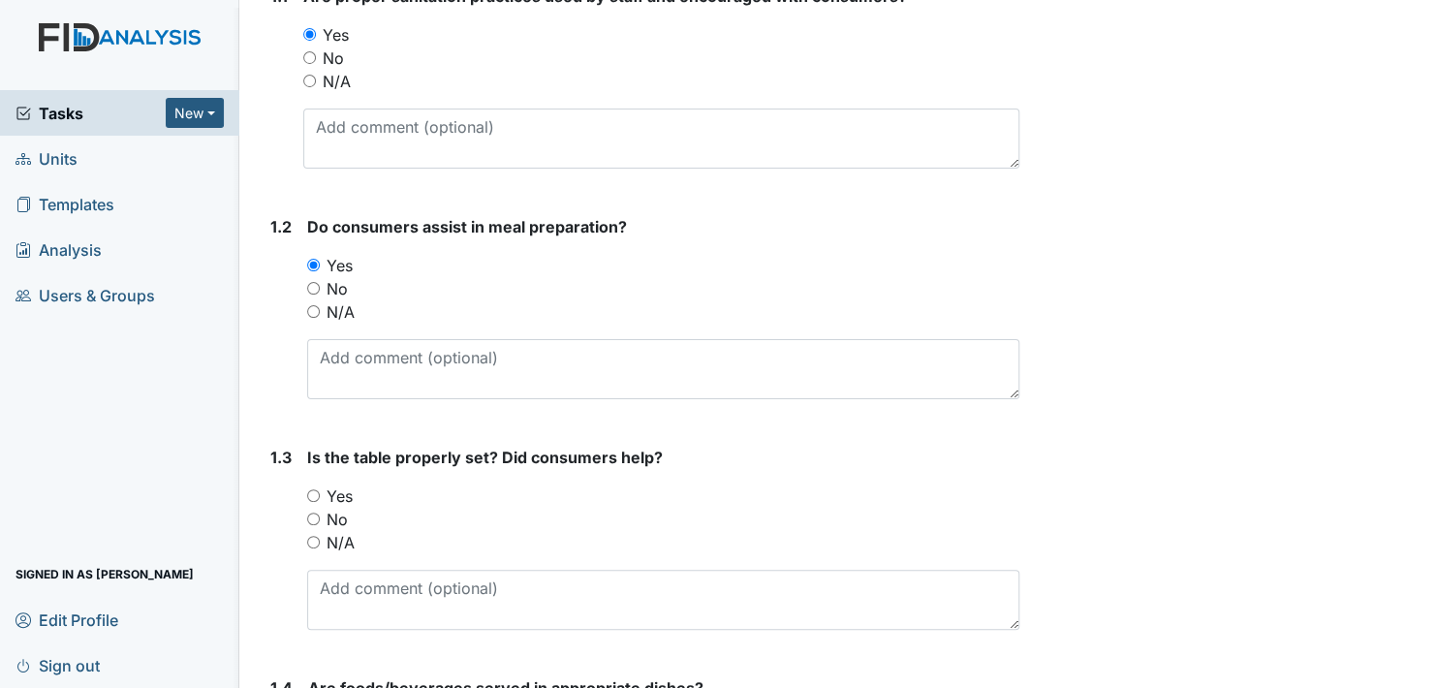
scroll to position [388, 0]
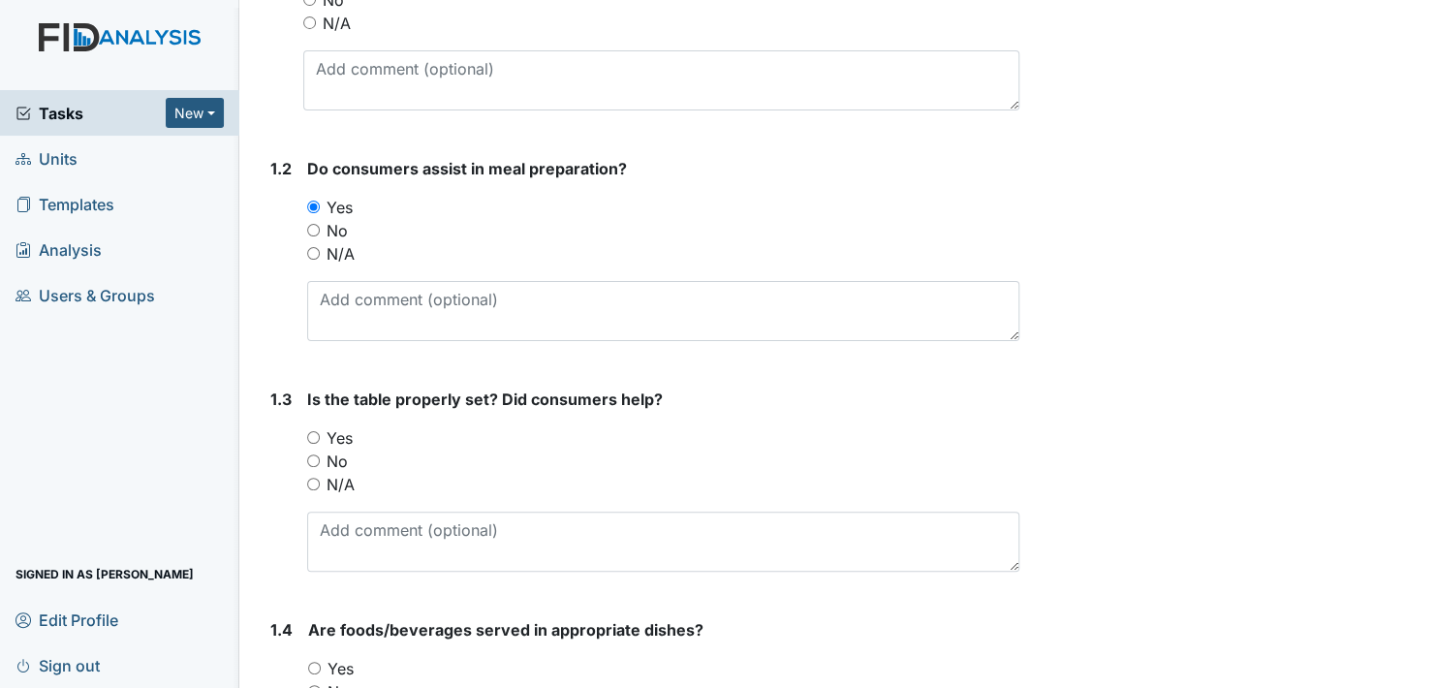
click at [314, 438] on input "Yes" at bounding box center [313, 437] width 13 height 13
radio input "true"
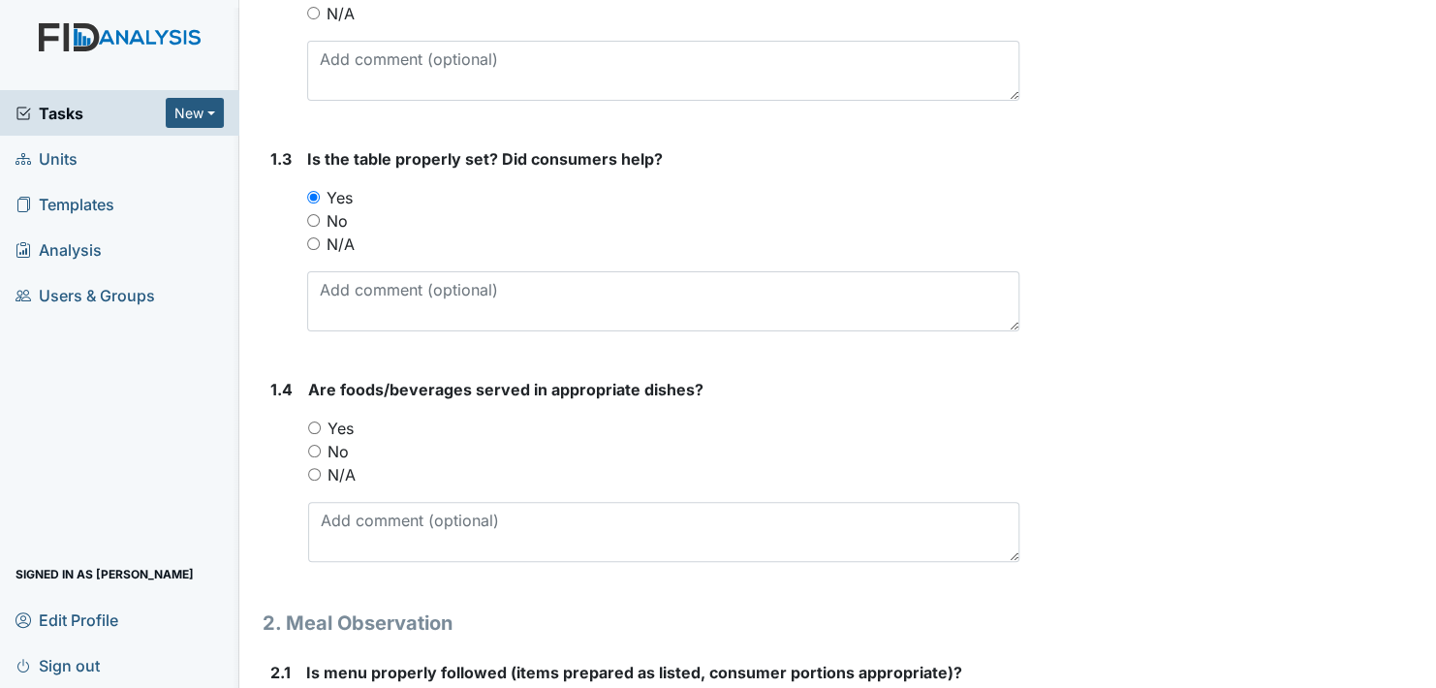
scroll to position [678, 0]
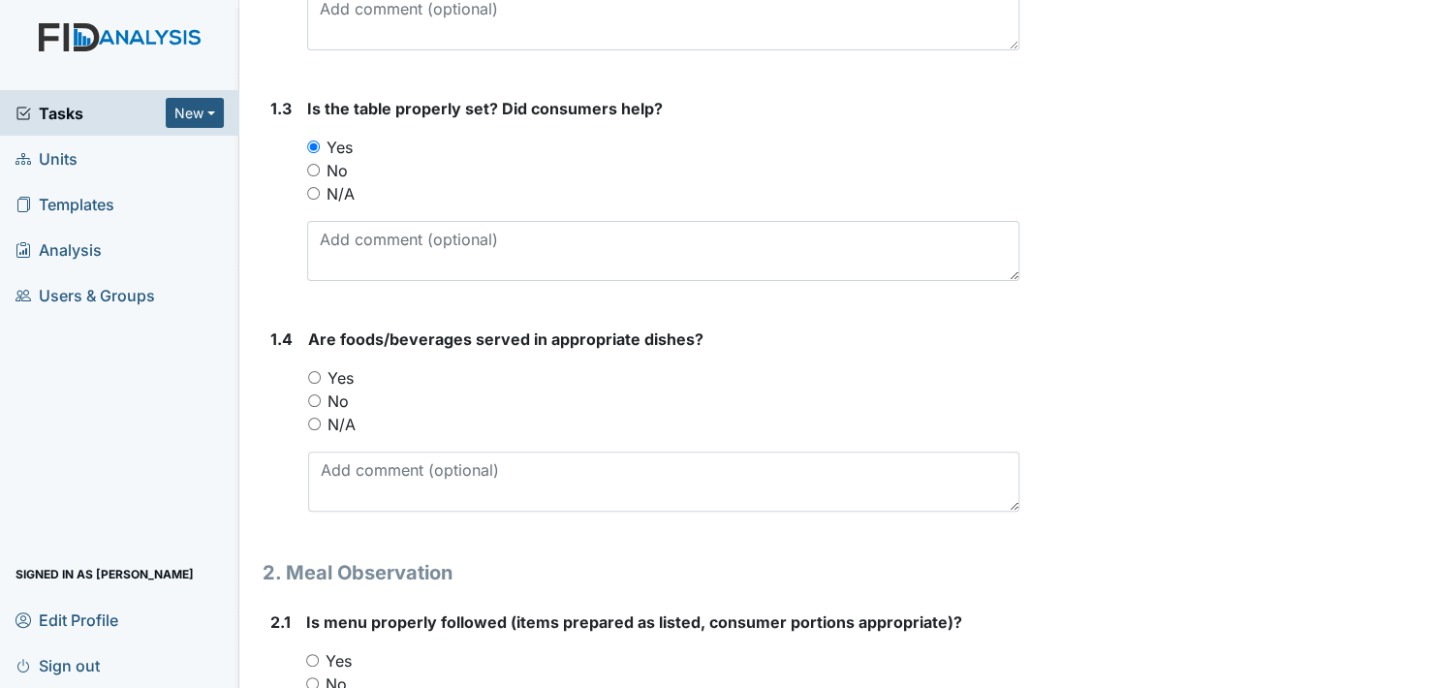
click at [313, 374] on input "Yes" at bounding box center [314, 377] width 13 height 13
radio input "true"
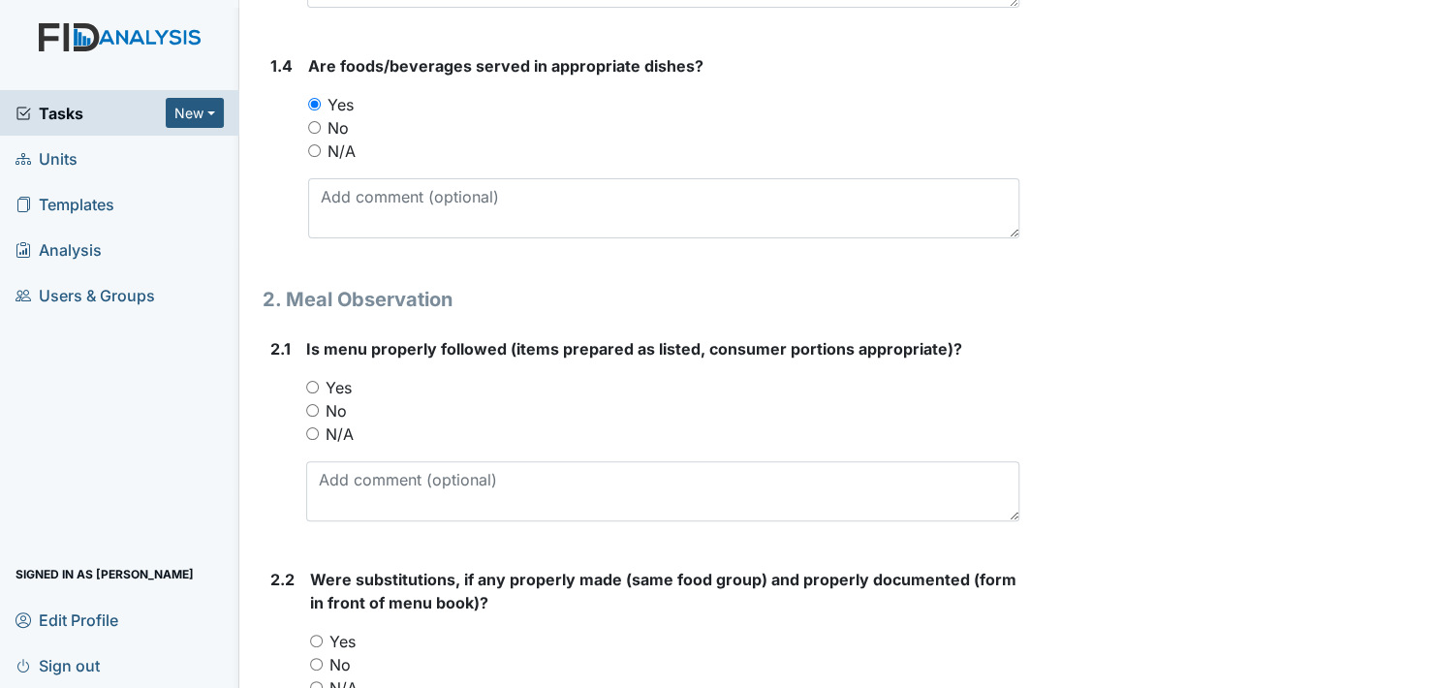
scroll to position [969, 0]
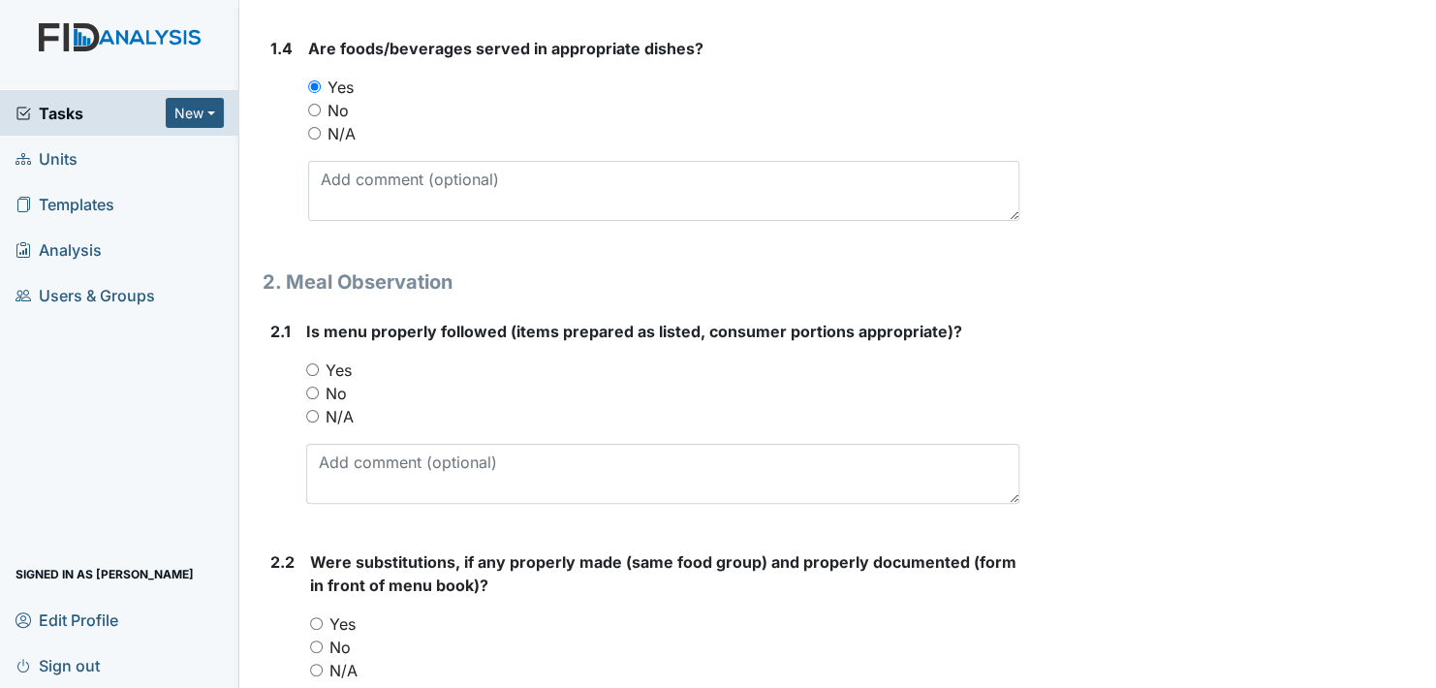
click at [308, 365] on input "Yes" at bounding box center [312, 369] width 13 height 13
radio input "true"
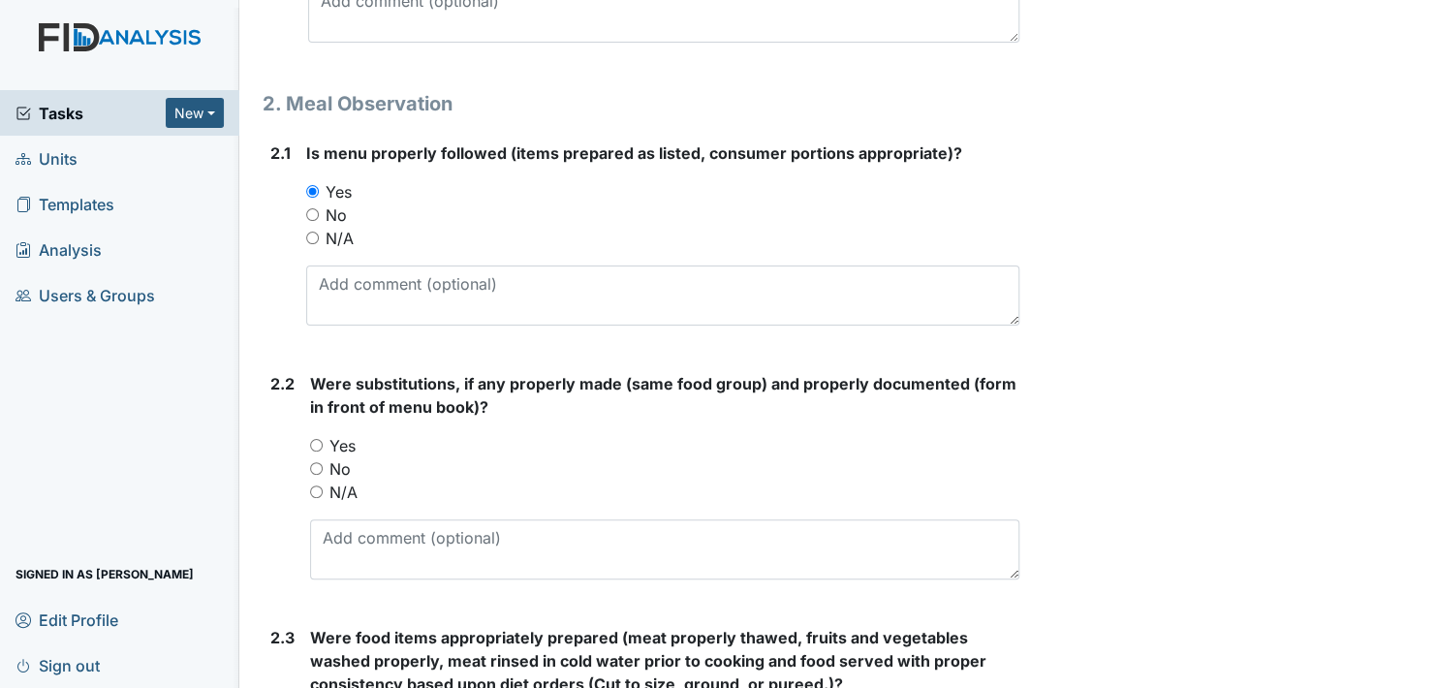
scroll to position [1260, 0]
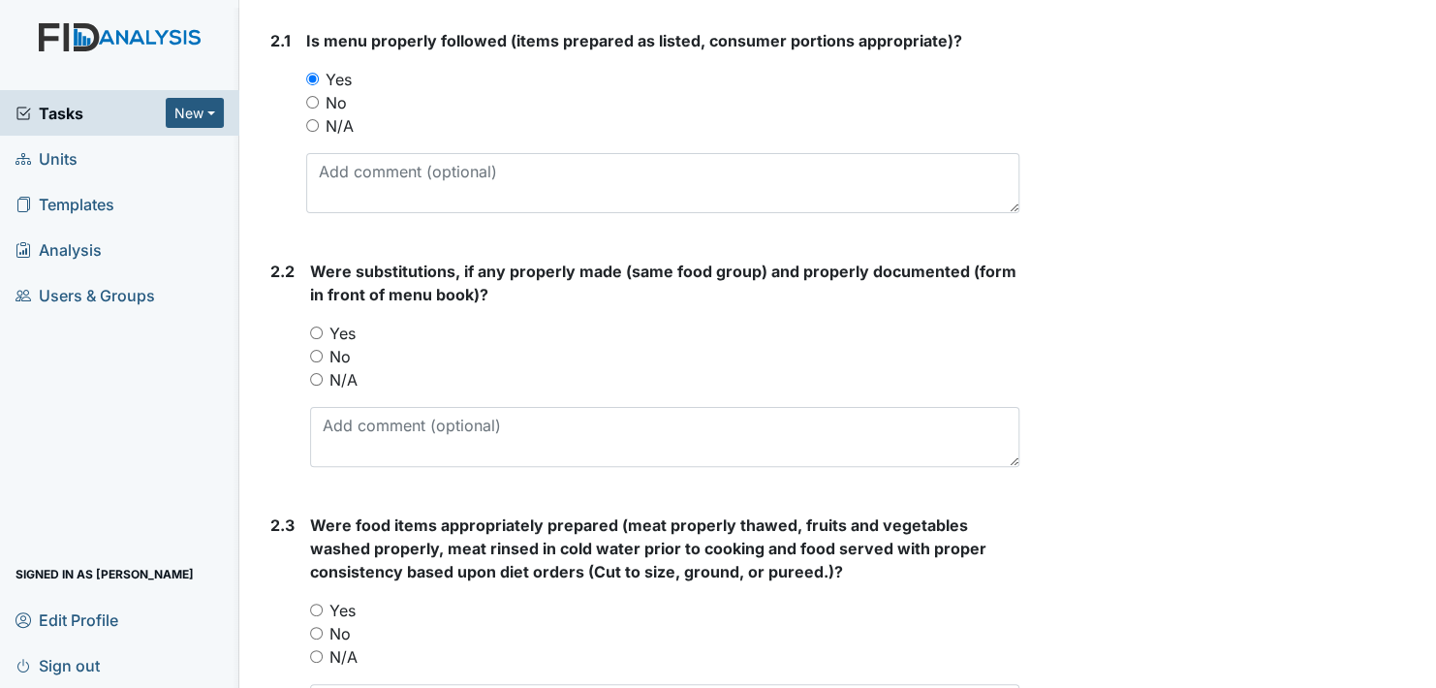
click at [317, 328] on input "Yes" at bounding box center [316, 333] width 13 height 13
radio input "true"
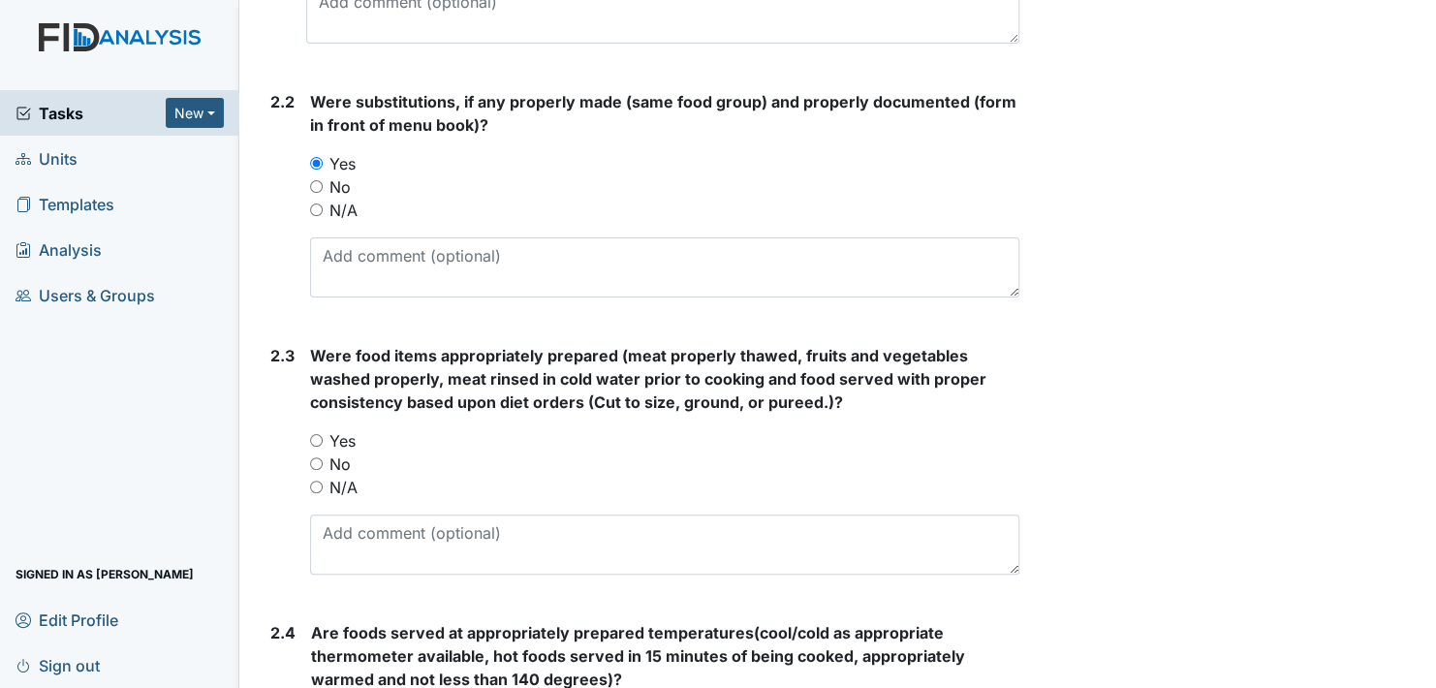
scroll to position [1454, 0]
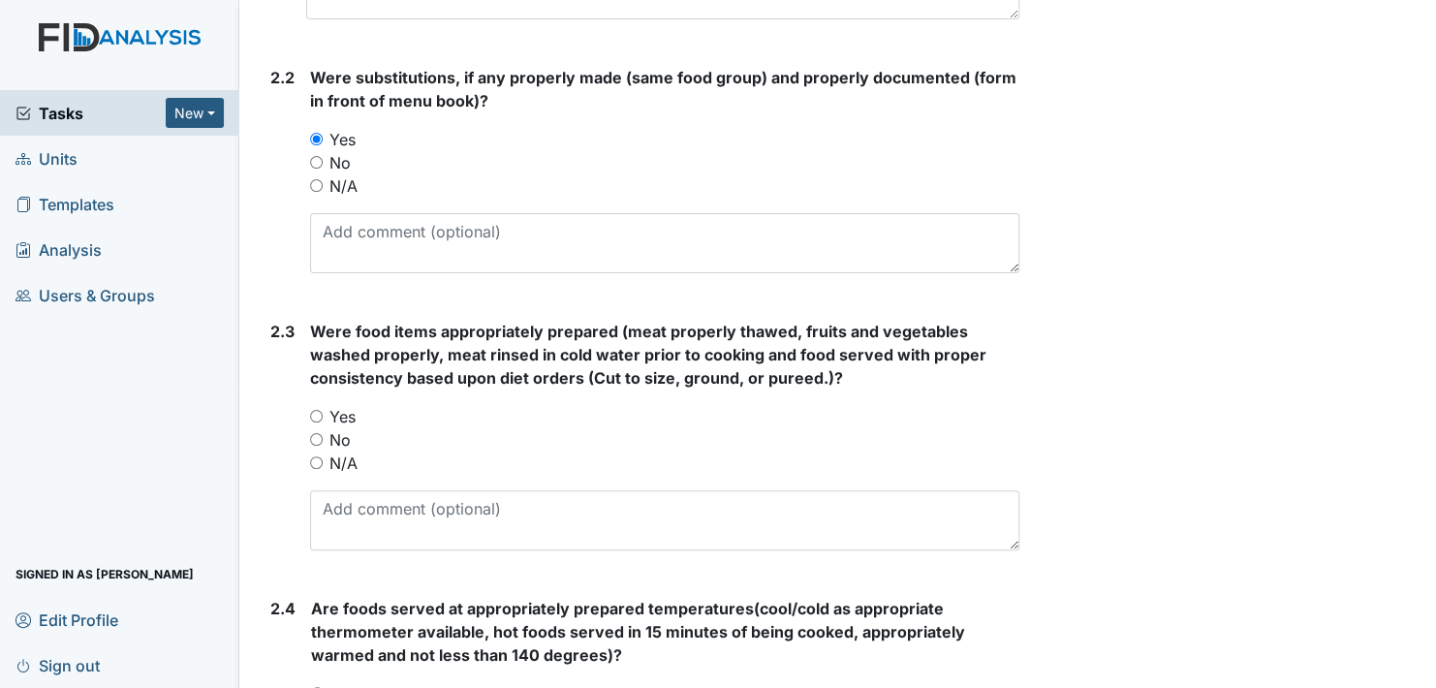
click at [315, 411] on input "Yes" at bounding box center [316, 416] width 13 height 13
radio input "true"
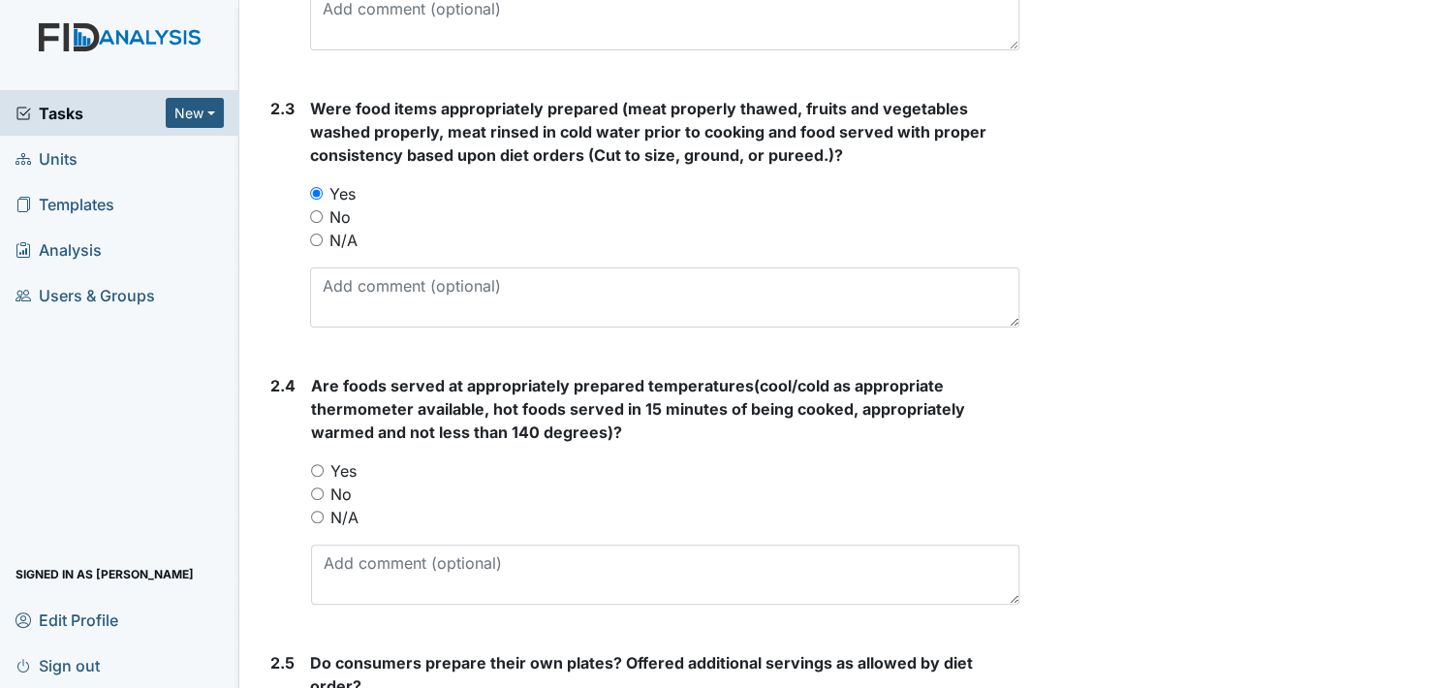
scroll to position [1744, 0]
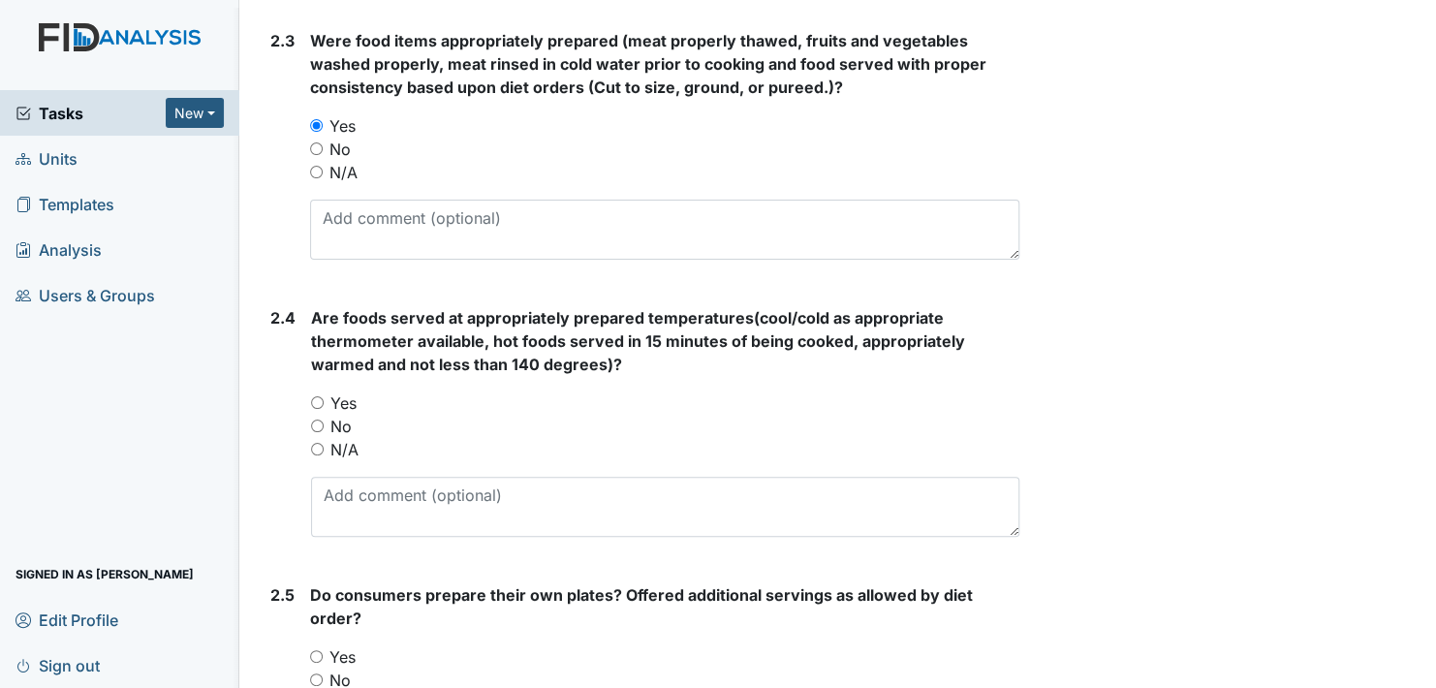
click at [321, 396] on input "Yes" at bounding box center [317, 402] width 13 height 13
radio input "true"
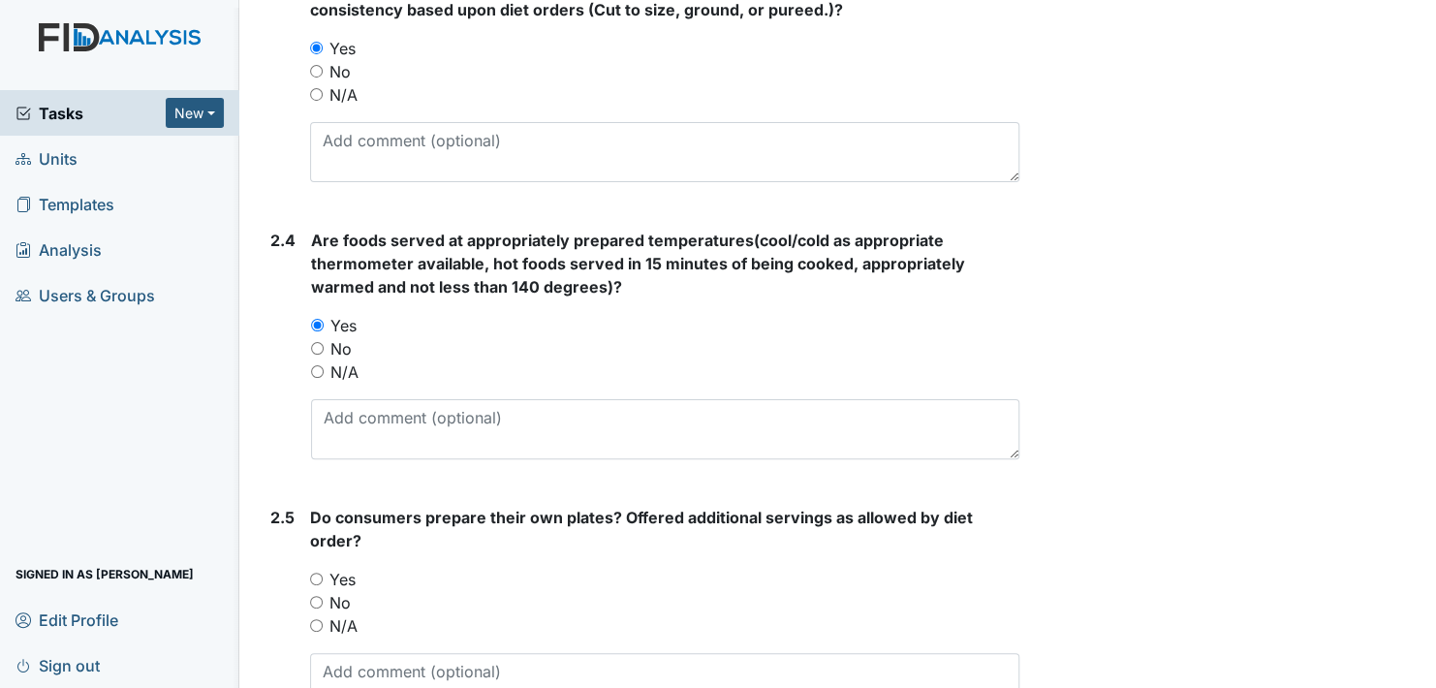
scroll to position [2035, 0]
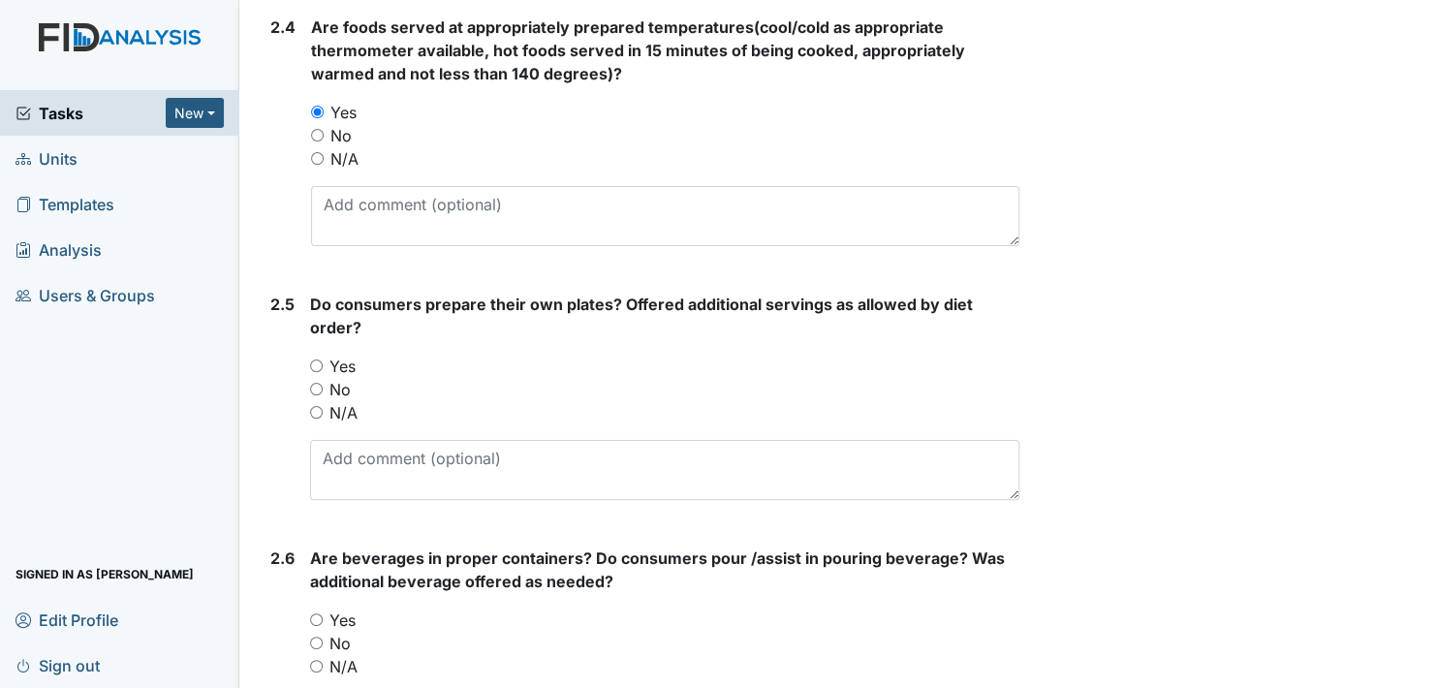
click at [321, 360] on input "Yes" at bounding box center [316, 366] width 13 height 13
radio input "true"
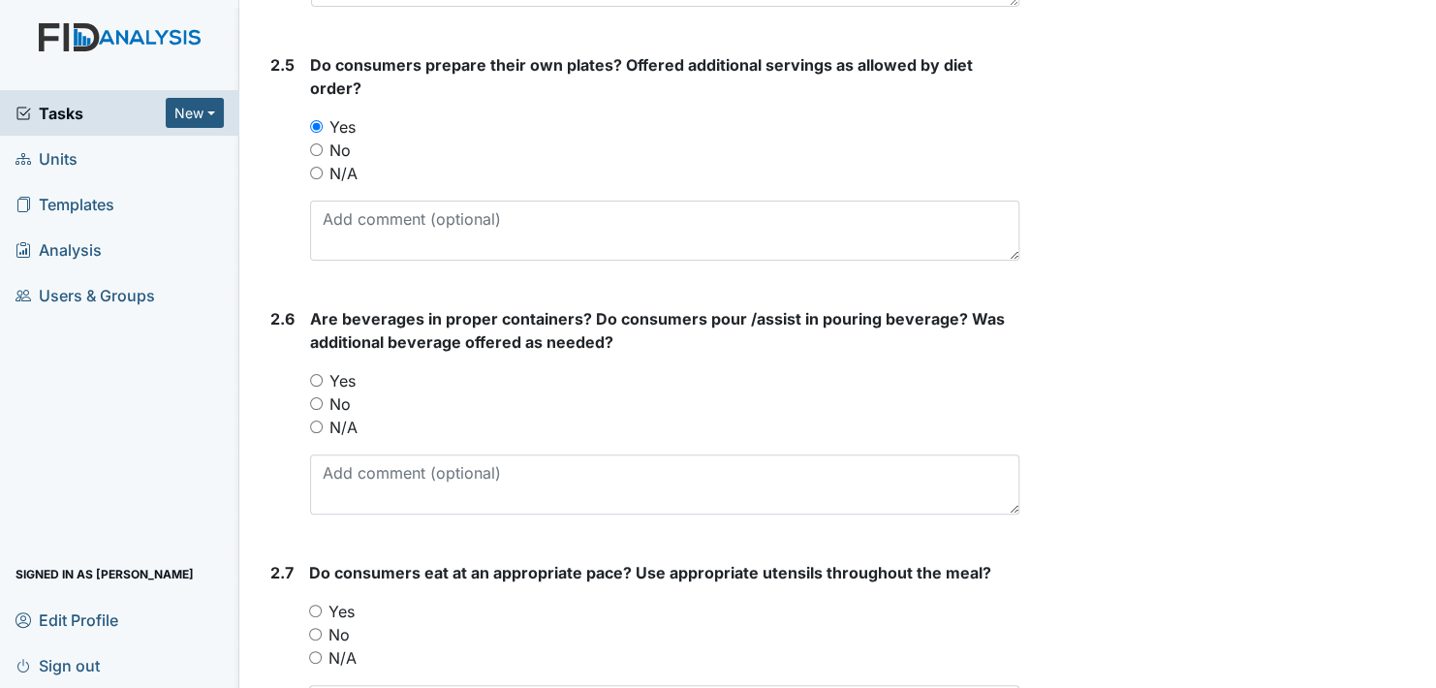
scroll to position [2326, 0]
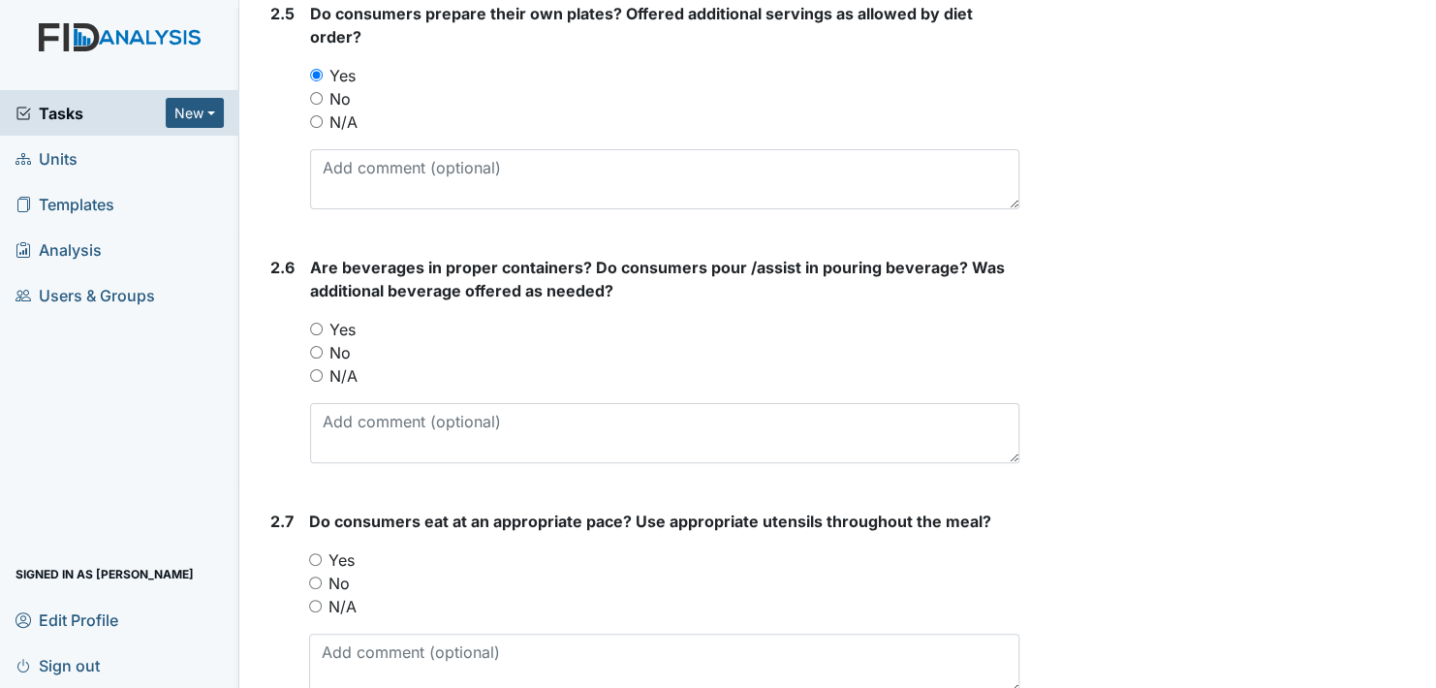
click at [317, 323] on input "Yes" at bounding box center [316, 329] width 13 height 13
radio input "true"
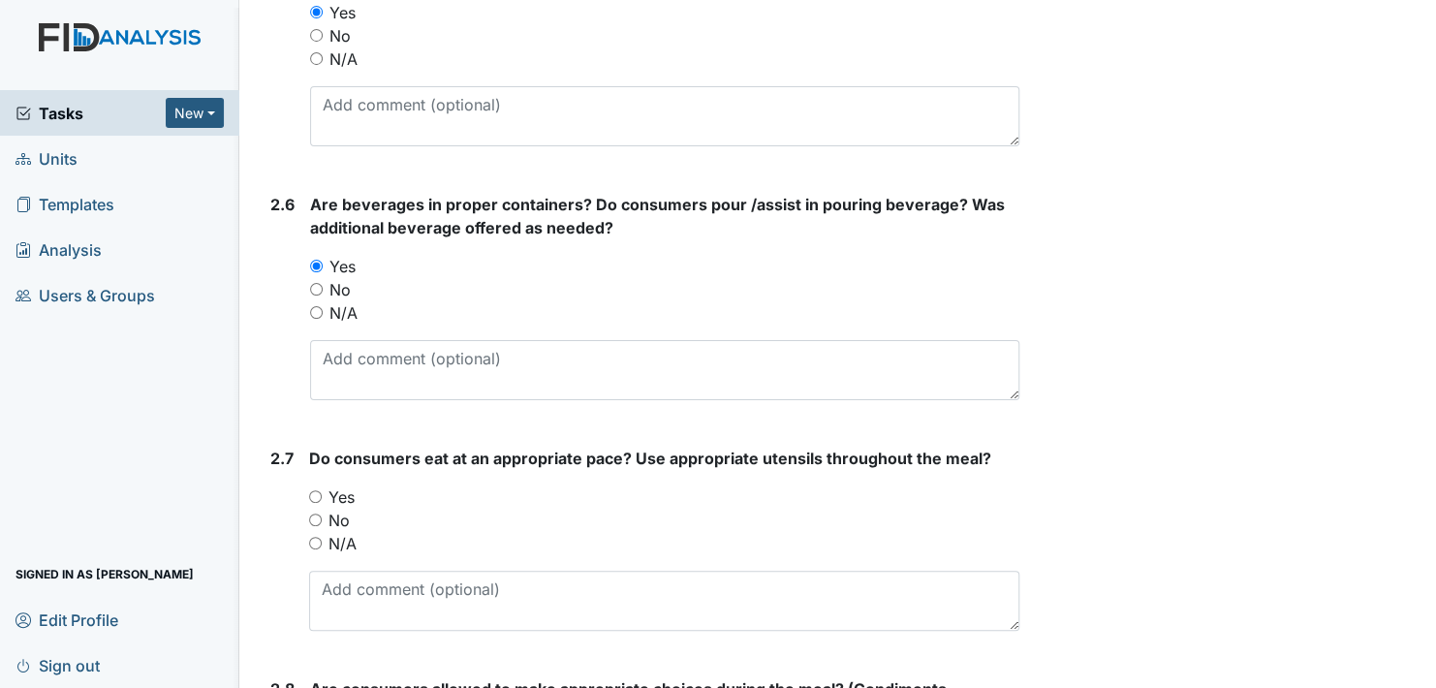
scroll to position [2519, 0]
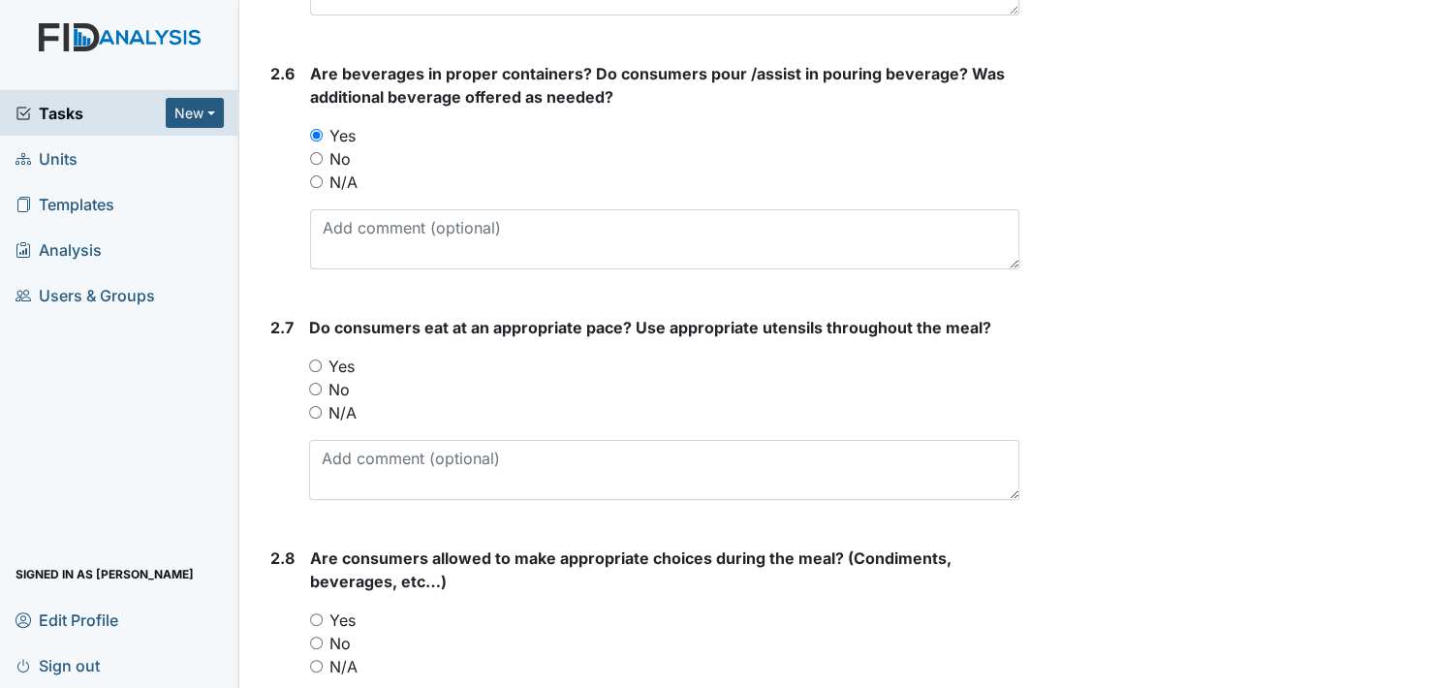
click at [314, 360] on input "Yes" at bounding box center [315, 366] width 13 height 13
radio input "true"
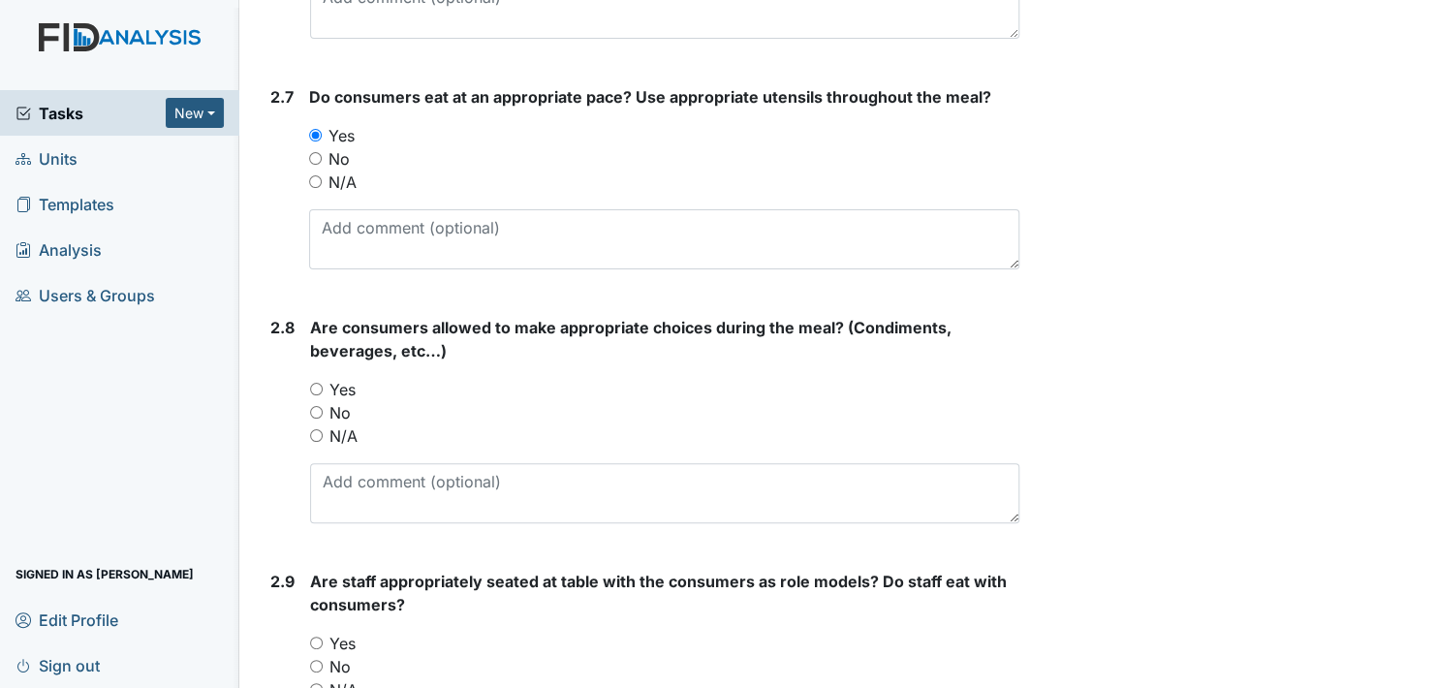
scroll to position [2810, 0]
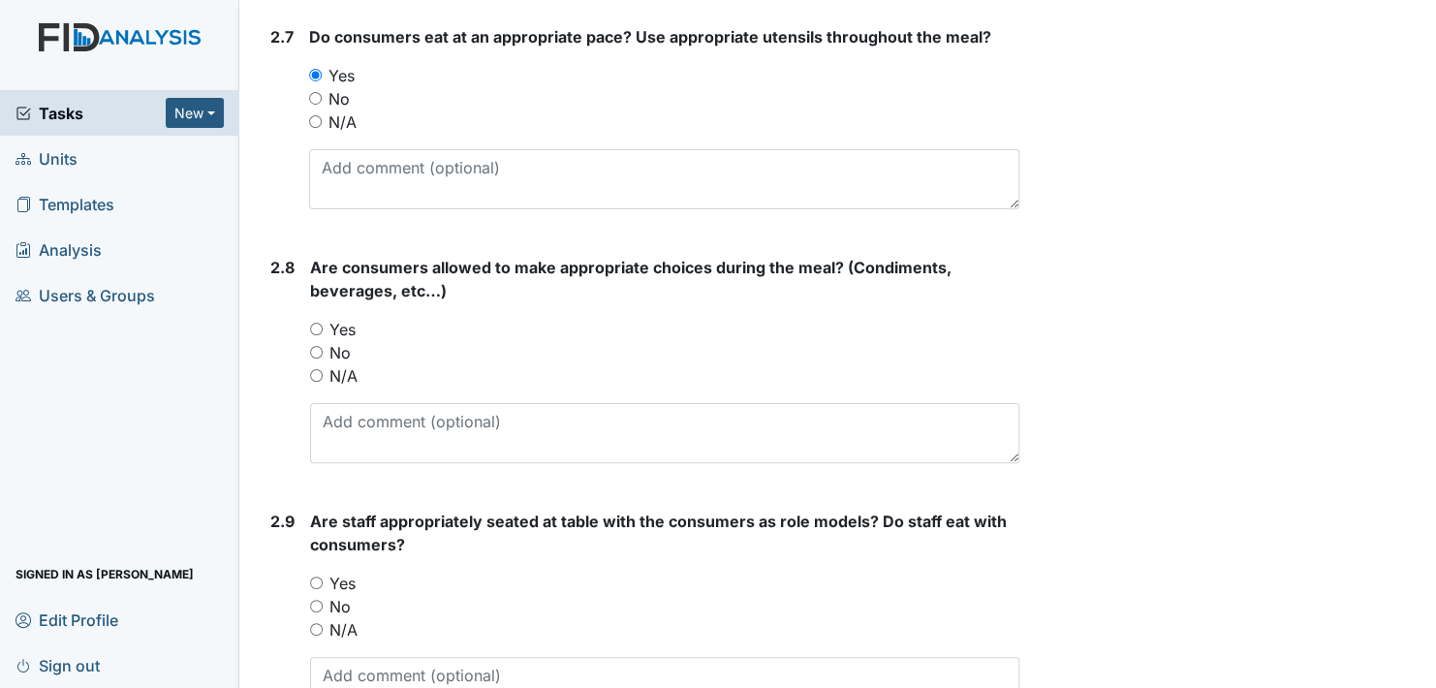
click at [315, 323] on input "Yes" at bounding box center [316, 329] width 13 height 13
radio input "true"
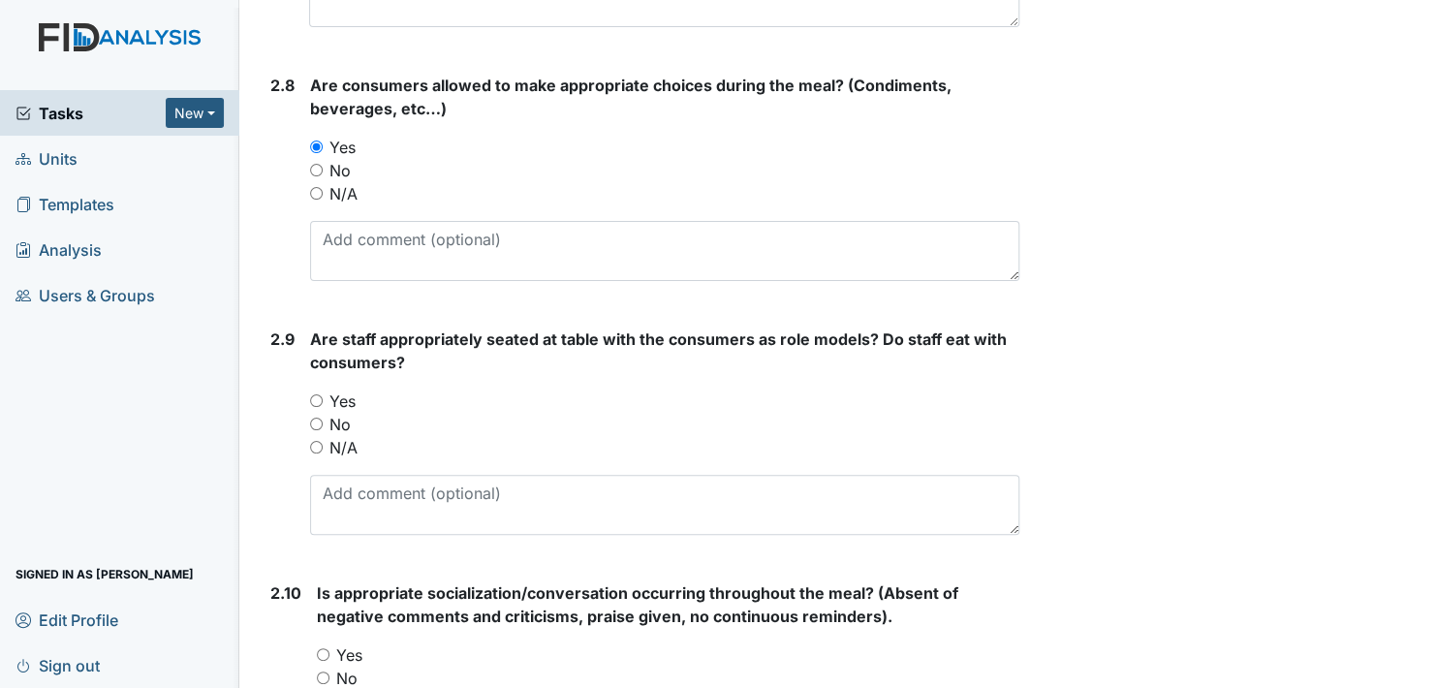
scroll to position [3004, 0]
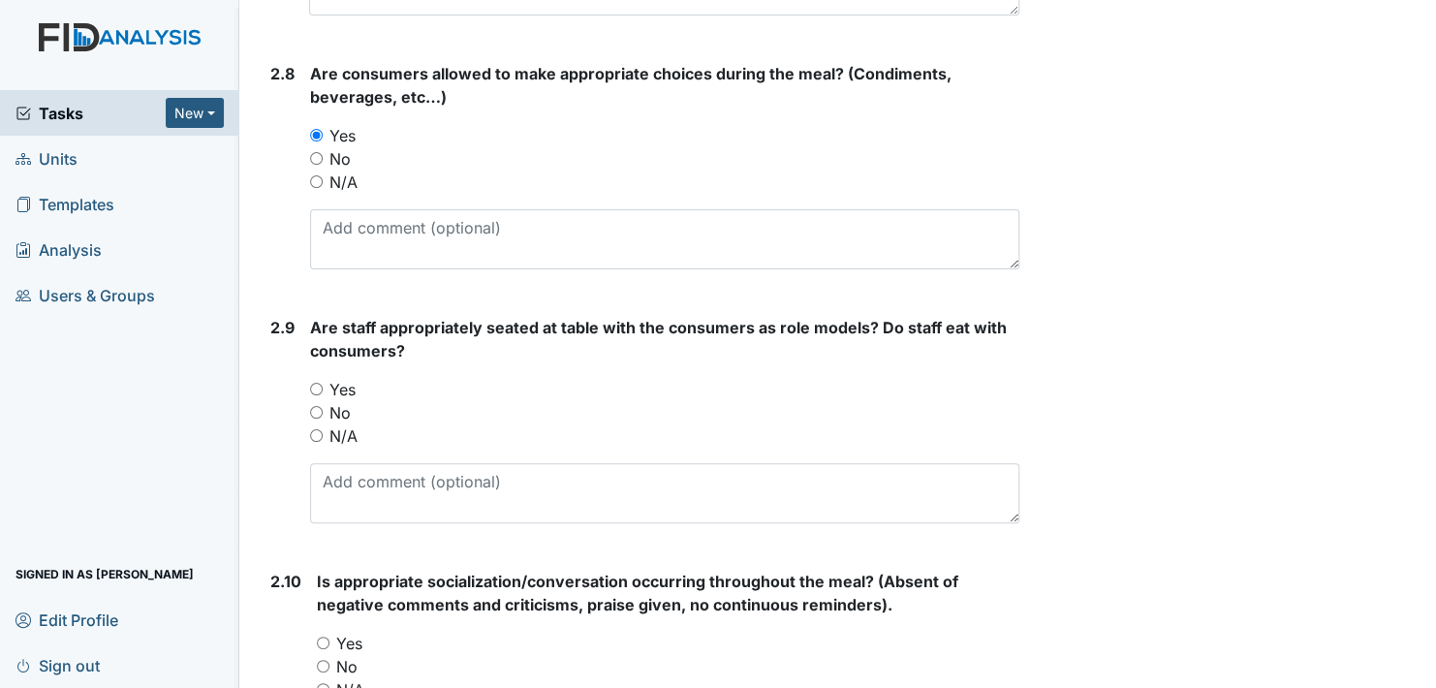
click at [314, 383] on input "Yes" at bounding box center [316, 389] width 13 height 13
radio input "true"
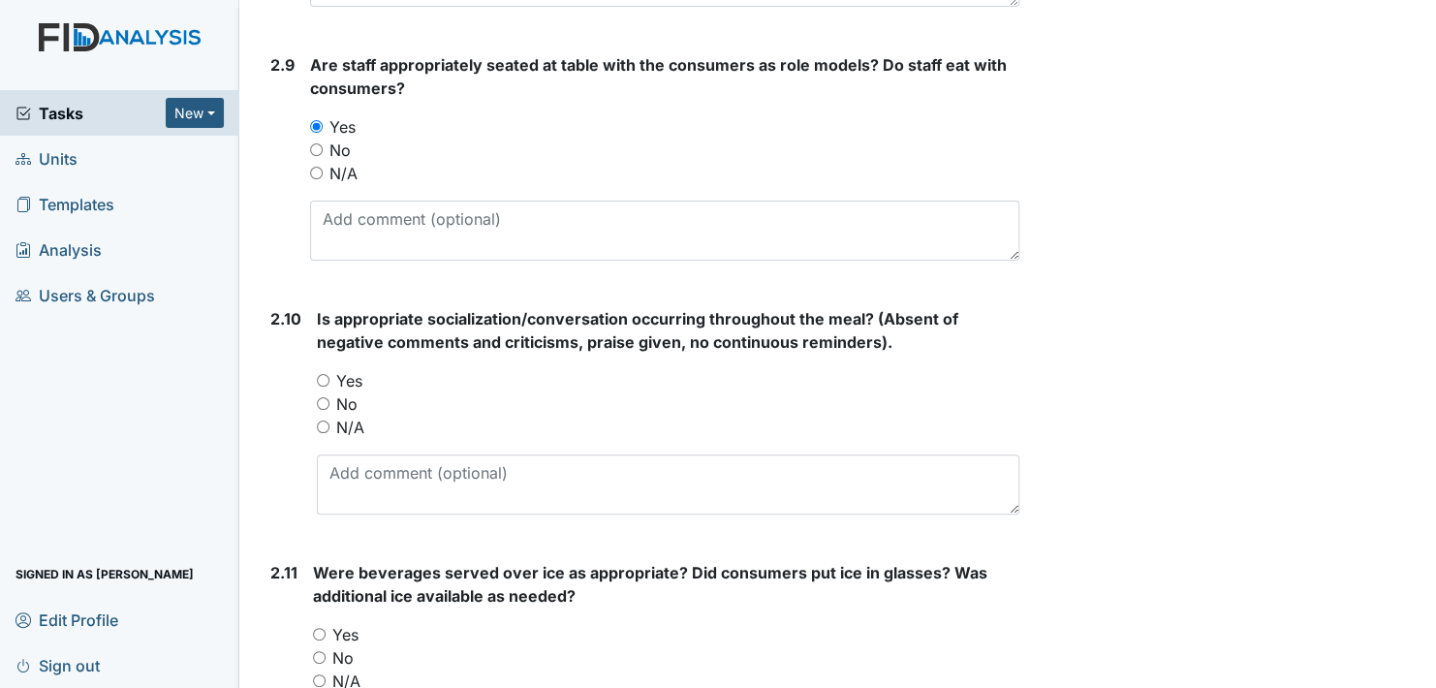
scroll to position [3295, 0]
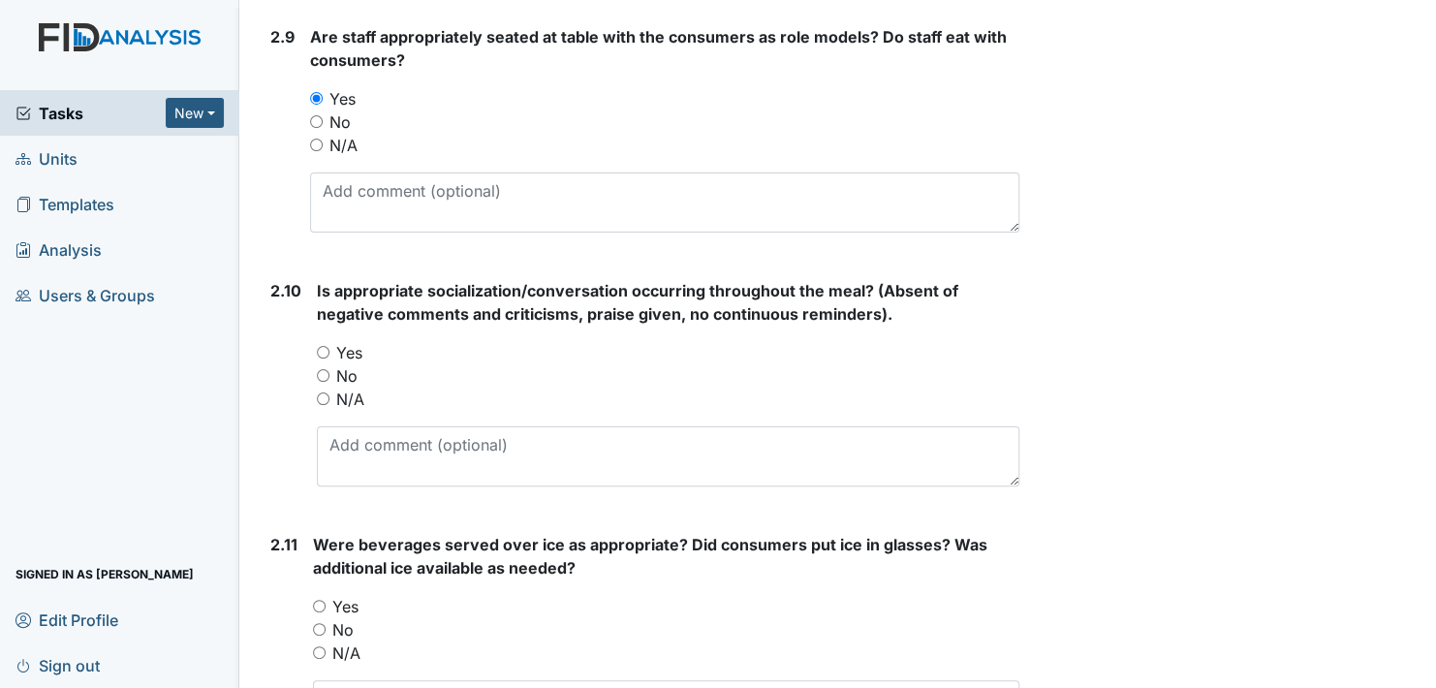
click at [323, 347] on input "Yes" at bounding box center [323, 352] width 13 height 13
radio input "true"
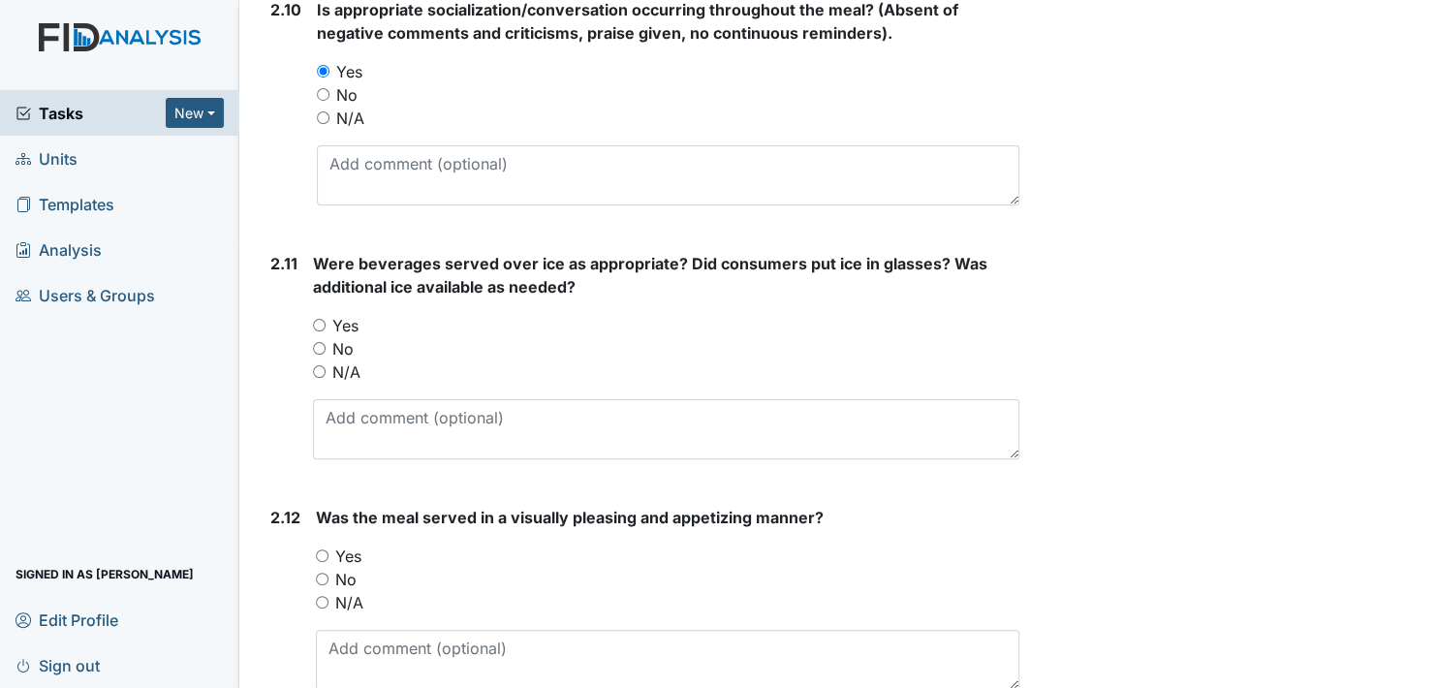
scroll to position [3585, 0]
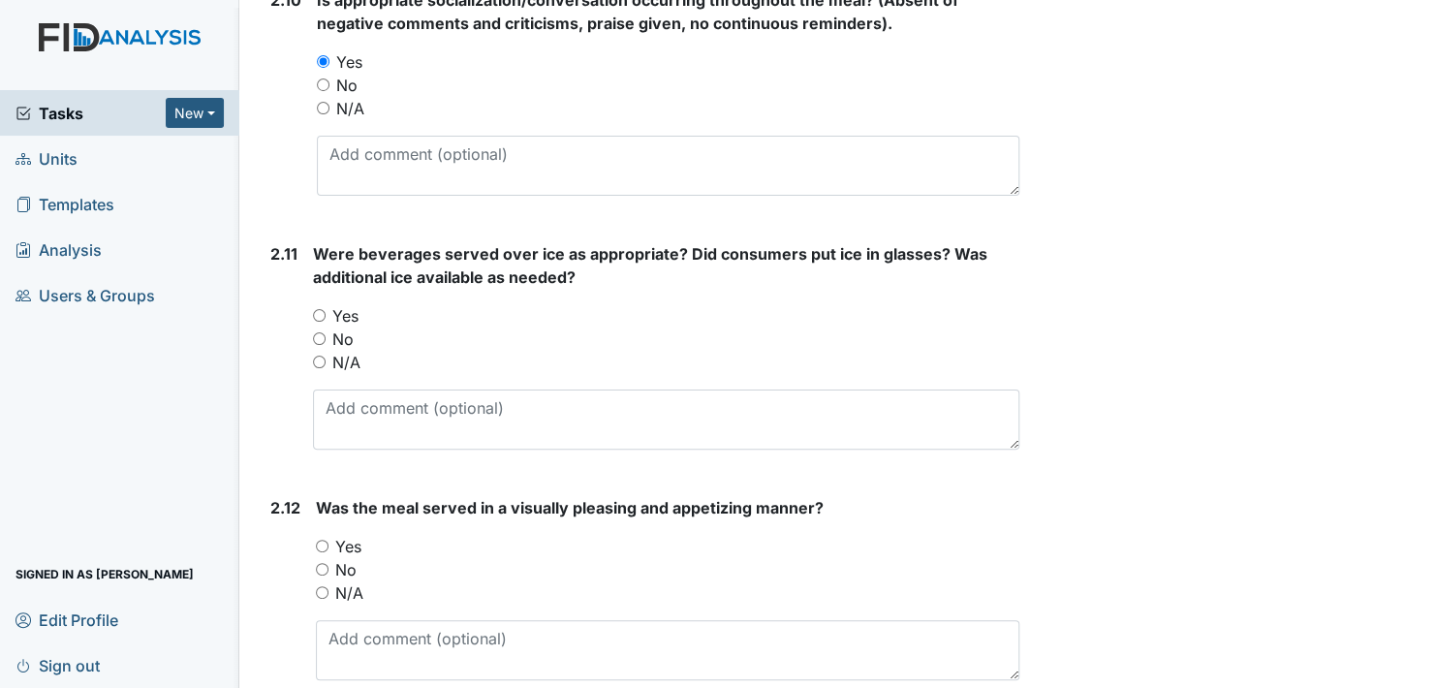
click at [316, 309] on input "Yes" at bounding box center [319, 315] width 13 height 13
radio input "true"
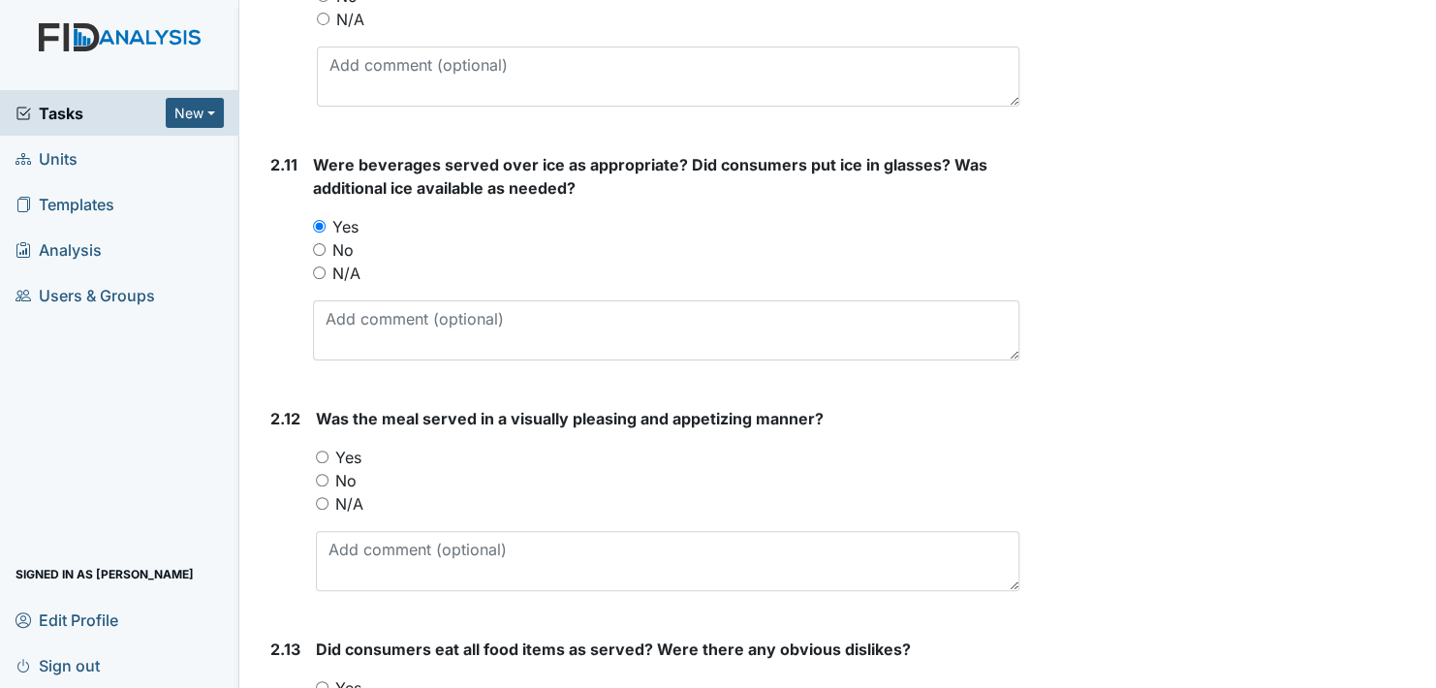
scroll to position [3779, 0]
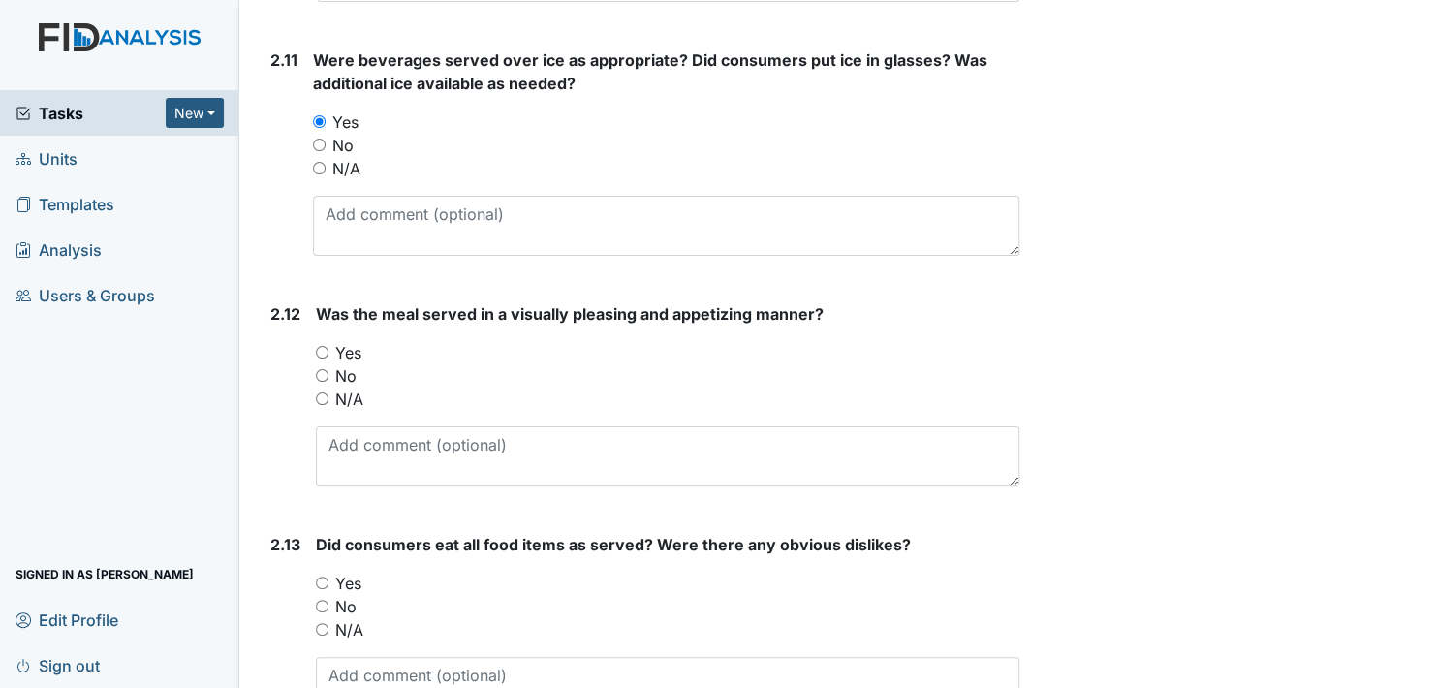
click at [321, 346] on input "Yes" at bounding box center [322, 352] width 13 height 13
radio input "true"
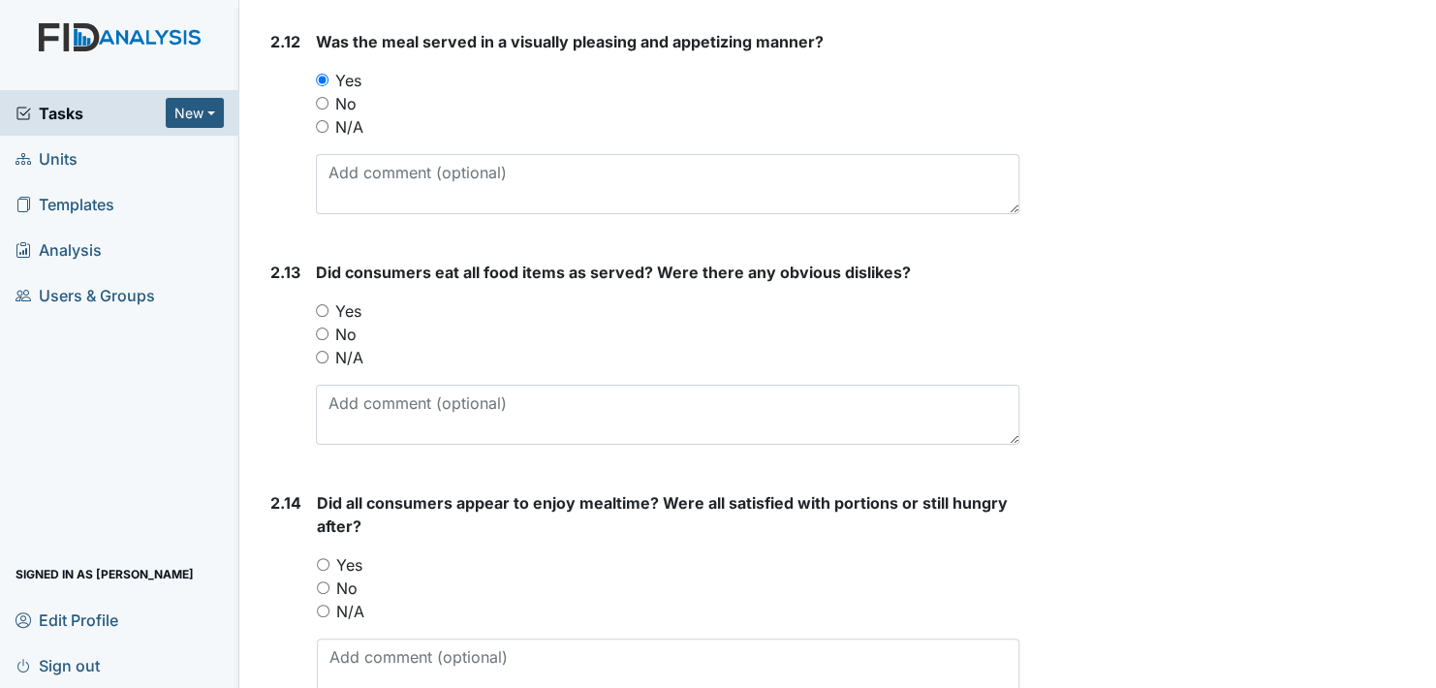
scroll to position [4070, 0]
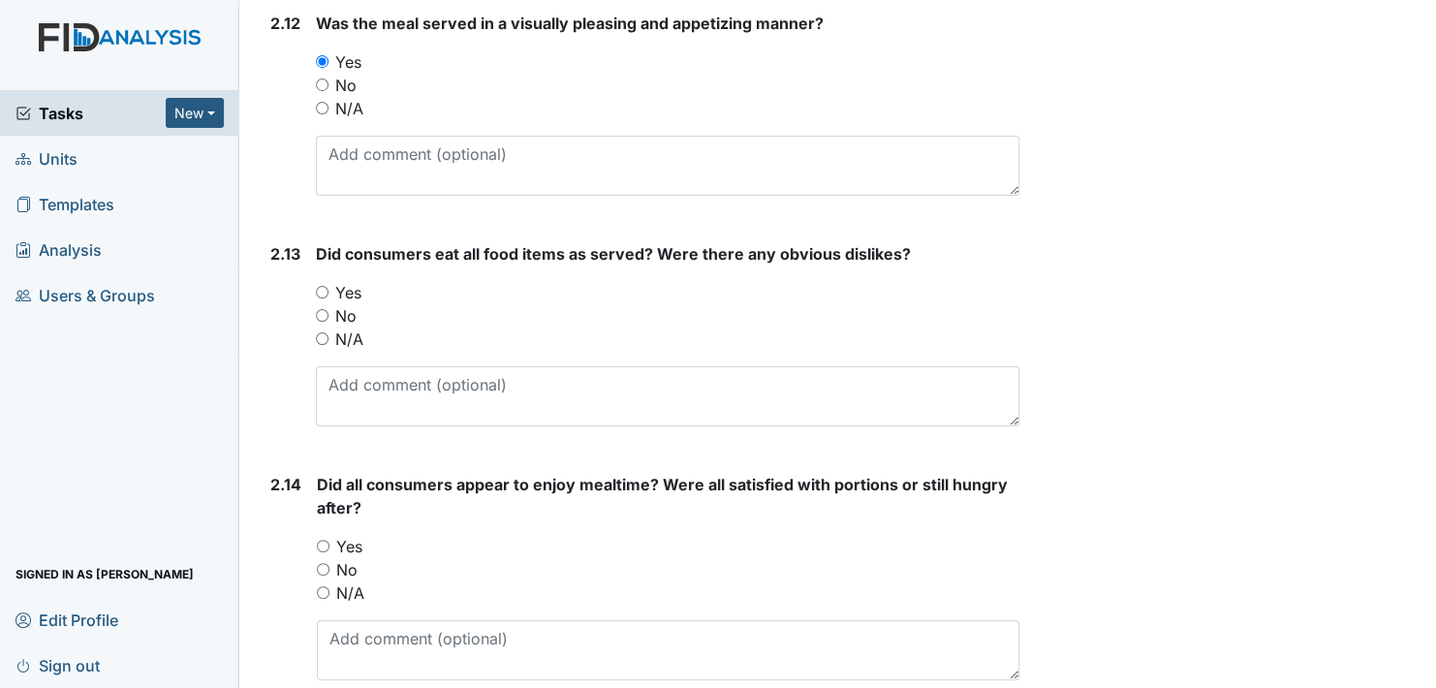
click at [326, 286] on input "Yes" at bounding box center [322, 292] width 13 height 13
radio input "true"
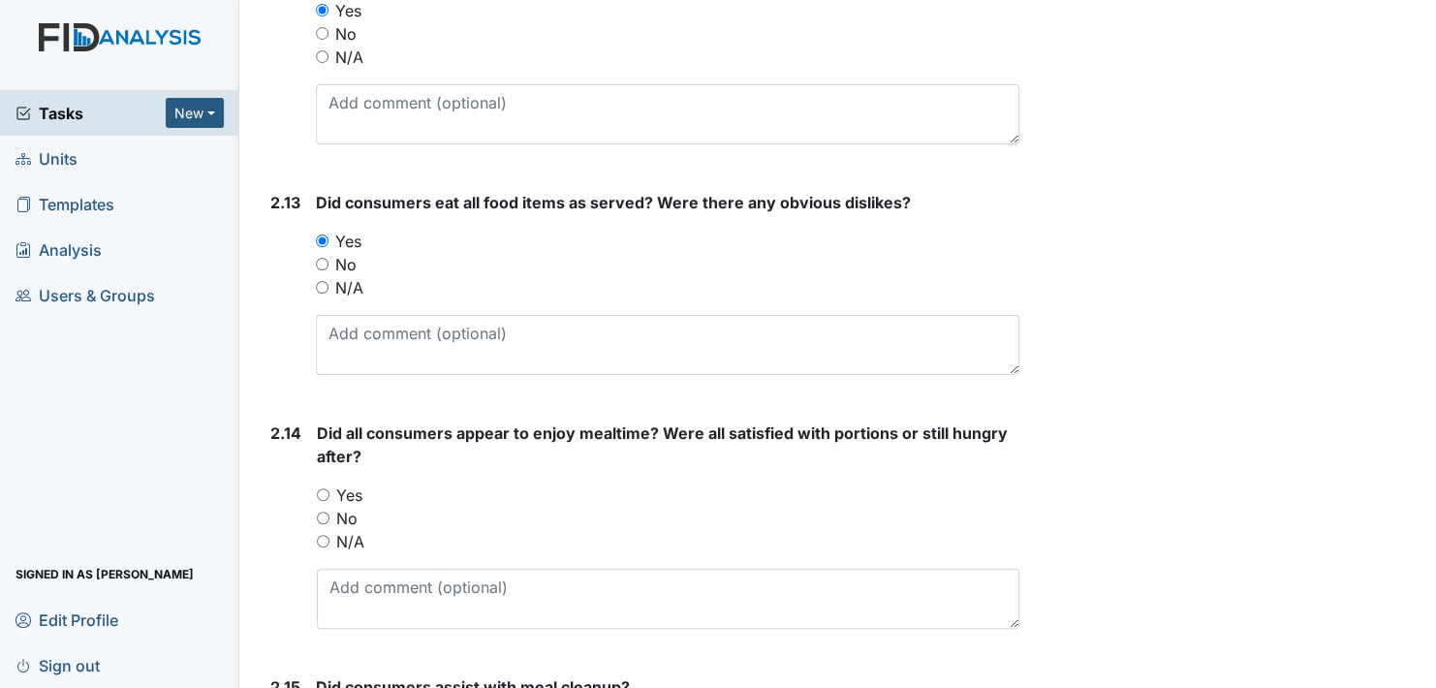
scroll to position [4264, 0]
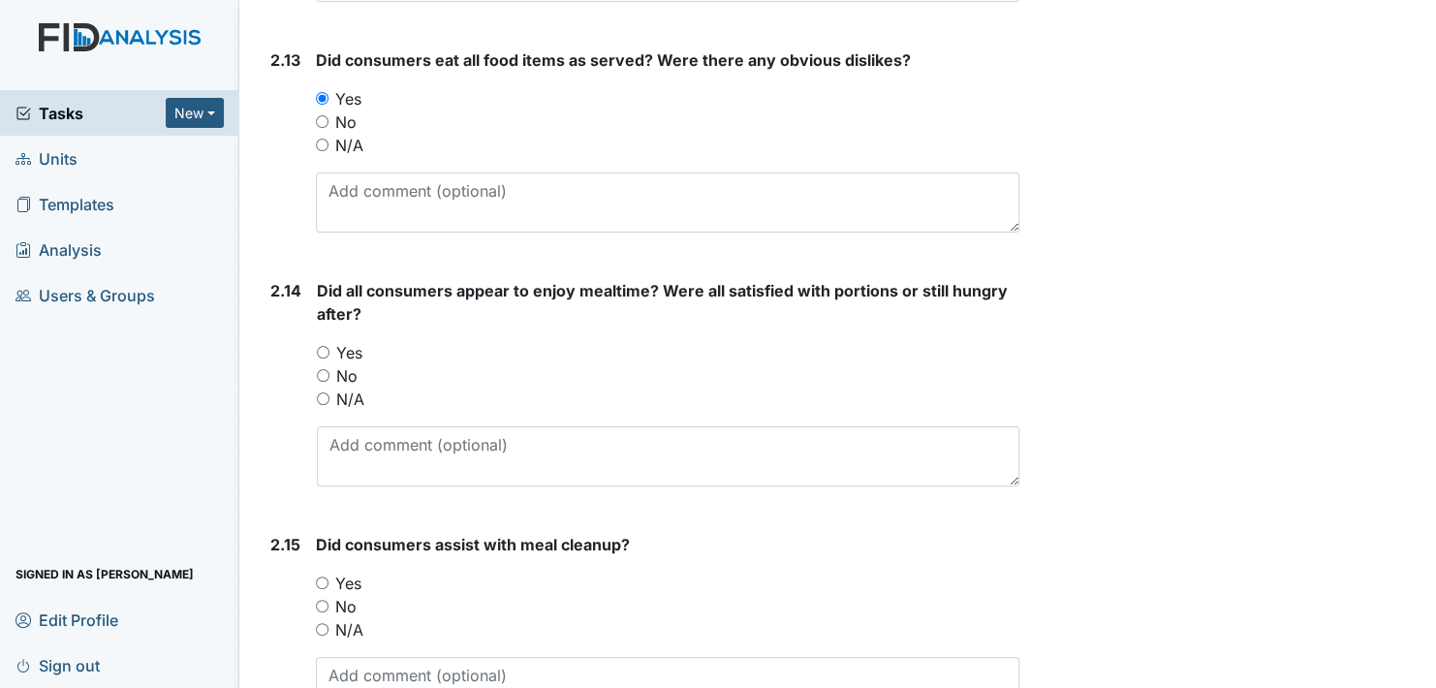
click at [319, 346] on input "Yes" at bounding box center [323, 352] width 13 height 13
radio input "true"
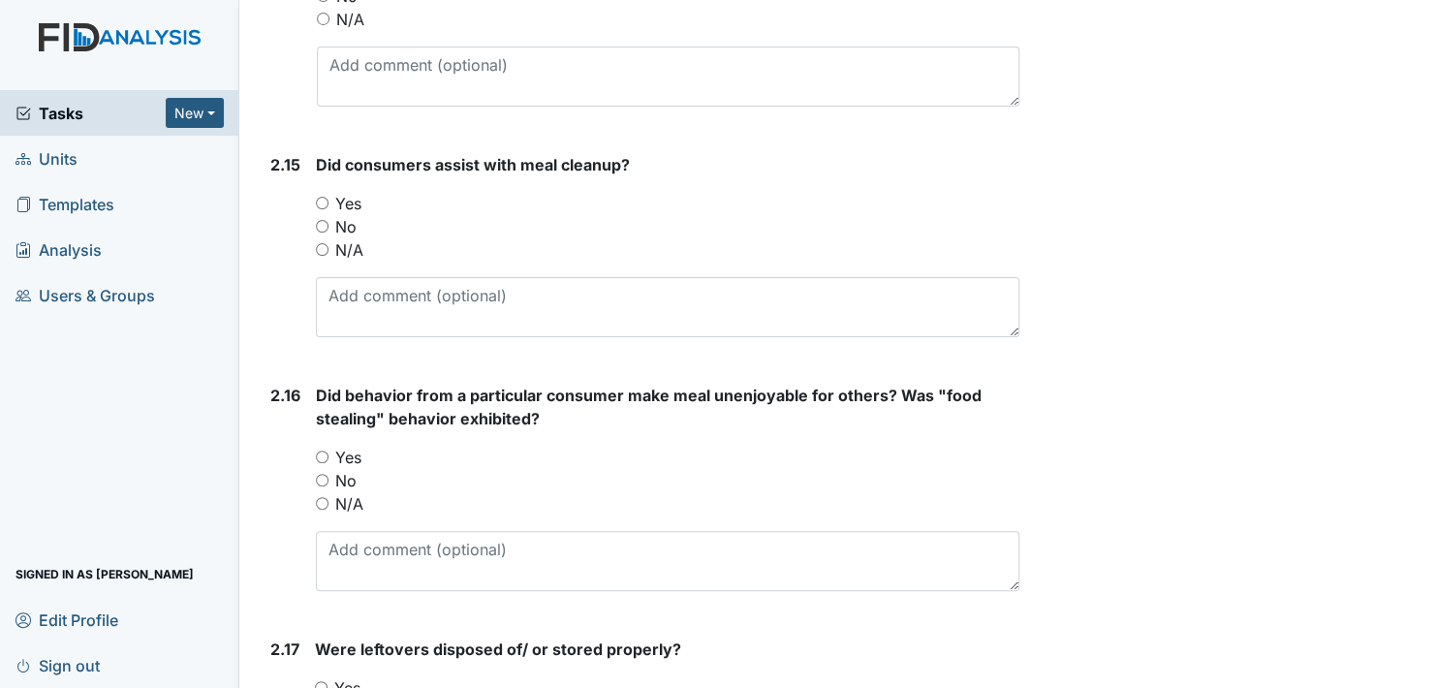
scroll to position [4651, 0]
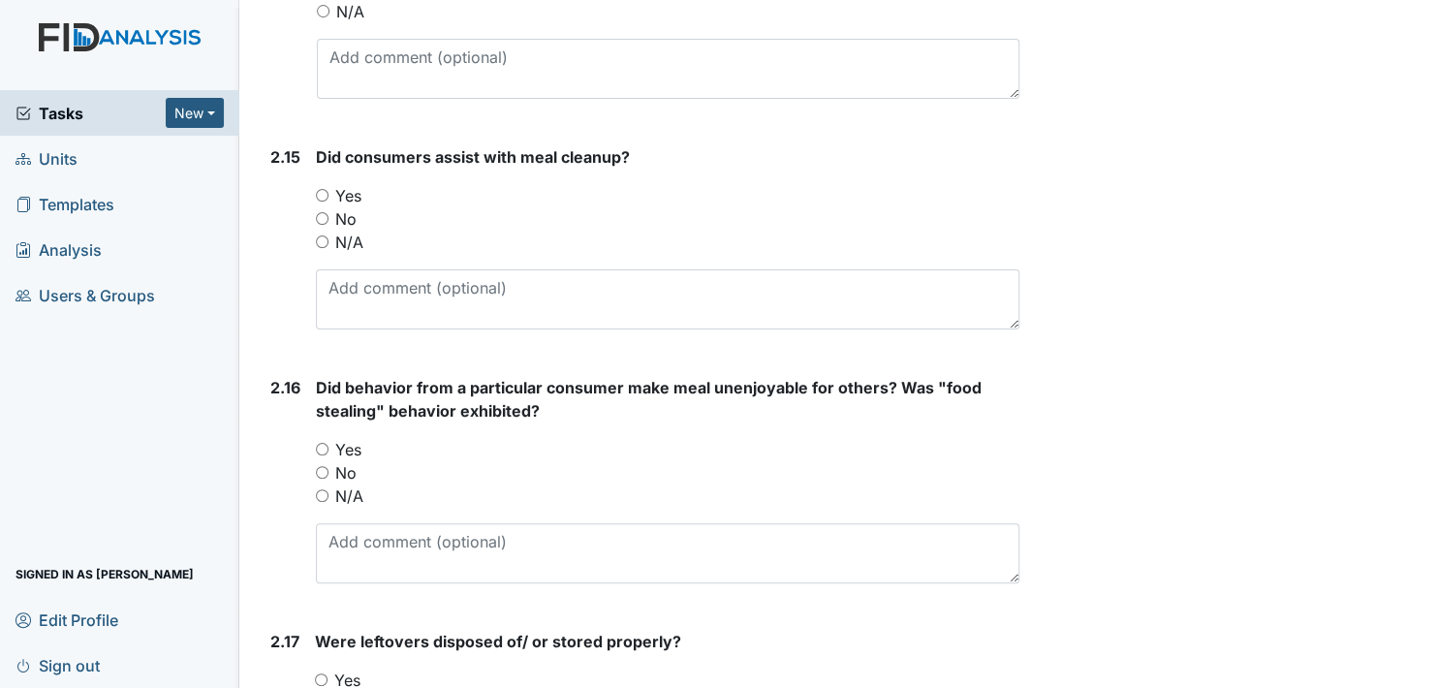
click at [322, 189] on input "Yes" at bounding box center [322, 195] width 13 height 13
radio input "true"
click at [320, 466] on input "No" at bounding box center [322, 472] width 13 height 13
radio input "true"
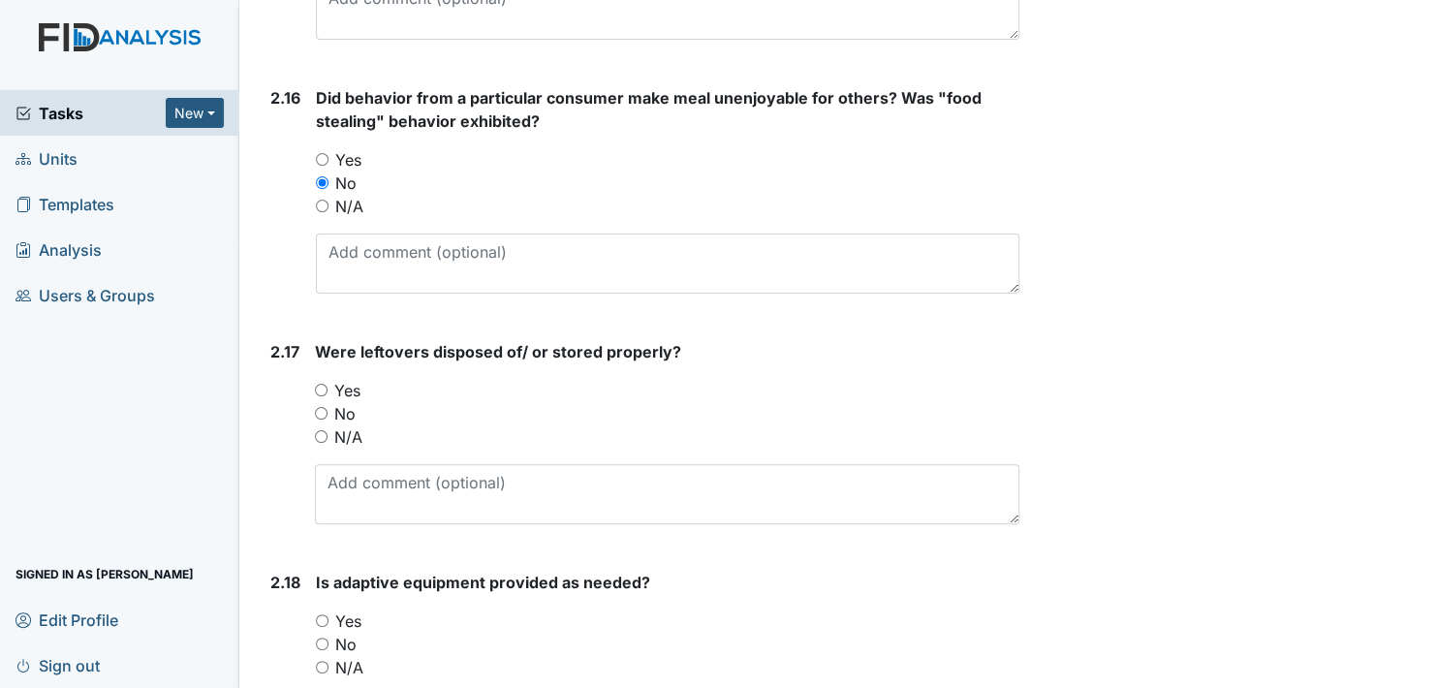
scroll to position [4942, 0]
click at [319, 383] on input "Yes" at bounding box center [321, 389] width 13 height 13
radio input "true"
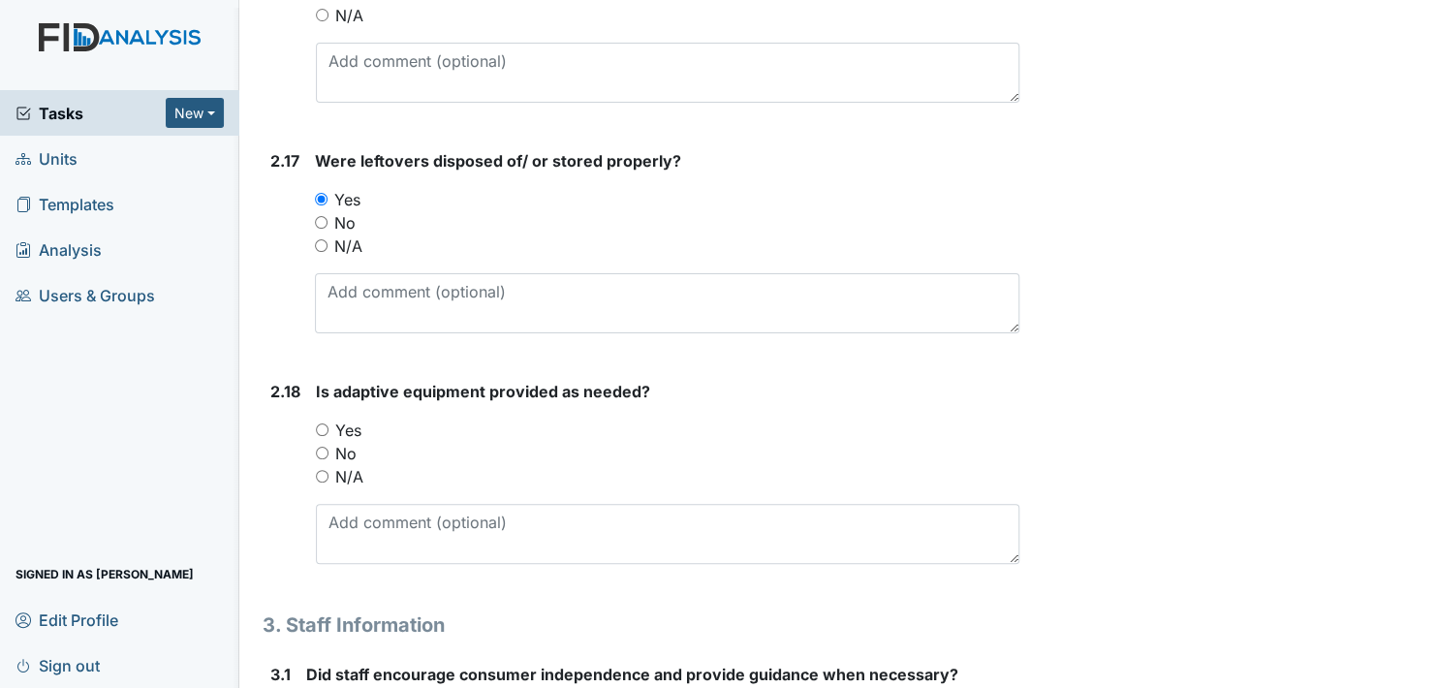
scroll to position [5136, 0]
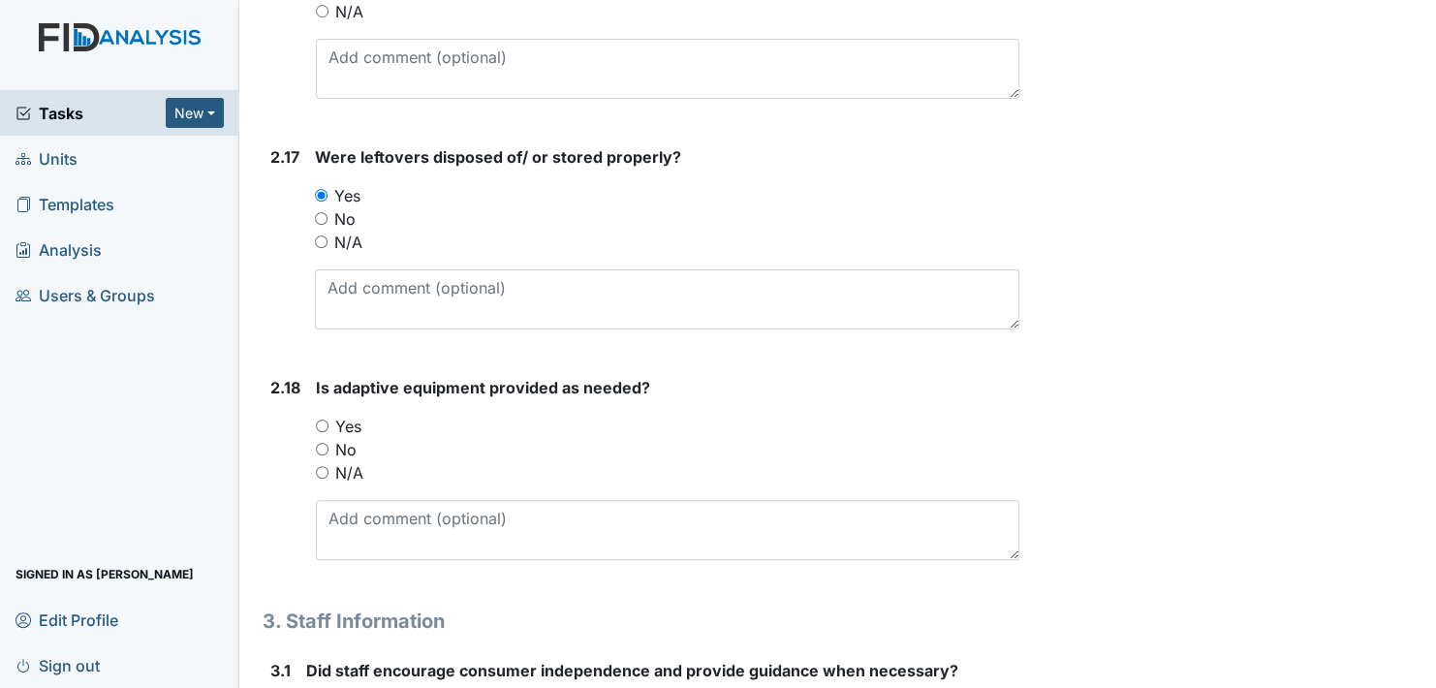
click at [320, 420] on input "Yes" at bounding box center [322, 426] width 13 height 13
radio input "true"
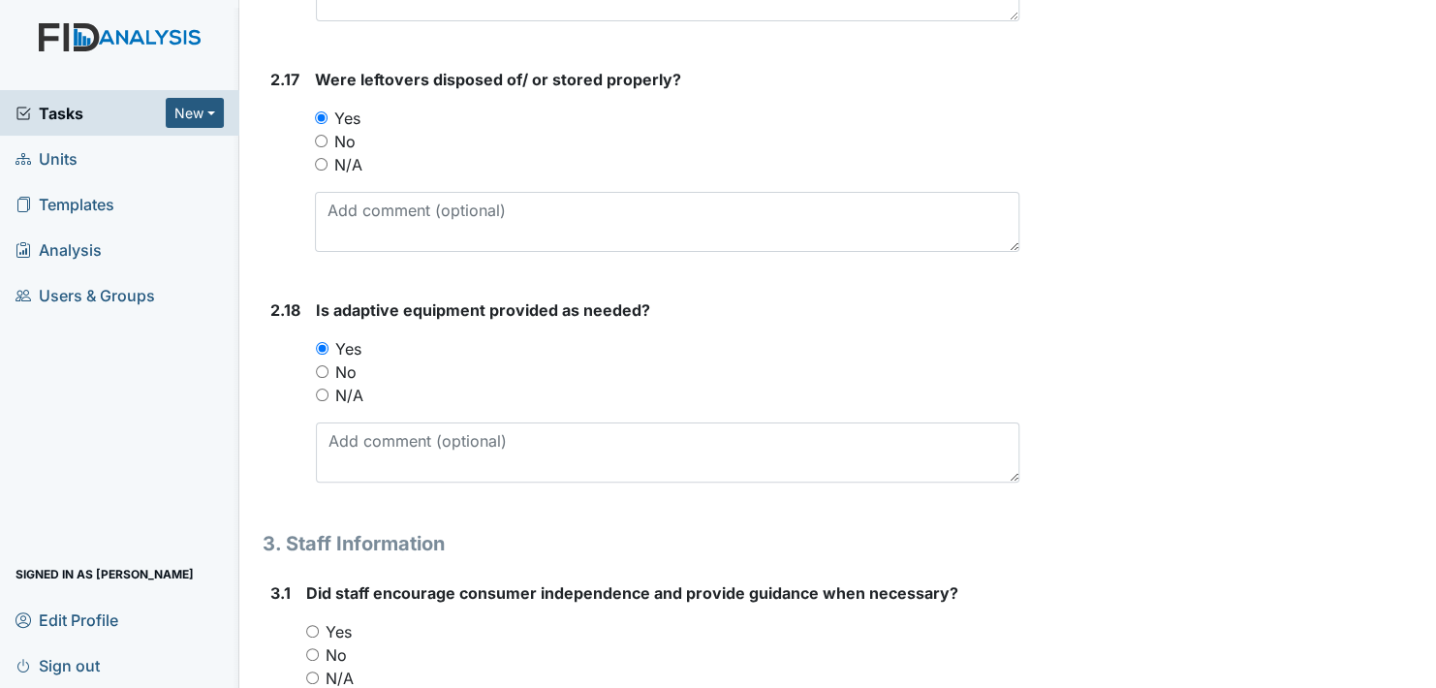
scroll to position [5427, 0]
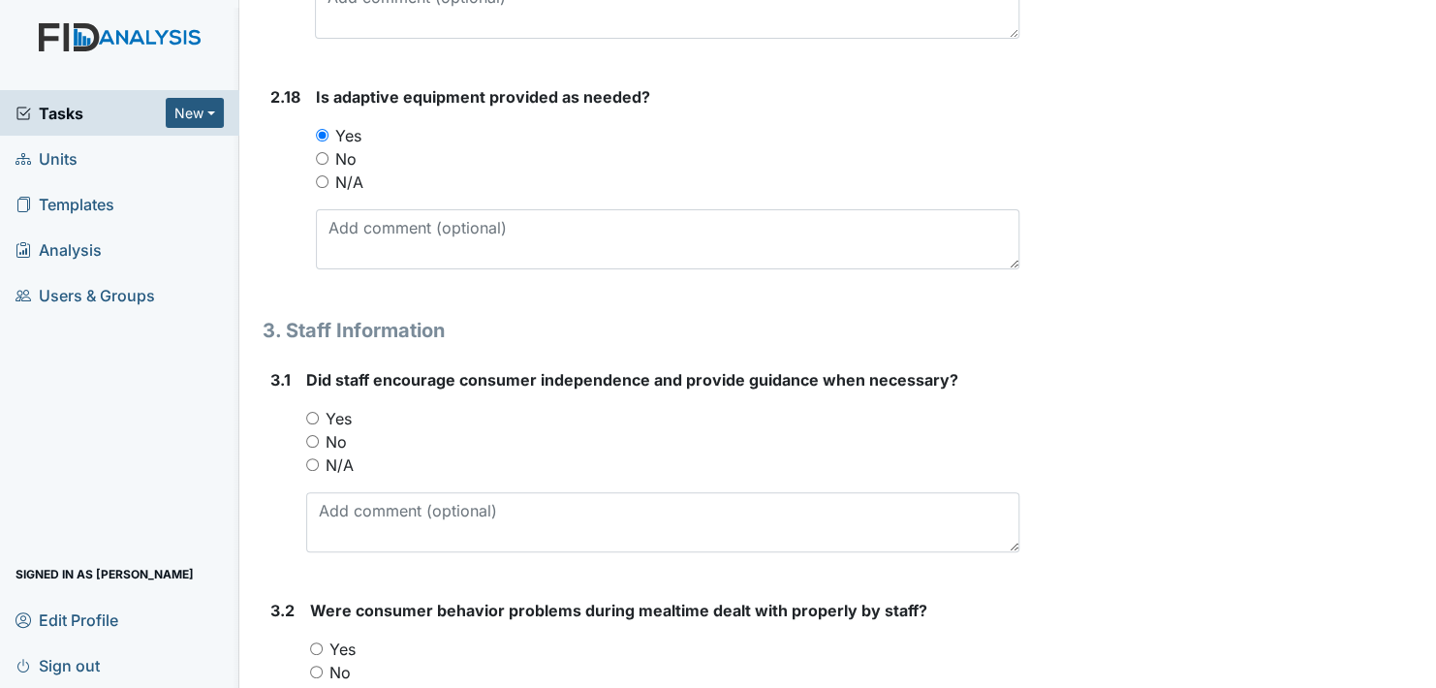
click at [313, 412] on input "Yes" at bounding box center [312, 418] width 13 height 13
radio input "true"
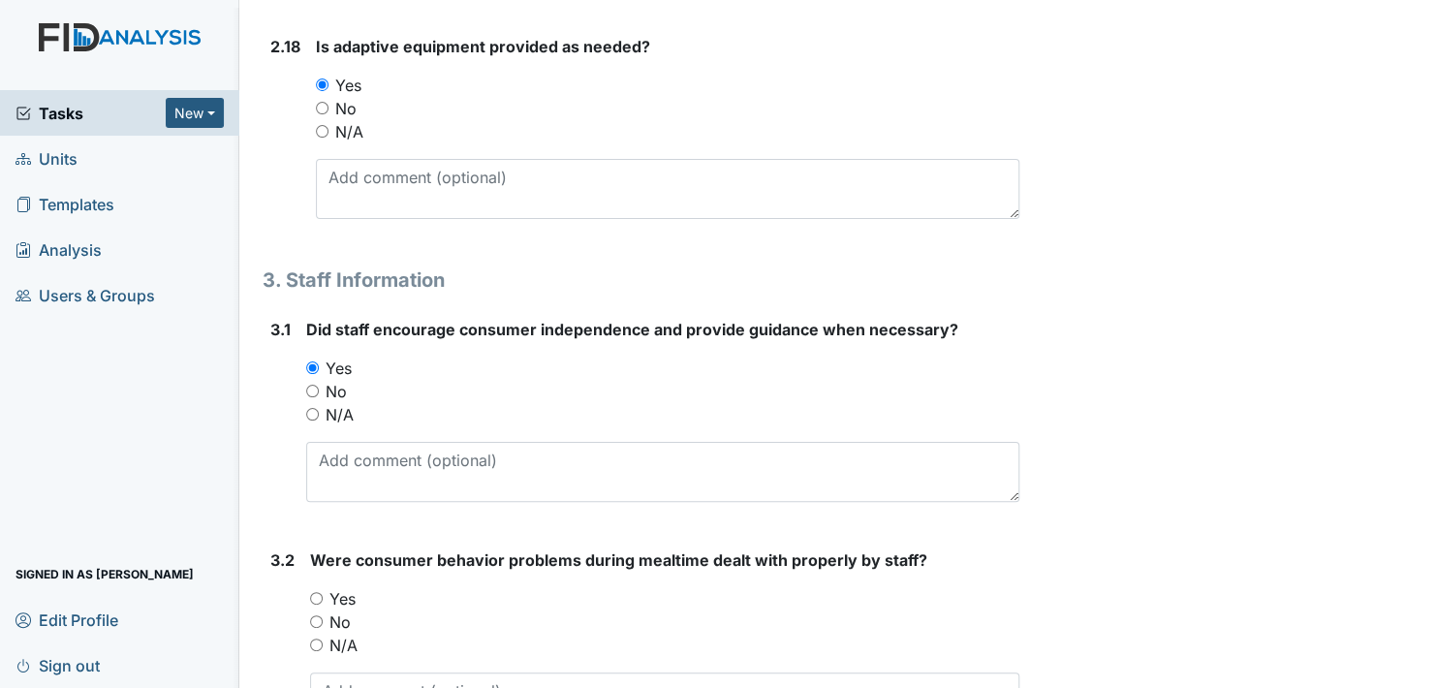
scroll to position [5717, 0]
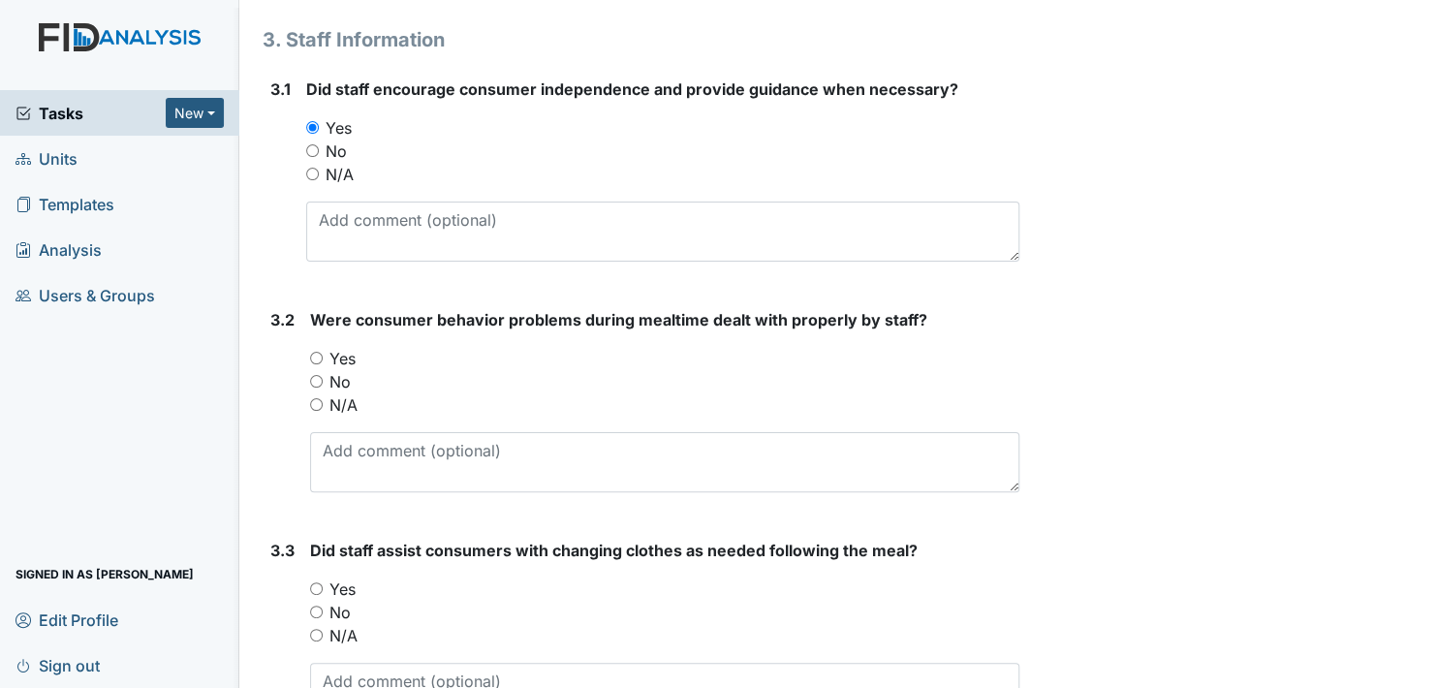
click at [318, 352] on input "Yes" at bounding box center [316, 358] width 13 height 13
radio input "true"
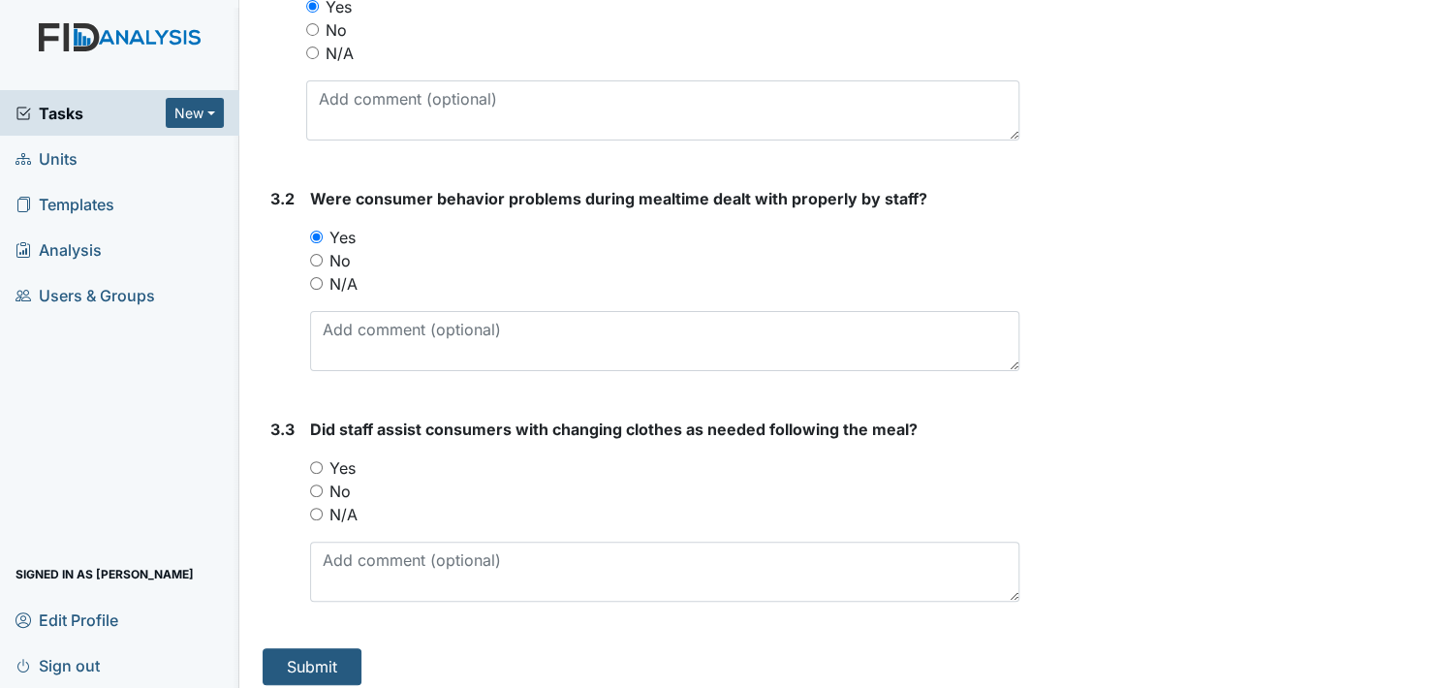
scroll to position [5840, 0]
click at [319, 459] on input "Yes" at bounding box center [316, 465] width 13 height 13
radio input "true"
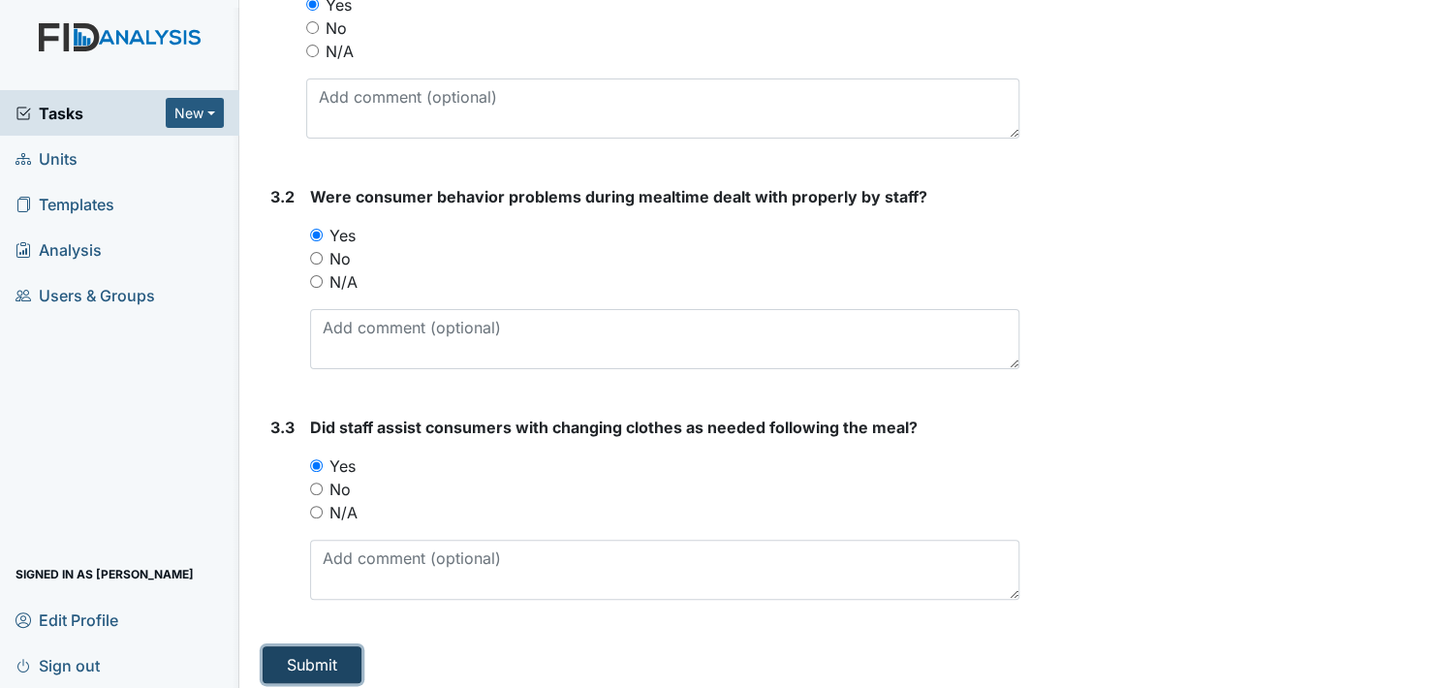
click at [312, 646] on button "Submit" at bounding box center [312, 664] width 99 height 37
